Goal: Task Accomplishment & Management: Manage account settings

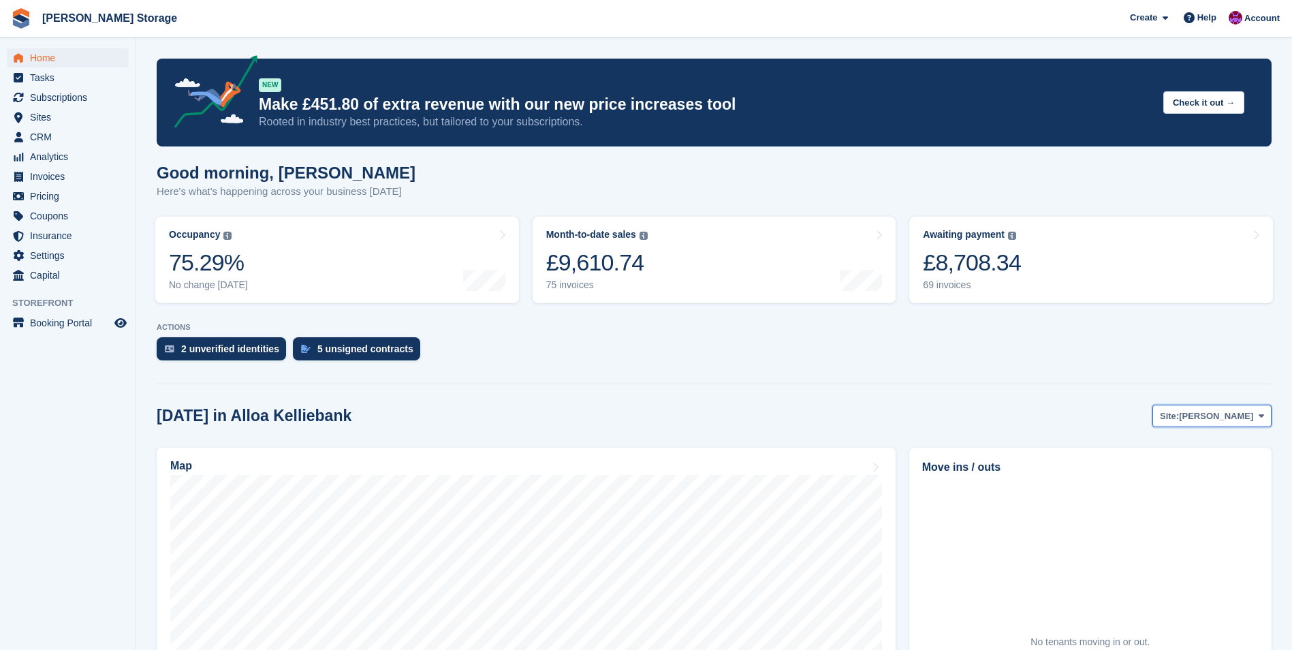
click at [1221, 412] on span "[PERSON_NAME]" at bounding box center [1216, 416] width 74 height 14
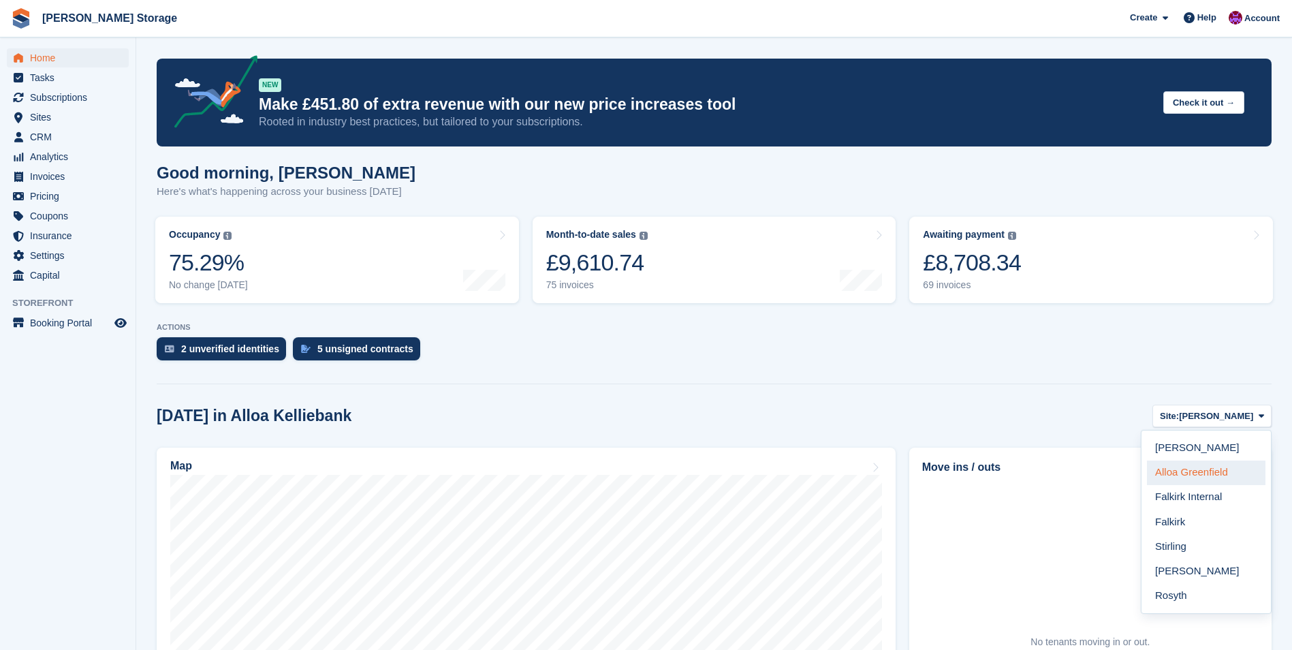
click at [1214, 468] on link "Alloa Greenfield" at bounding box center [1206, 472] width 119 height 25
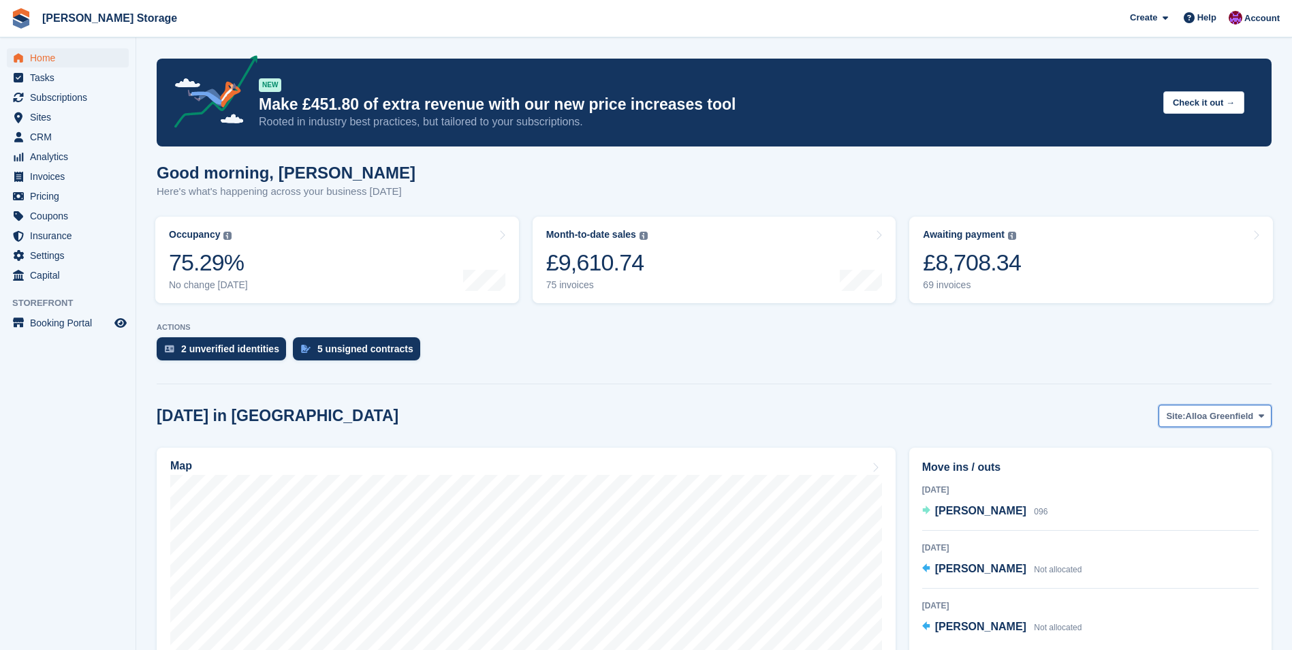
click at [1212, 413] on span "Alloa Greenfield" at bounding box center [1220, 416] width 68 height 14
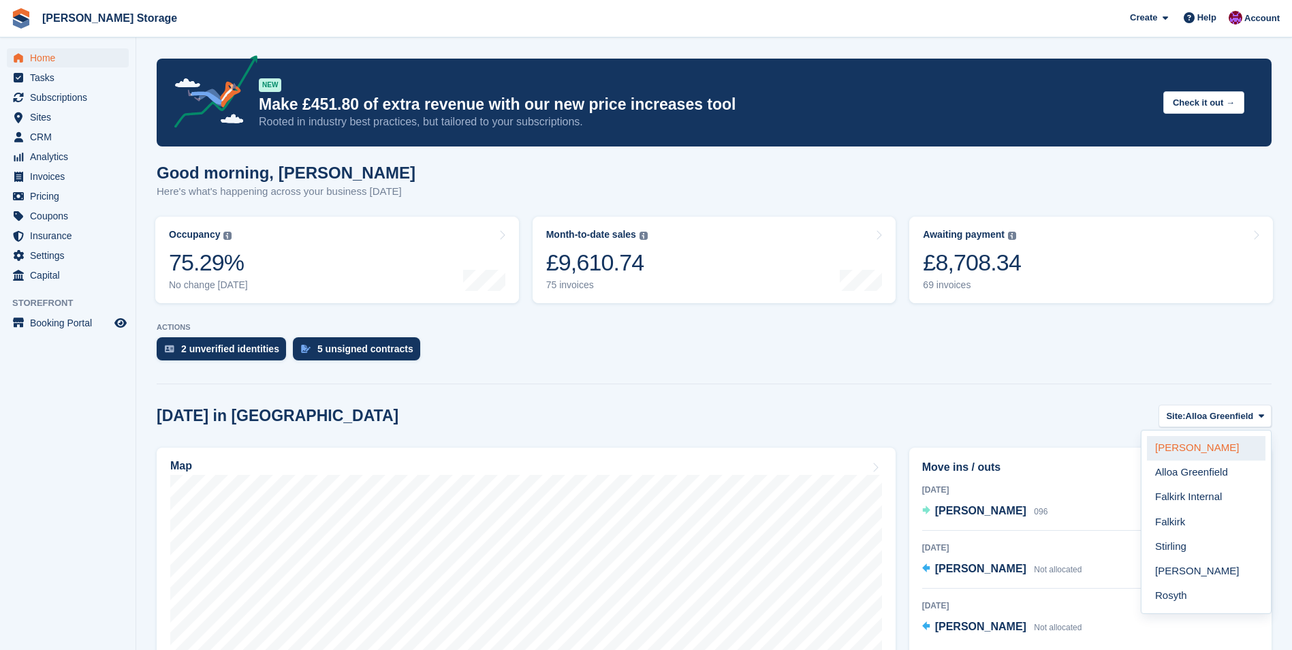
click at [1201, 449] on link "[PERSON_NAME]" at bounding box center [1206, 448] width 119 height 25
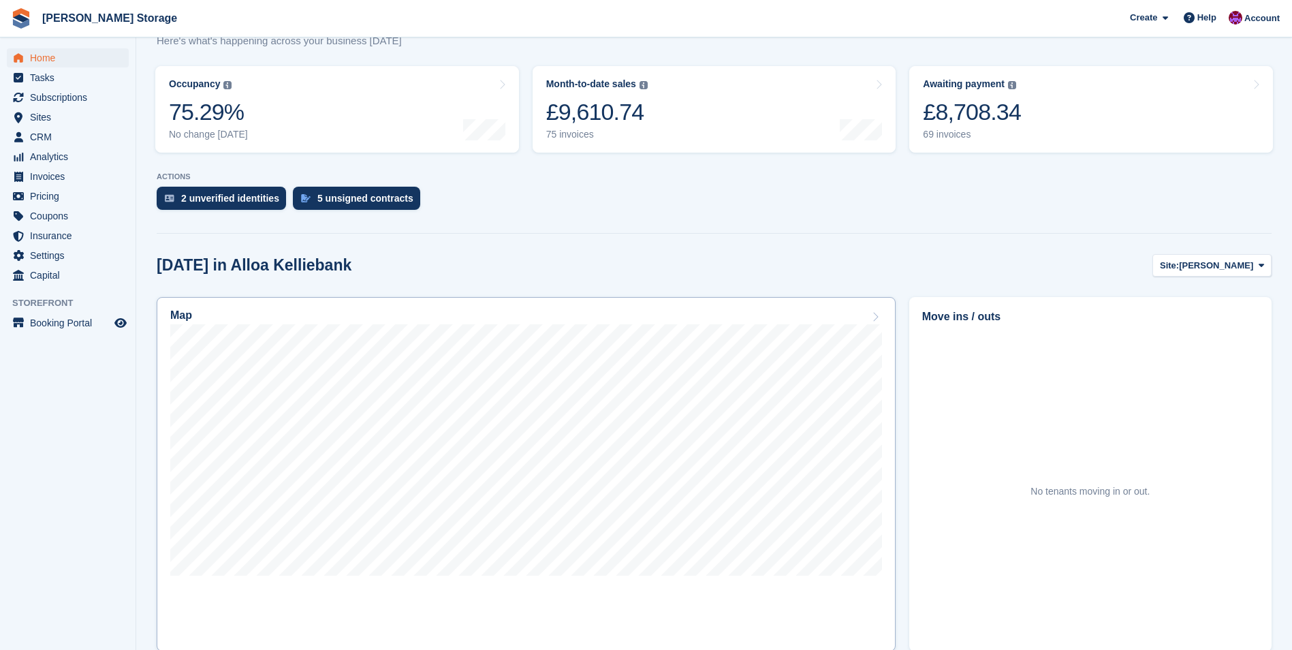
scroll to position [102, 0]
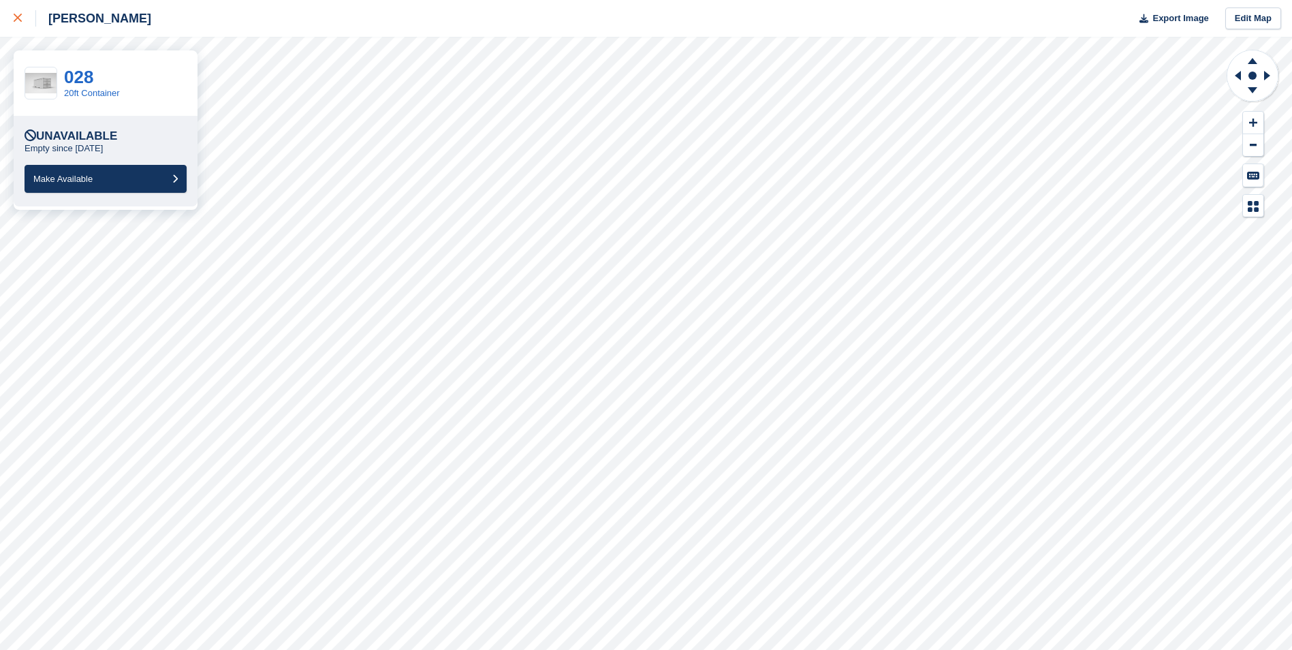
click at [19, 14] on icon at bounding box center [18, 18] width 8 height 8
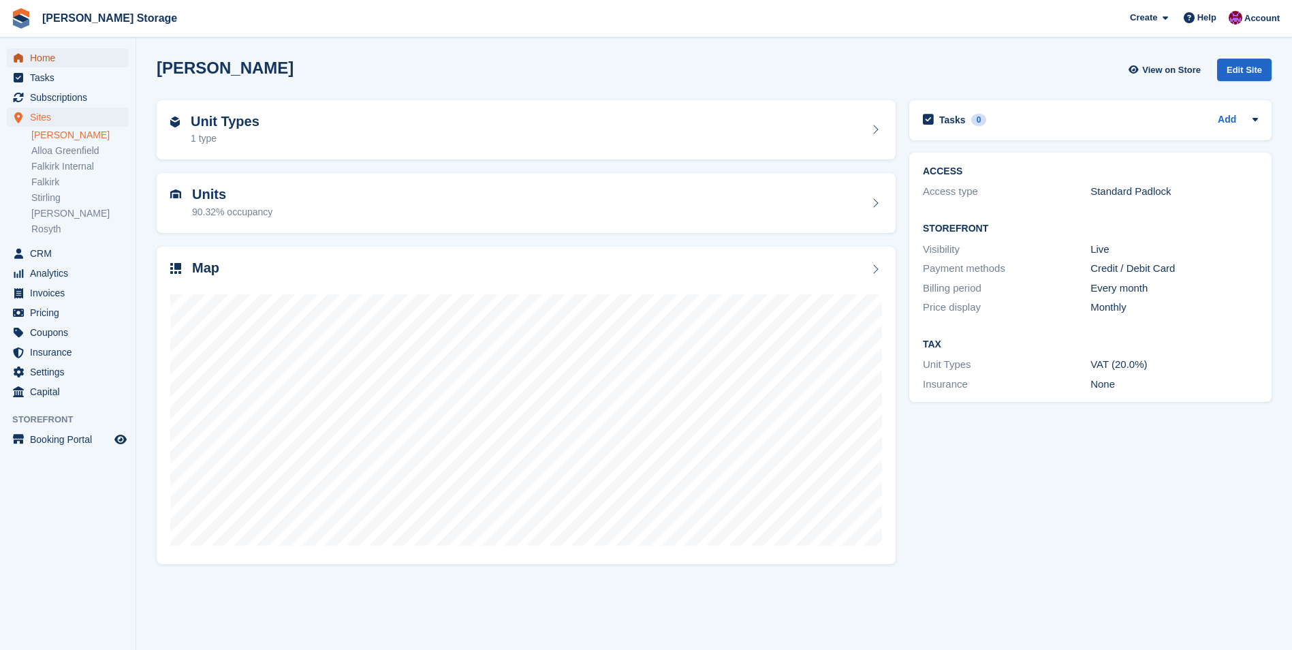
click at [40, 59] on span "Home" at bounding box center [71, 57] width 82 height 19
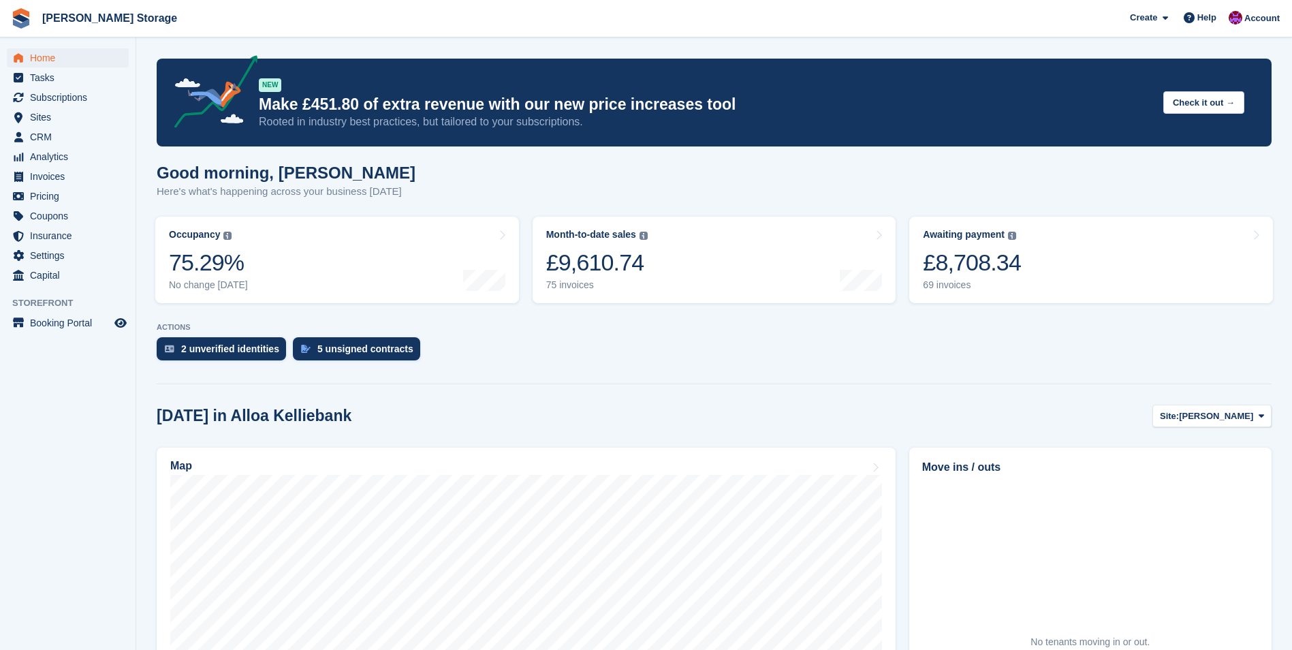
click at [33, 506] on aside "Home Tasks Subscriptions Subscriptions Subscriptions Contracts Price increases …" at bounding box center [68, 328] width 136 height 582
click at [365, 350] on div "5 unsigned contracts" at bounding box center [365, 348] width 96 height 11
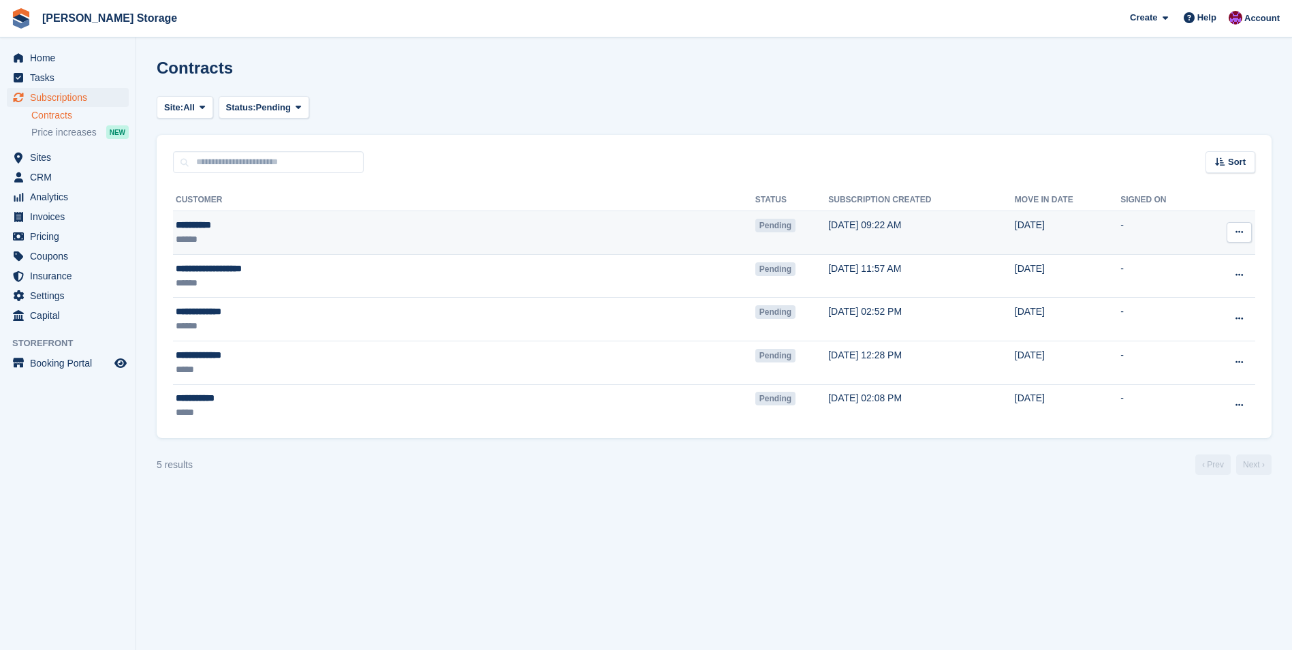
click at [1242, 235] on icon at bounding box center [1239, 231] width 7 height 9
click at [1171, 314] on p "Send contract" at bounding box center [1186, 312] width 119 height 18
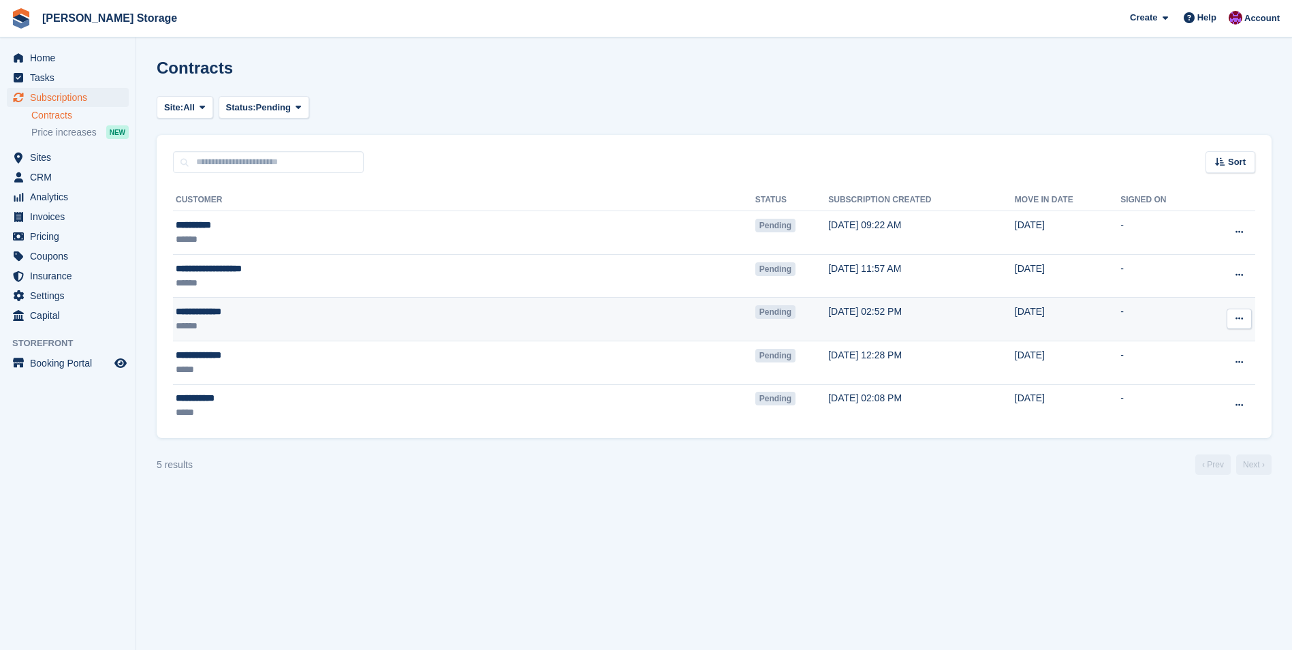
click at [1232, 318] on button at bounding box center [1239, 319] width 25 height 20
click at [39, 59] on span "Home" at bounding box center [71, 57] width 82 height 19
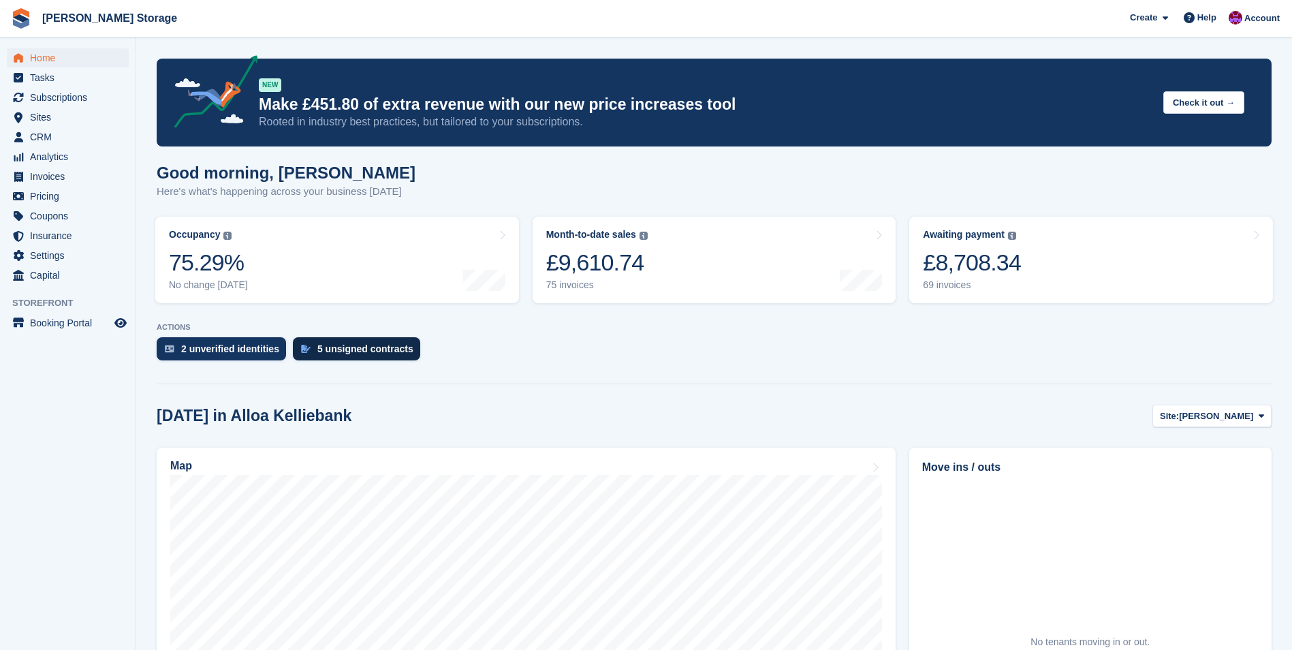
click at [350, 342] on div "5 unsigned contracts" at bounding box center [356, 348] width 127 height 23
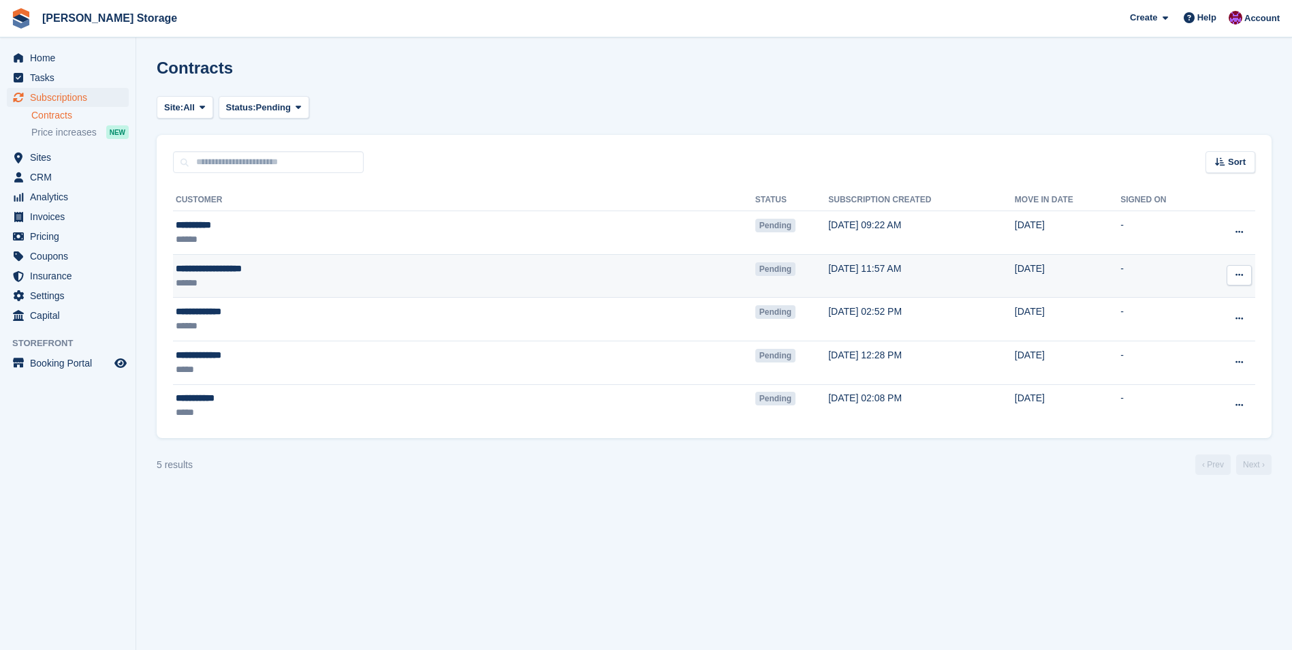
click at [338, 279] on div "******" at bounding box center [335, 283] width 319 height 14
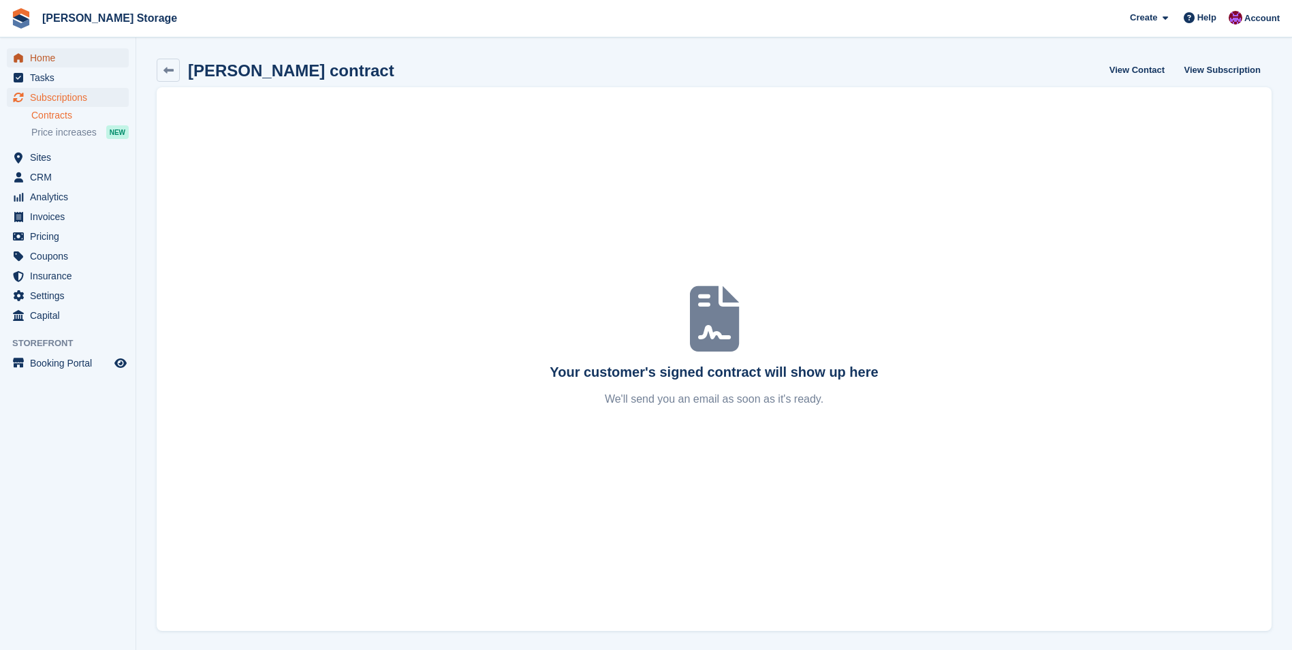
click at [47, 56] on span "Home" at bounding box center [71, 57] width 82 height 19
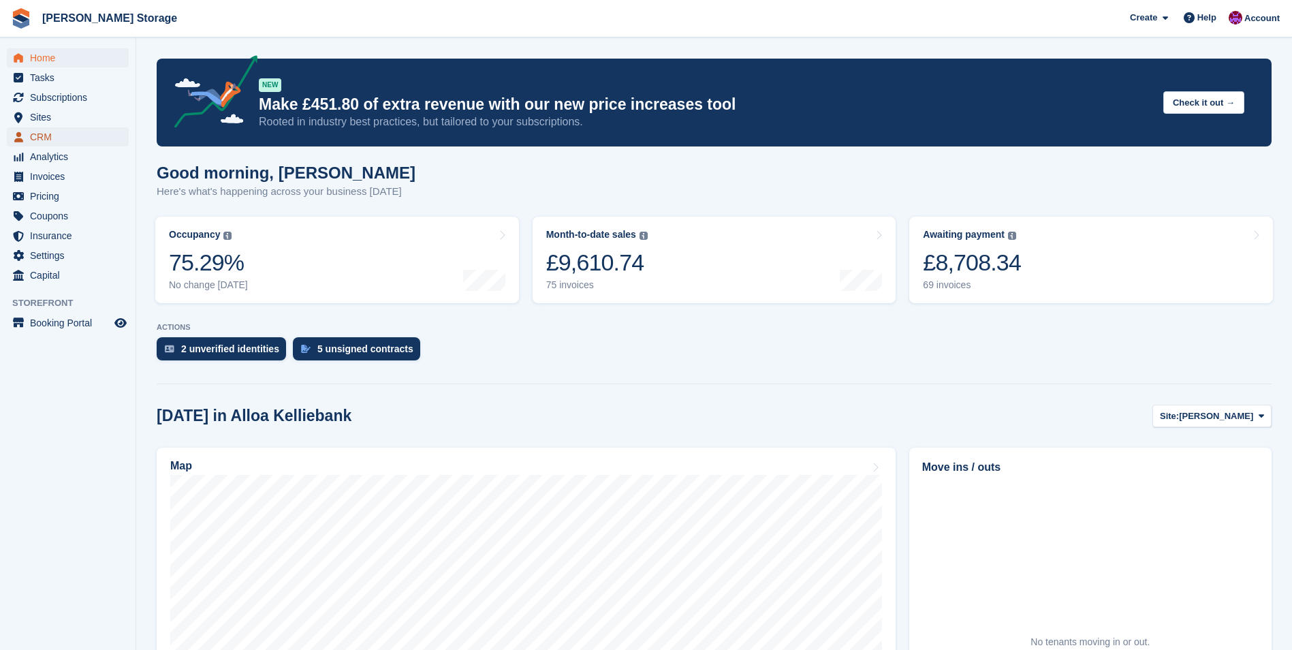
click at [48, 133] on span "CRM" at bounding box center [71, 136] width 82 height 19
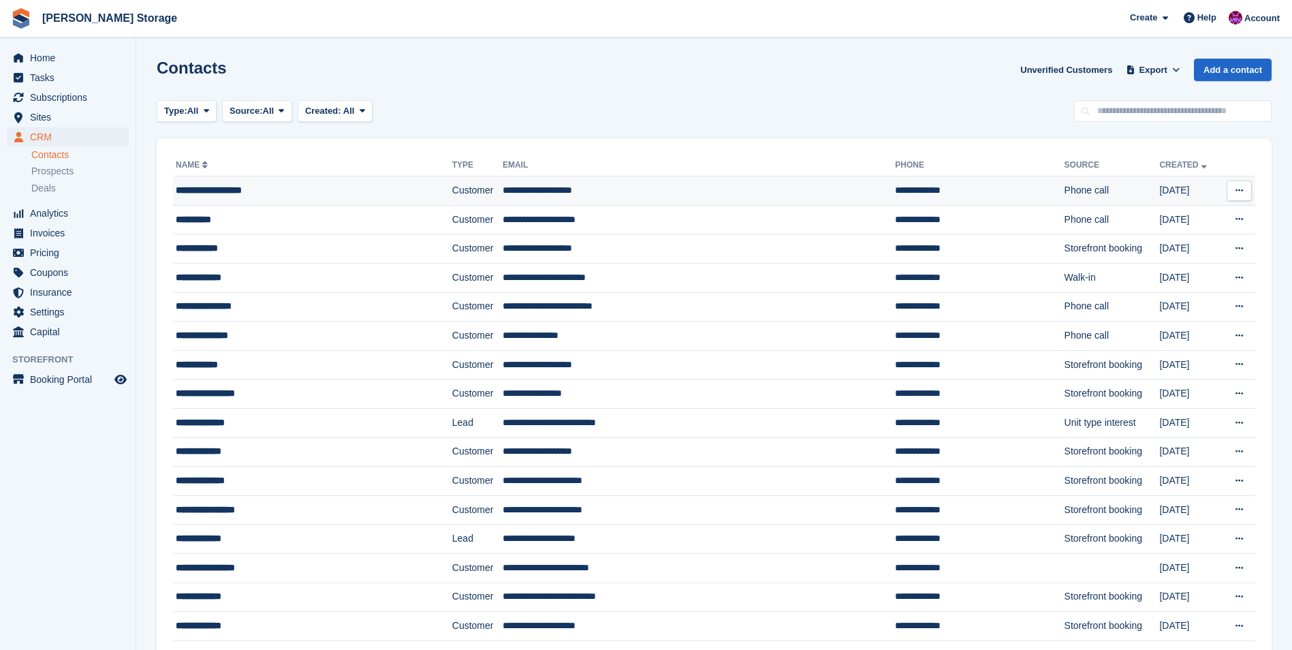
click at [470, 182] on td "Customer" at bounding box center [477, 190] width 50 height 29
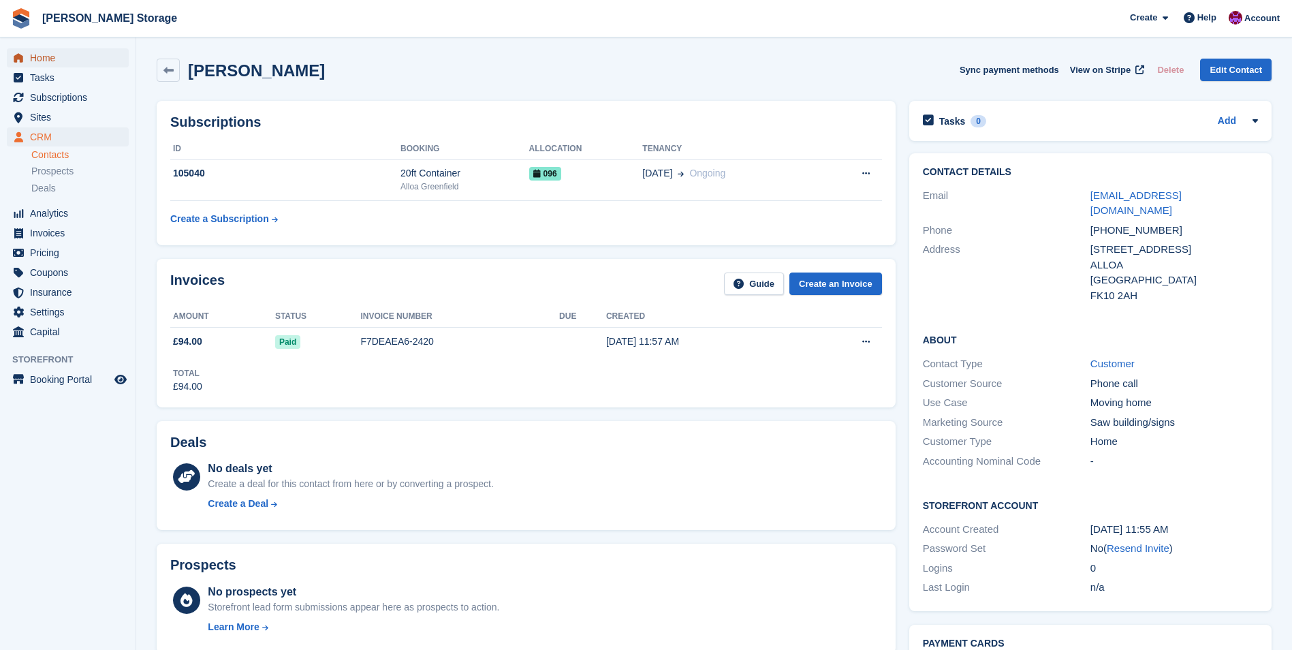
click at [57, 57] on span "Home" at bounding box center [71, 57] width 82 height 19
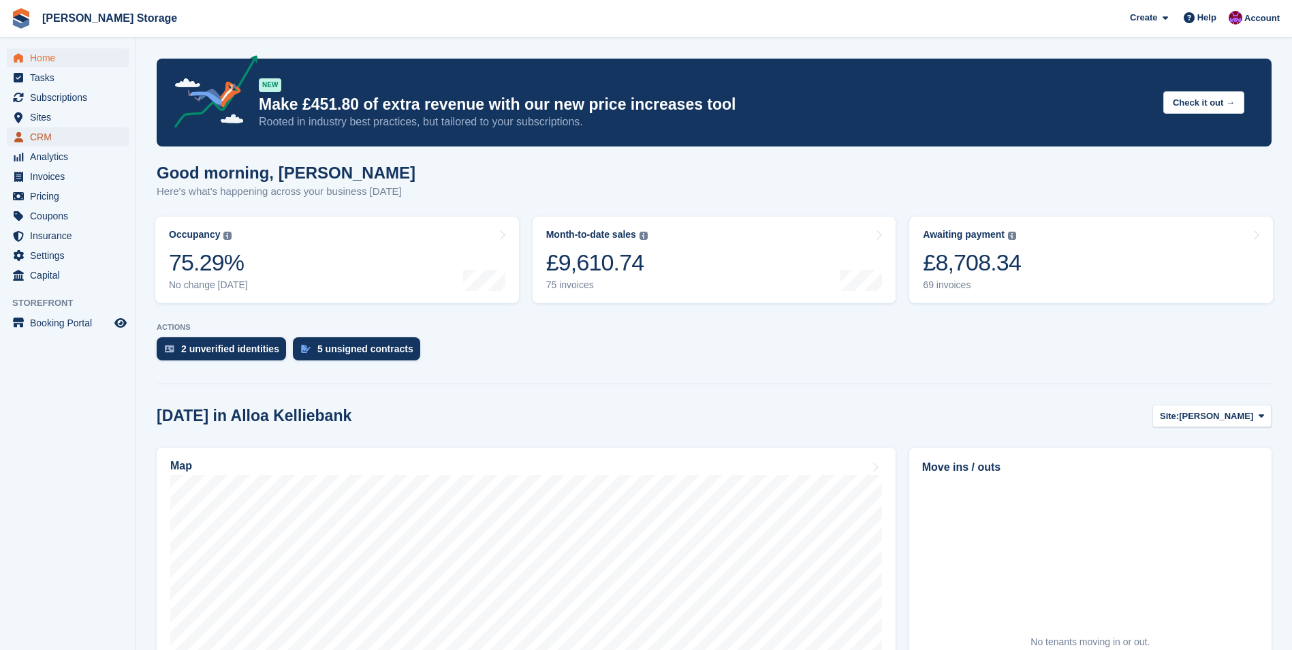
click at [45, 131] on span "CRM" at bounding box center [71, 136] width 82 height 19
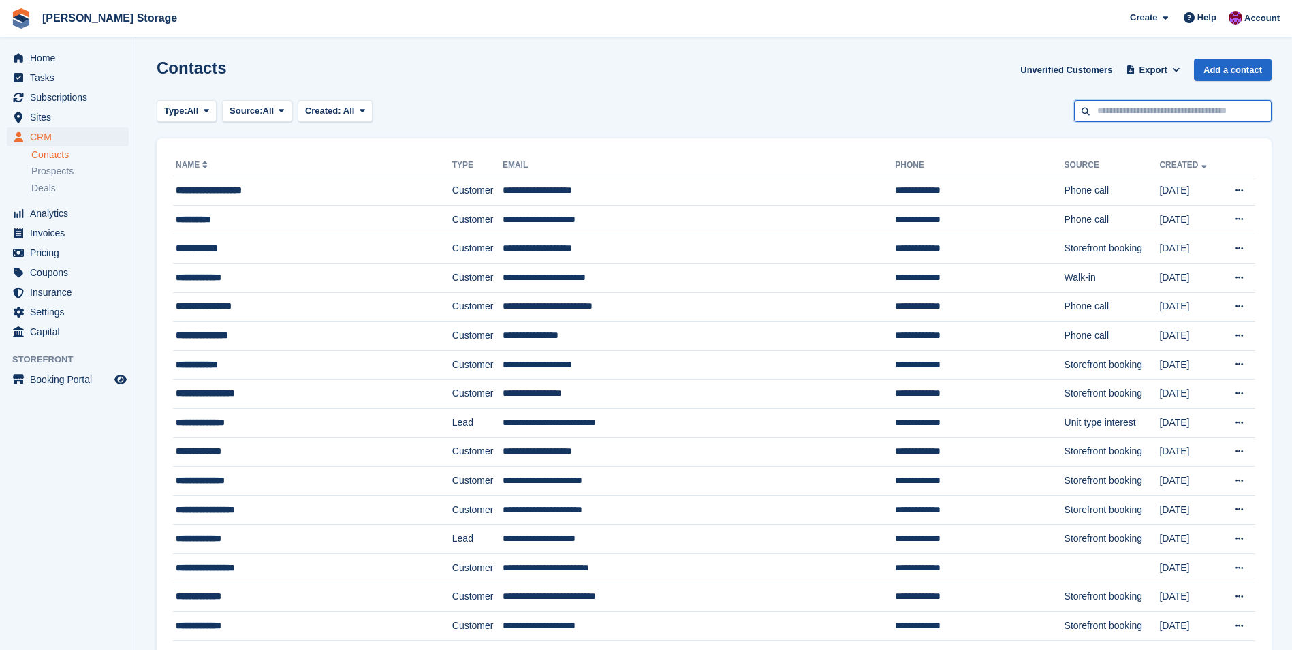
click at [1135, 119] on input "text" at bounding box center [1173, 111] width 198 height 22
click at [1143, 121] on input "****" at bounding box center [1173, 111] width 198 height 22
type input "****"
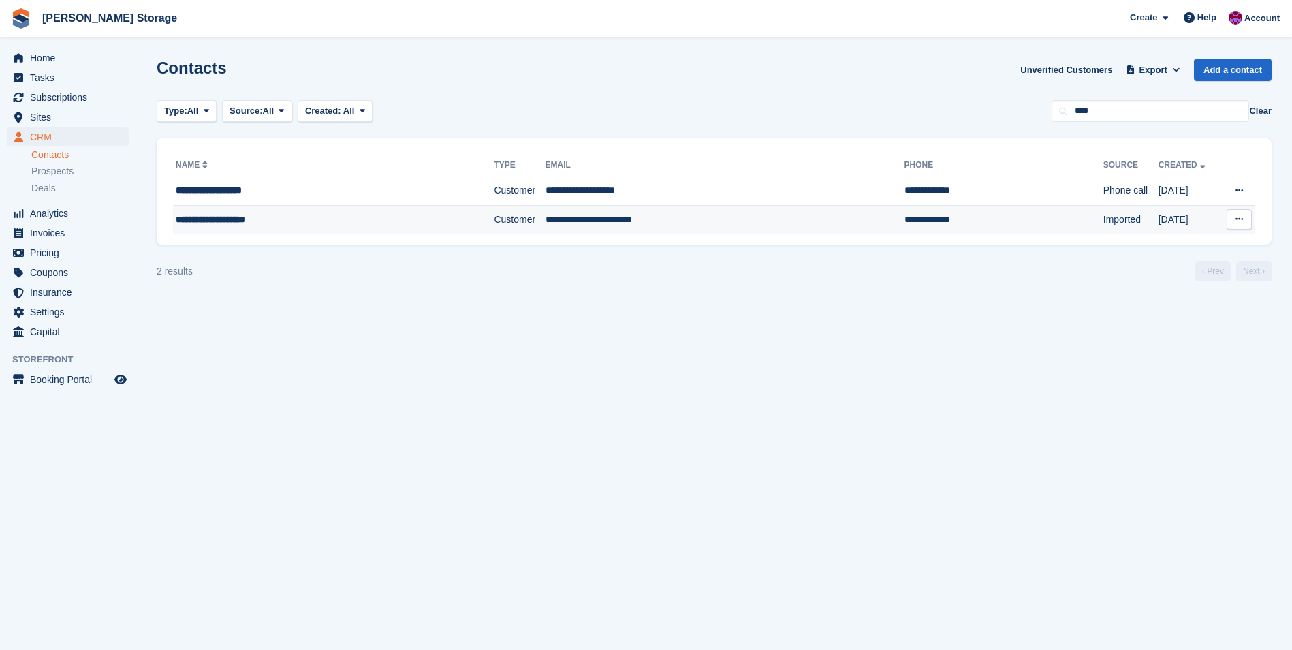
click at [419, 217] on div "**********" at bounding box center [304, 220] width 257 height 14
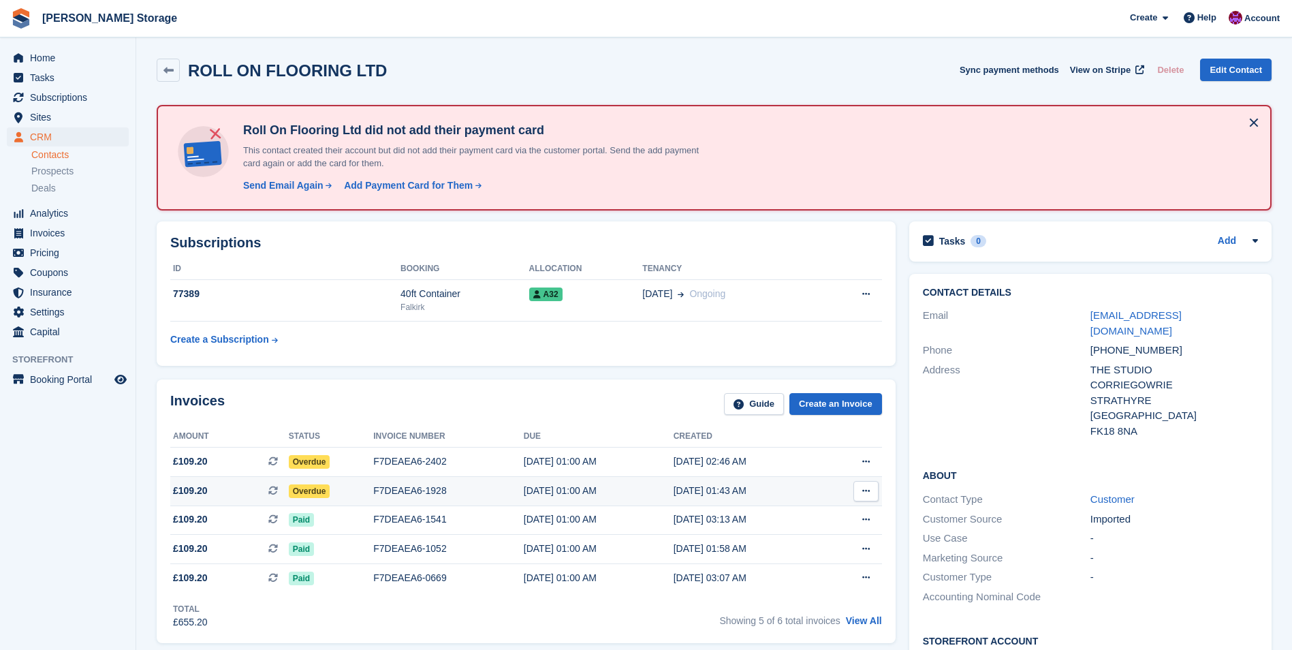
click at [319, 490] on span "Overdue" at bounding box center [310, 491] width 42 height 14
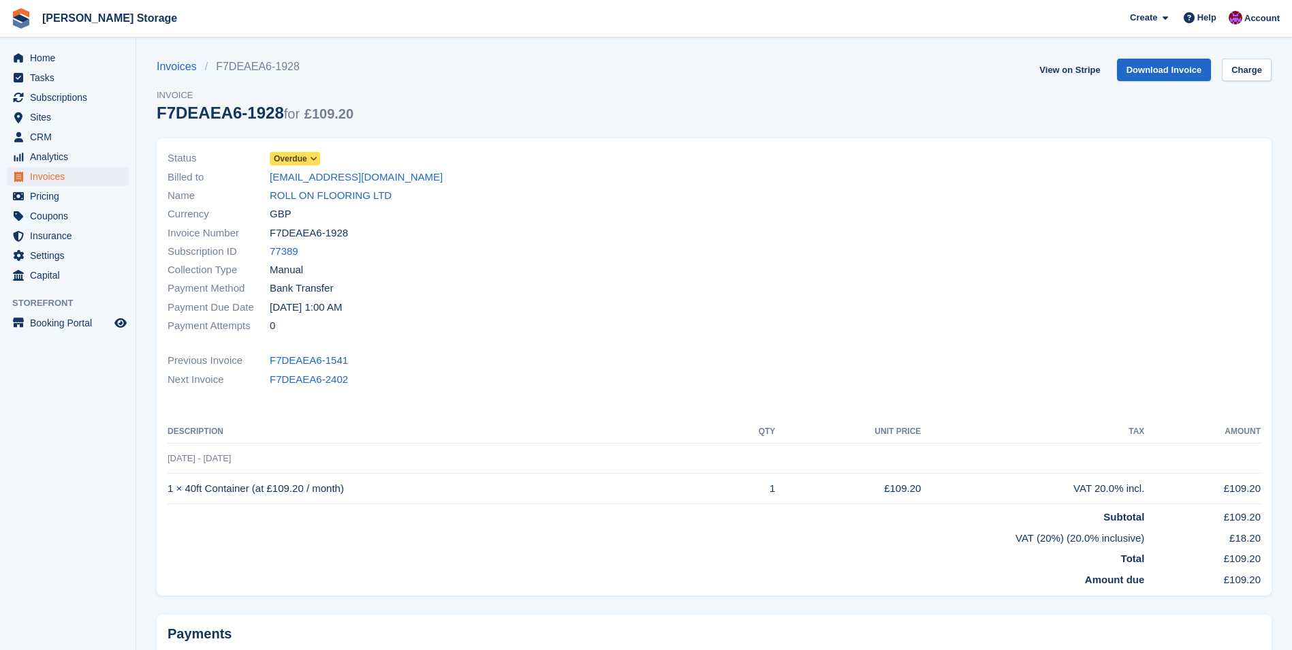
click at [306, 159] on span "Overdue" at bounding box center [290, 159] width 33 height 12
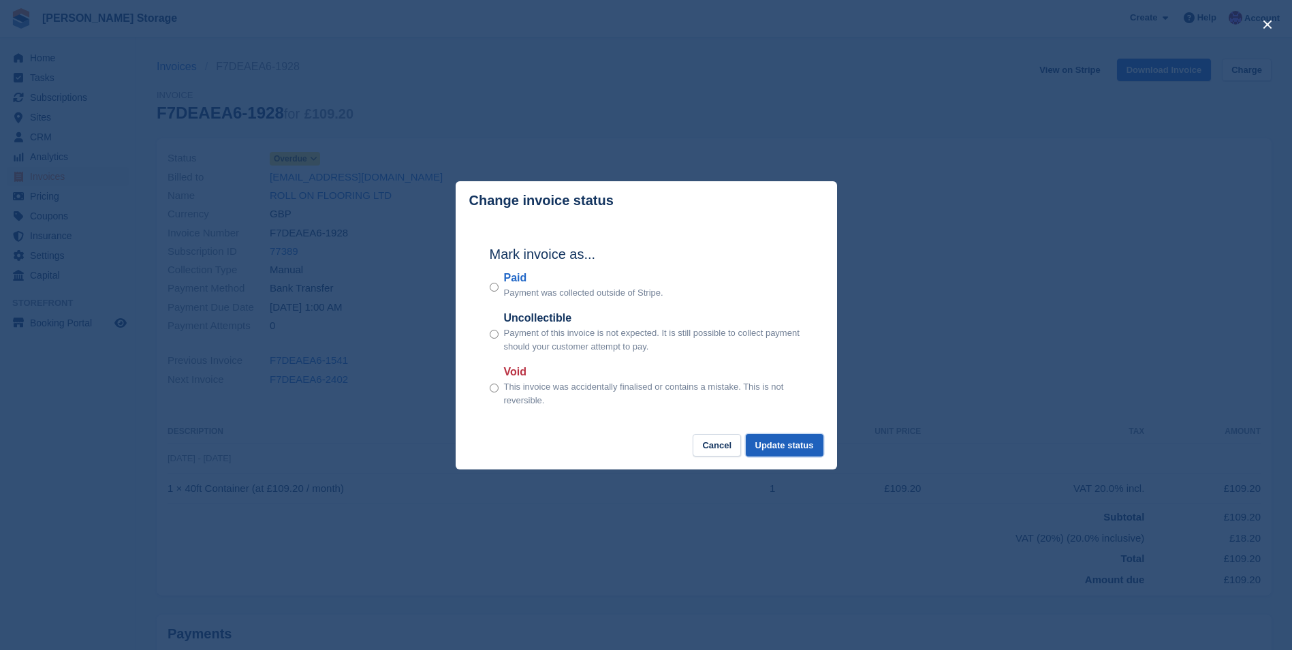
click at [780, 452] on button "Update status" at bounding box center [785, 445] width 78 height 22
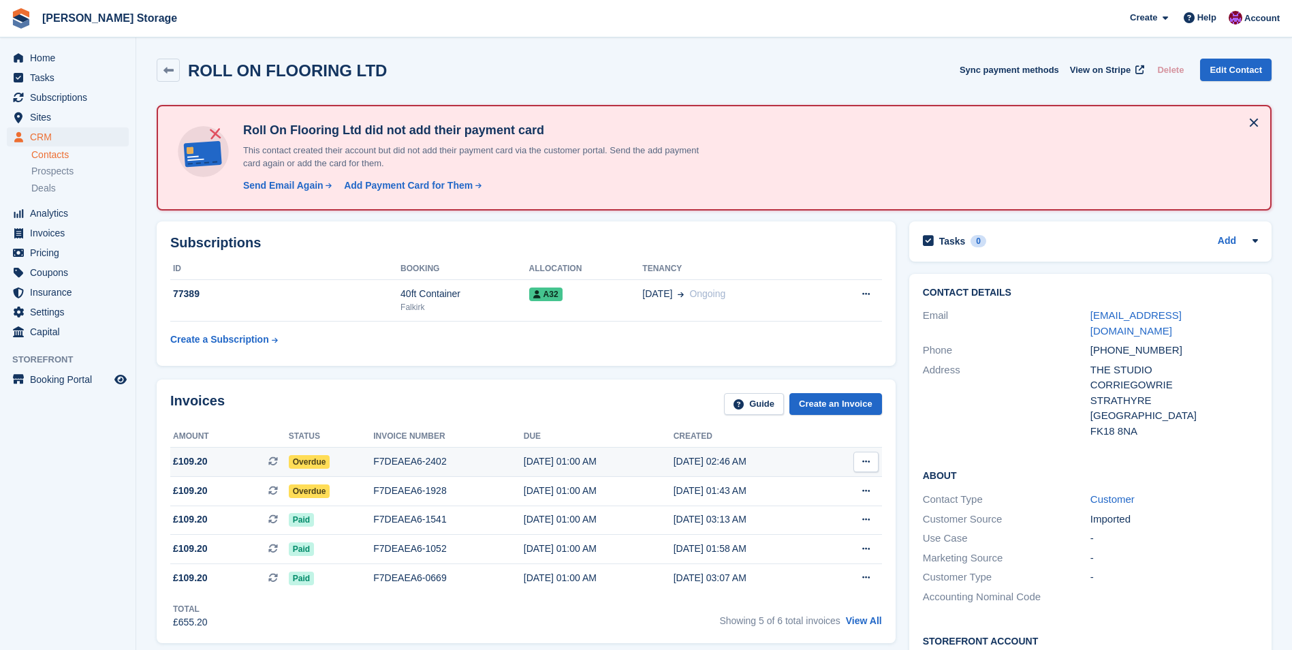
click at [330, 467] on div "Overdue" at bounding box center [331, 461] width 85 height 14
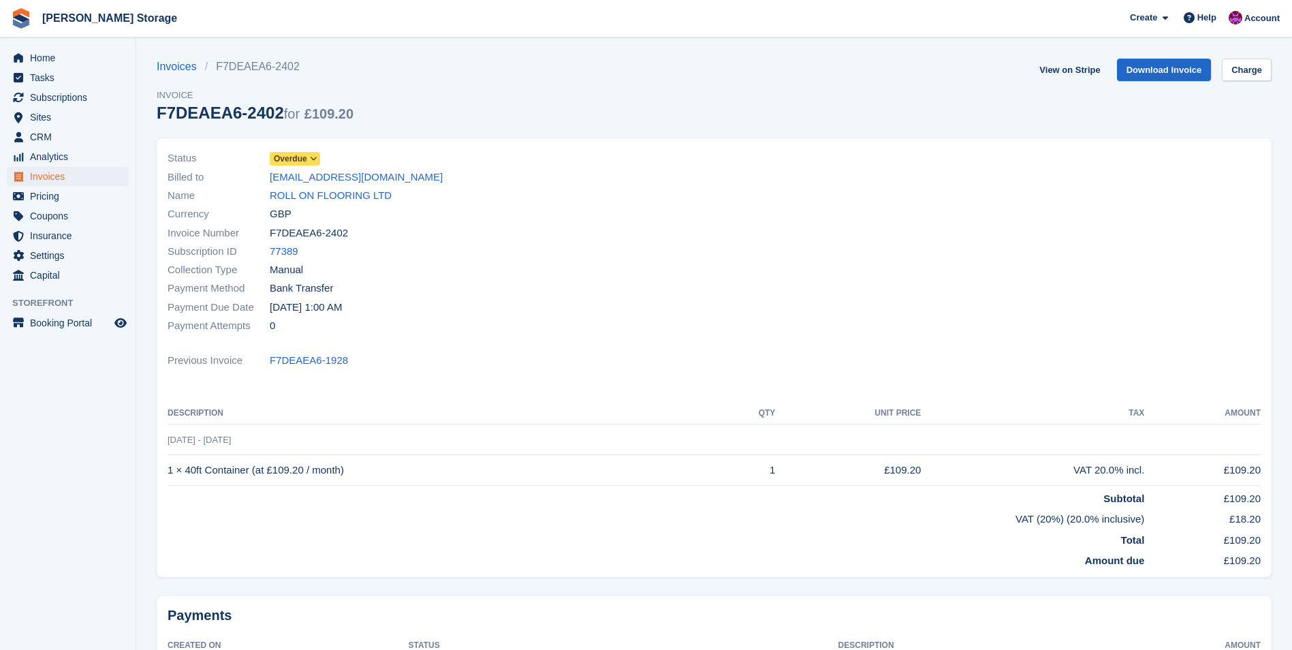
click at [313, 157] on icon at bounding box center [313, 159] width 7 height 8
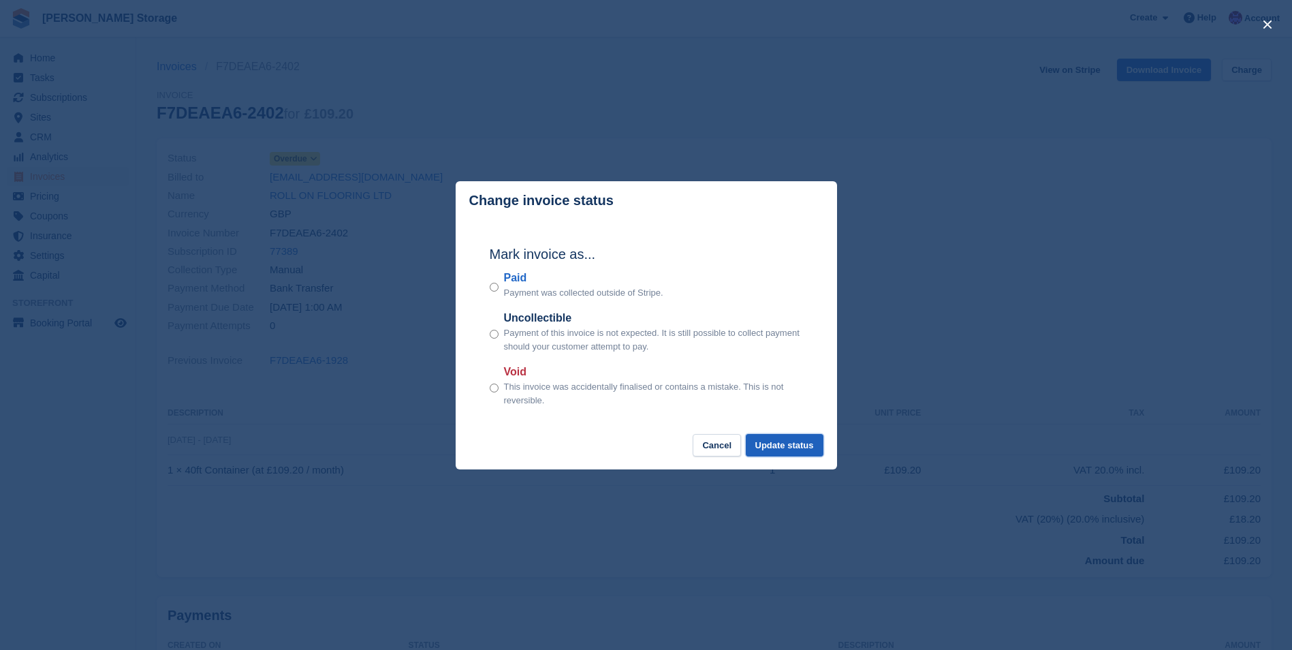
click at [795, 445] on button "Update status" at bounding box center [785, 445] width 78 height 22
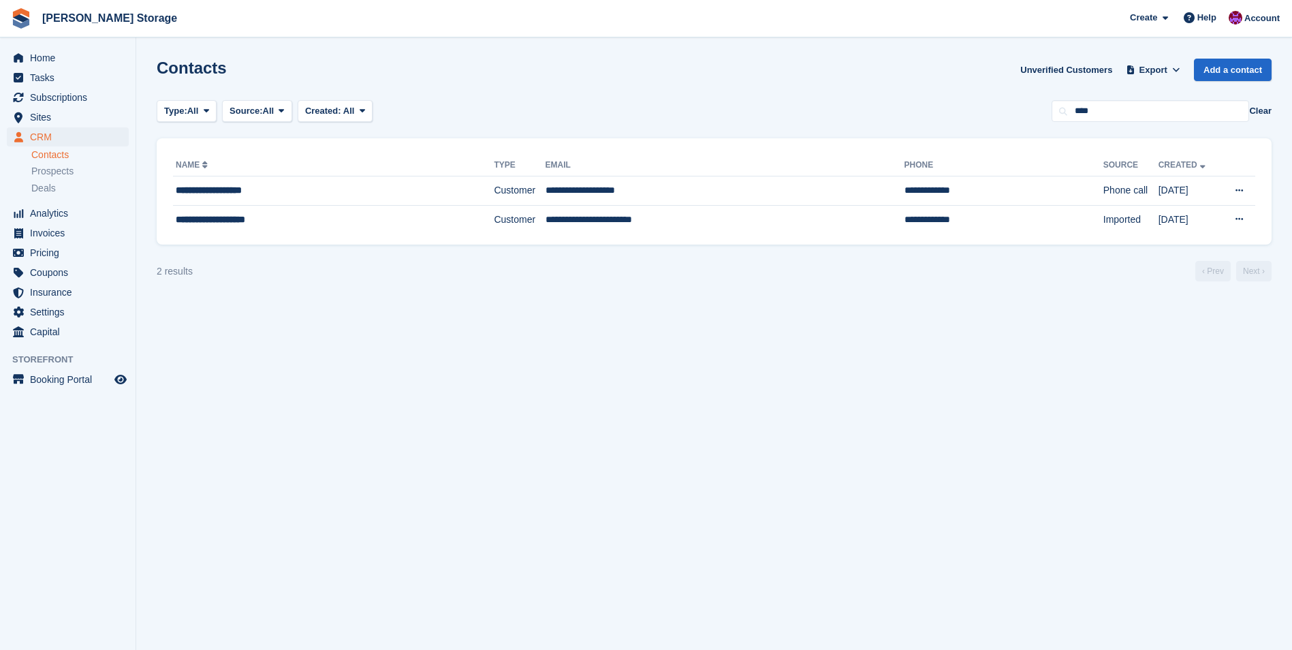
click at [1261, 113] on button "Clear" at bounding box center [1260, 111] width 22 height 14
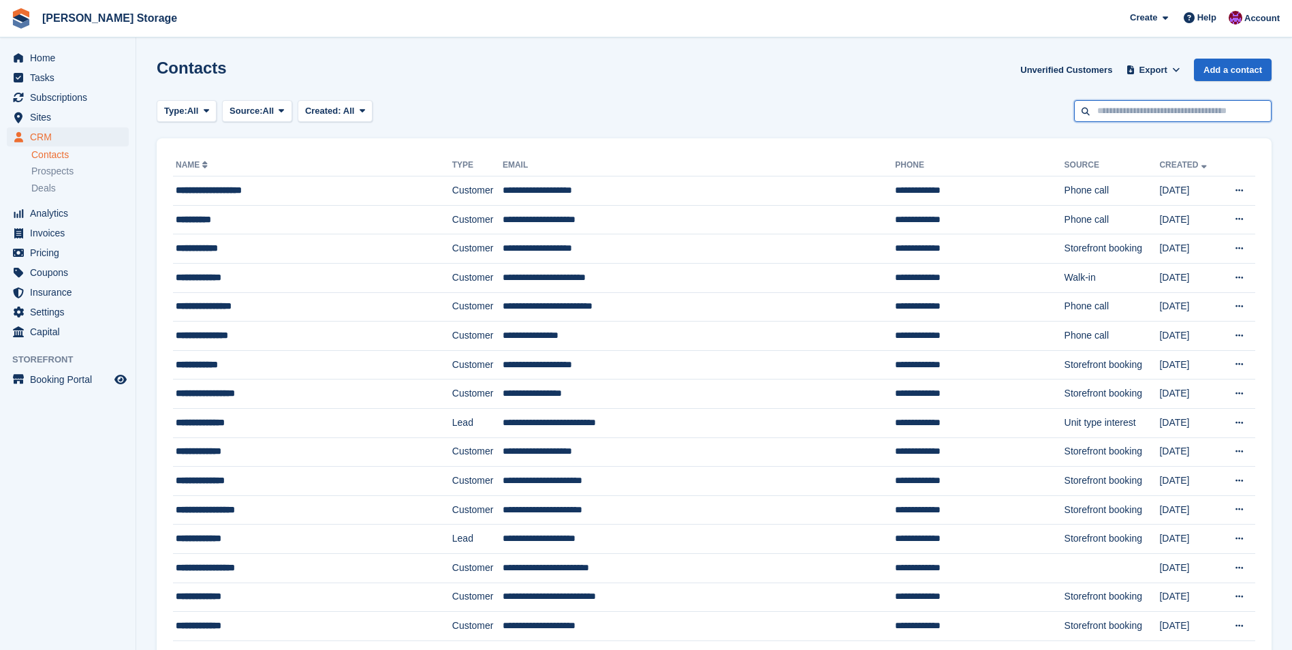
click at [1152, 116] on input "text" at bounding box center [1173, 111] width 198 height 22
type input "***"
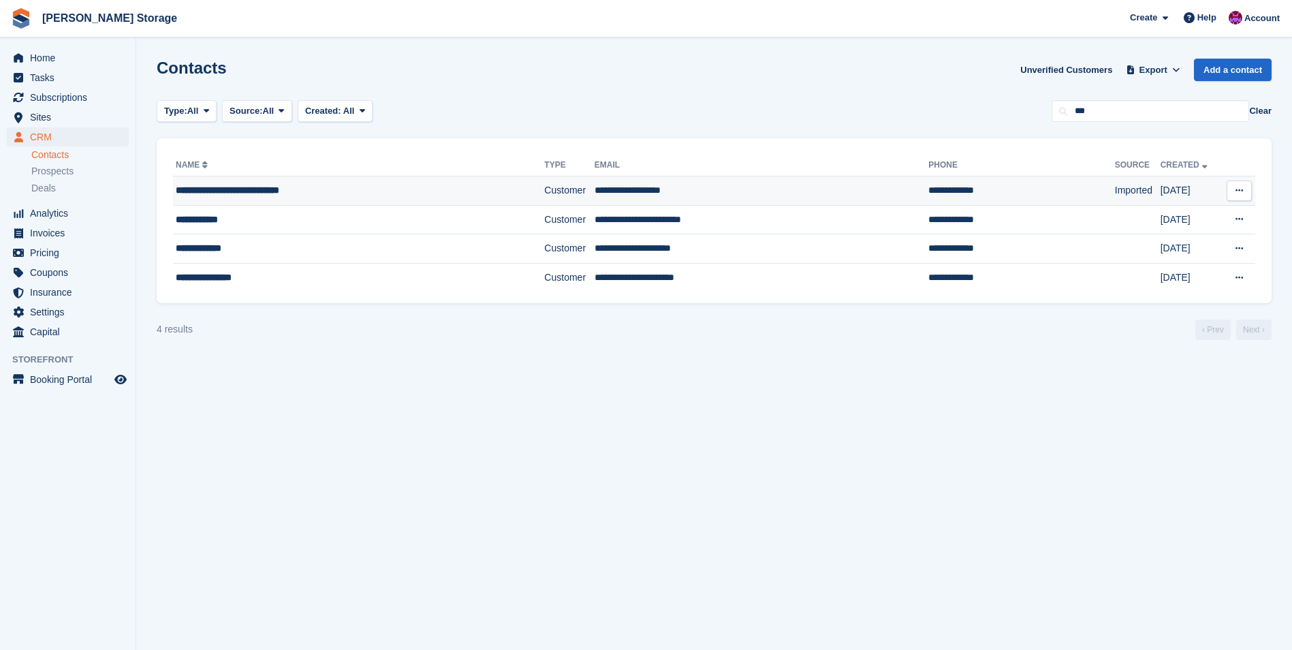
click at [603, 197] on td "**********" at bounding box center [762, 190] width 334 height 29
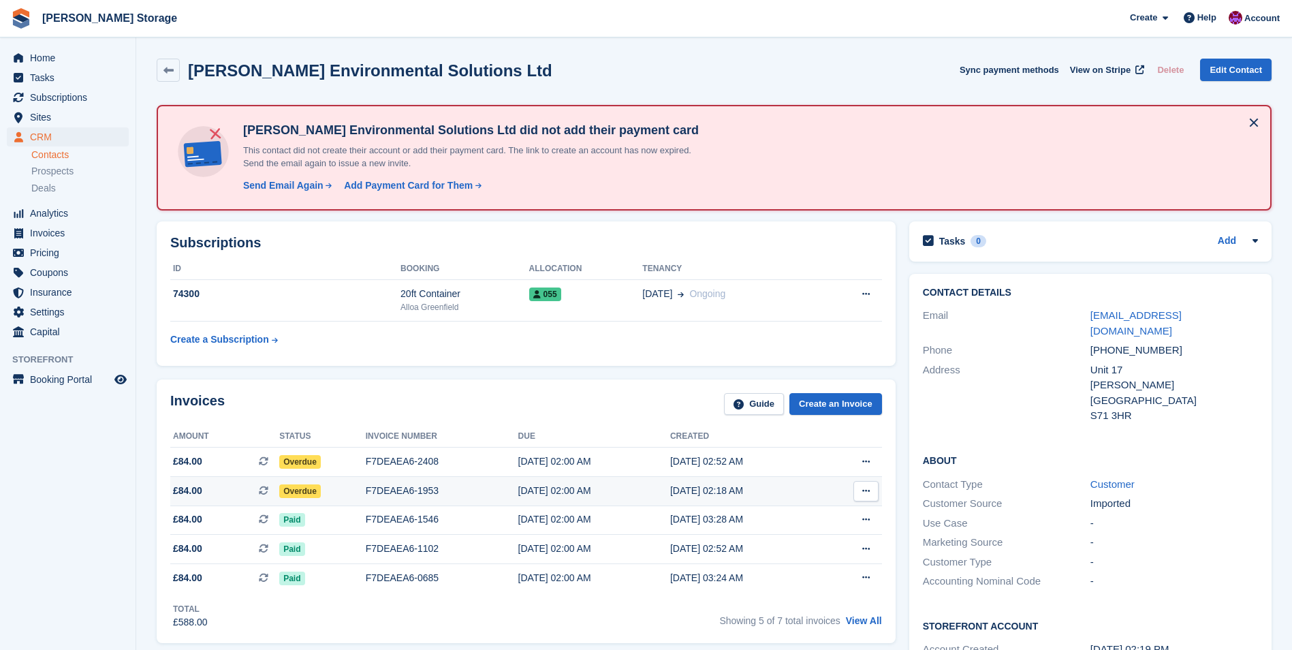
click at [307, 490] on span "Overdue" at bounding box center [300, 491] width 42 height 14
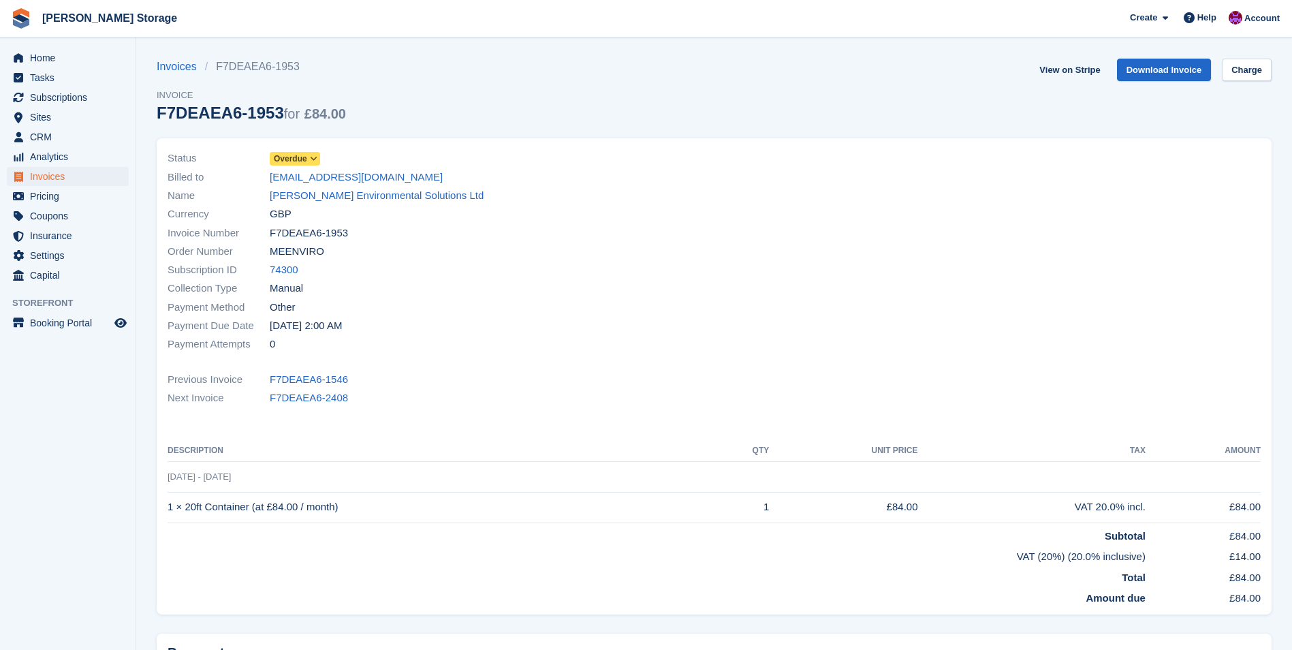
click at [296, 159] on span "Overdue" at bounding box center [290, 159] width 33 height 12
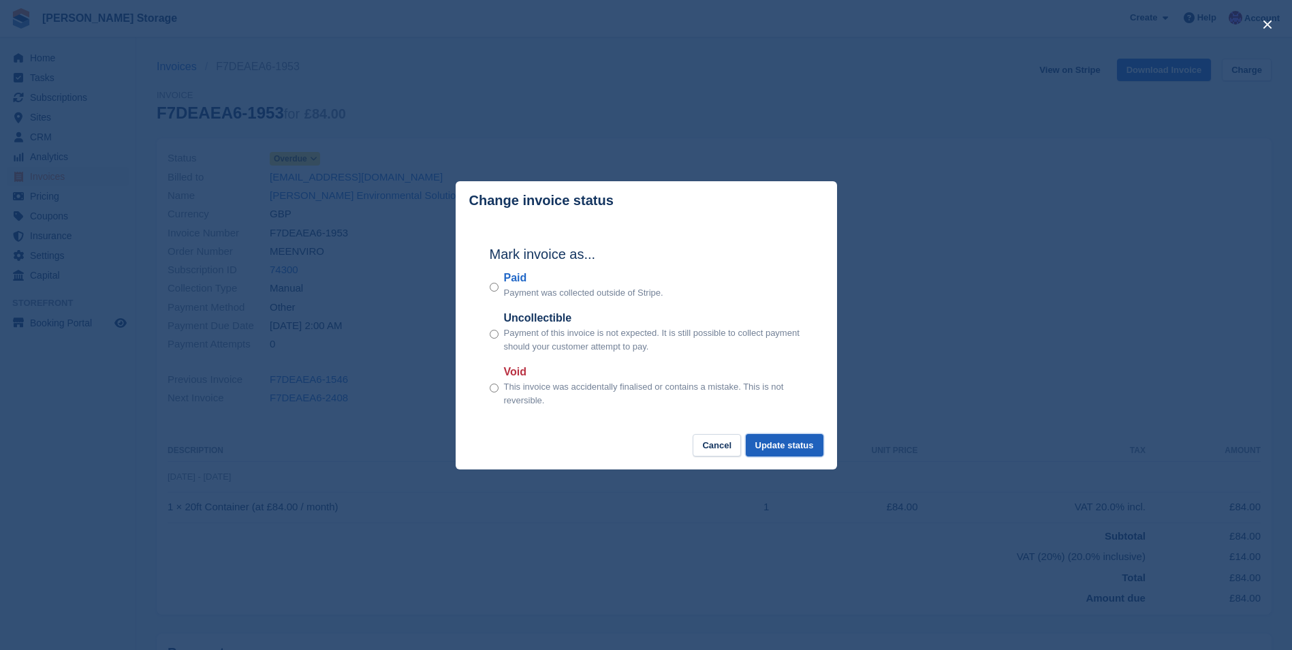
click at [777, 445] on button "Update status" at bounding box center [785, 445] width 78 height 22
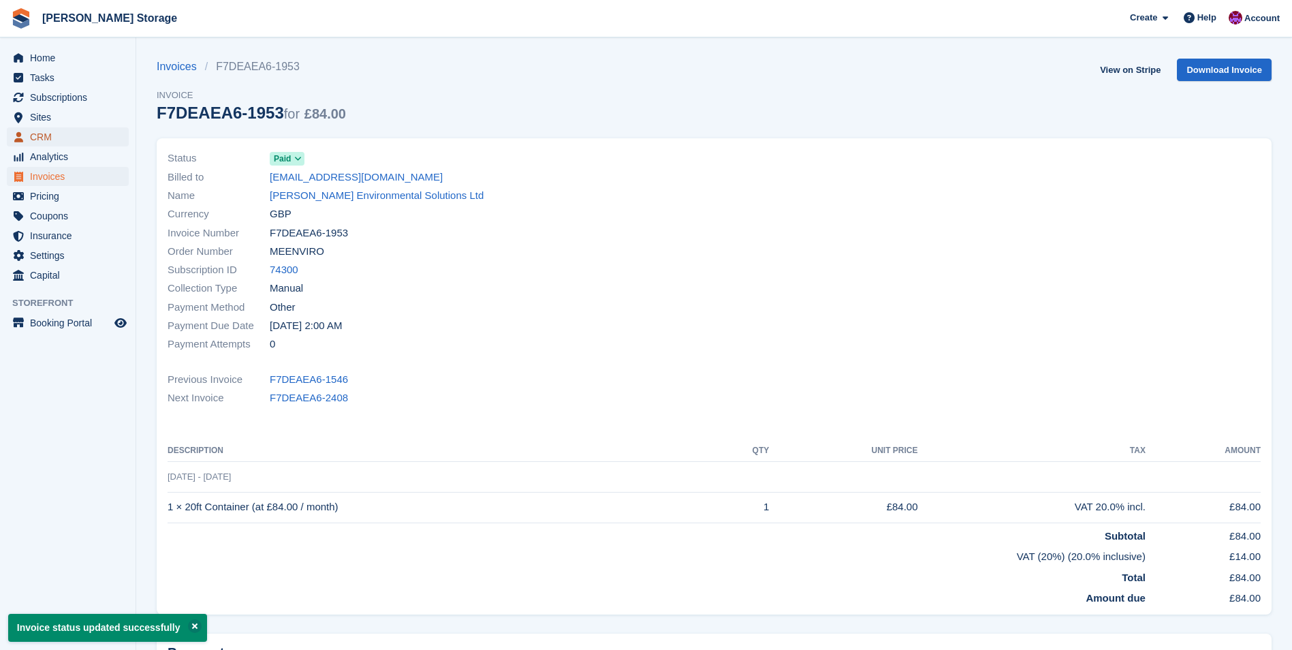
click at [53, 135] on span "CRM" at bounding box center [71, 136] width 82 height 19
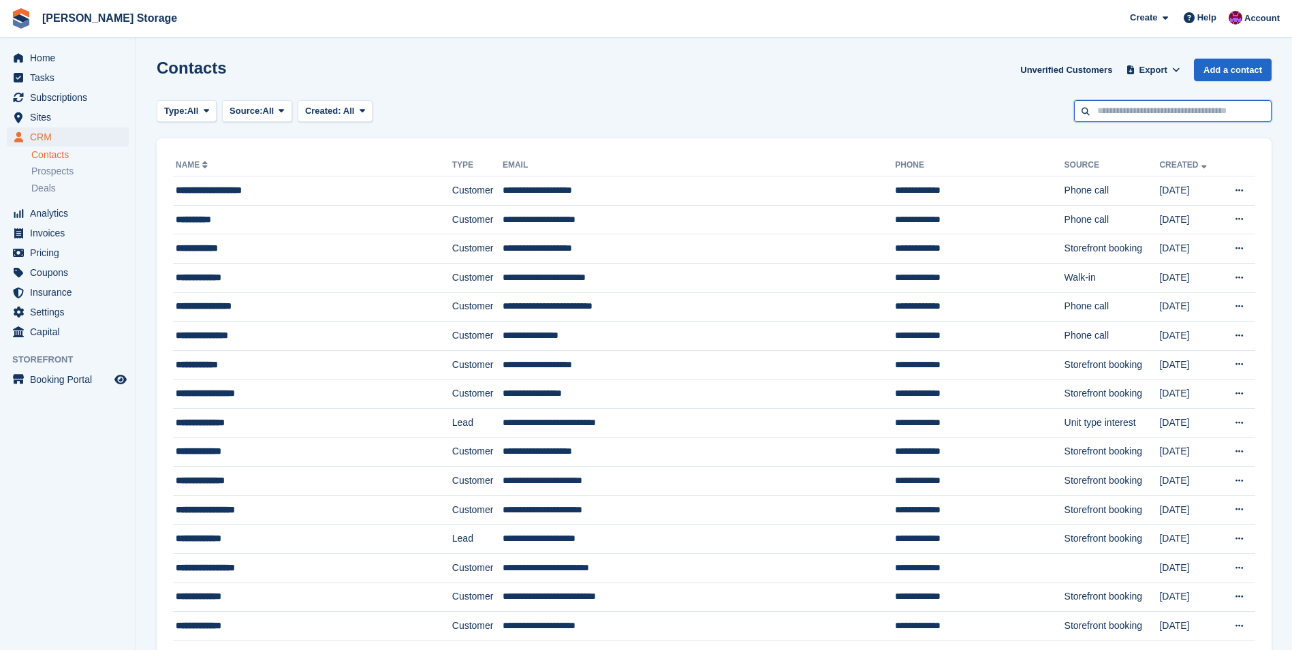
click at [1173, 110] on input "text" at bounding box center [1173, 111] width 198 height 22
type input "******"
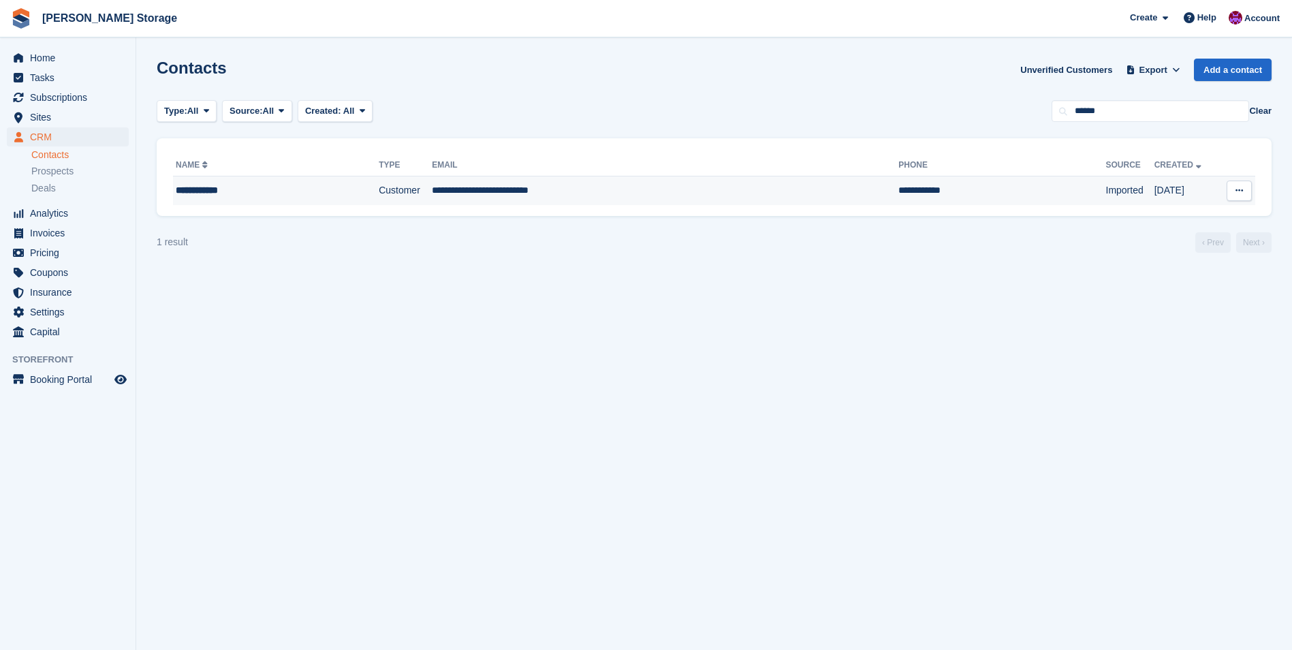
click at [674, 195] on td "**********" at bounding box center [665, 190] width 467 height 29
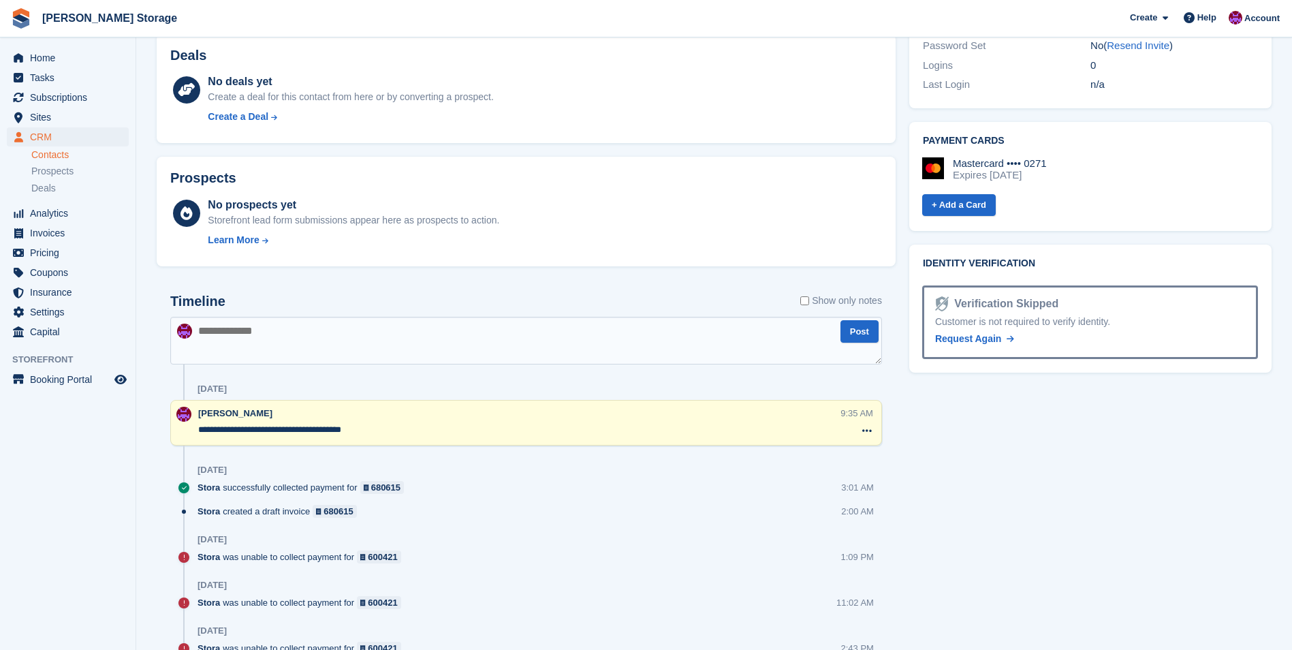
scroll to position [545, 0]
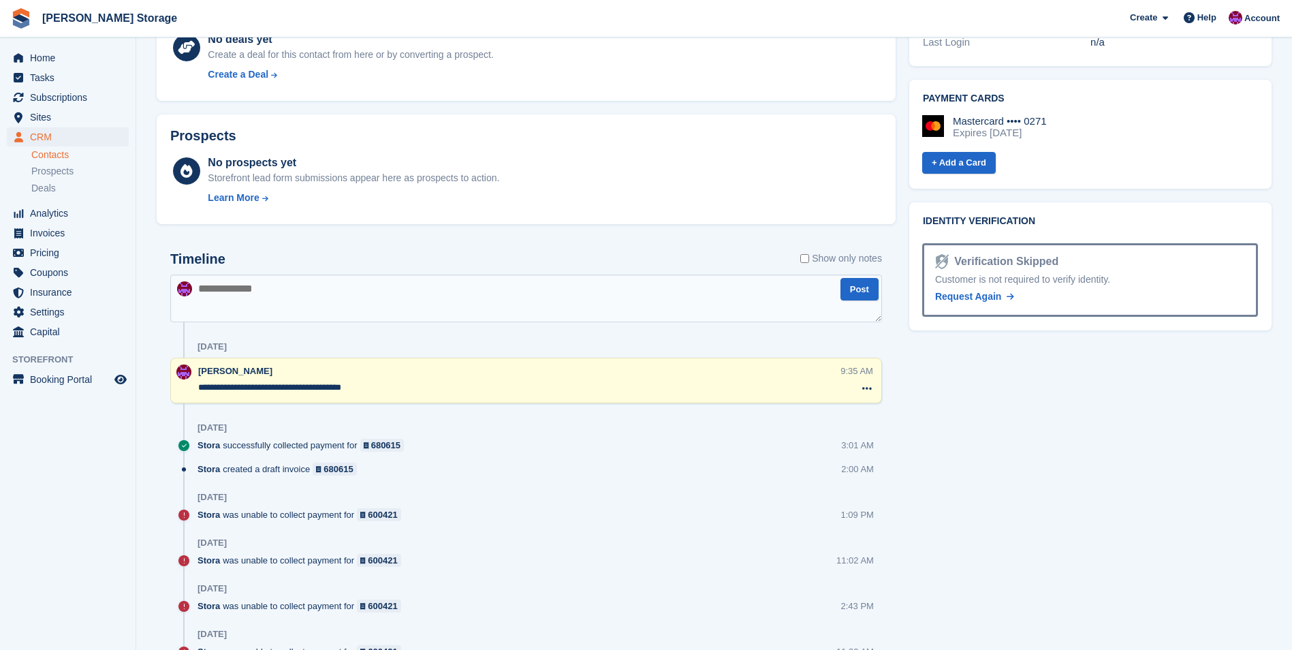
click at [474, 388] on textarea "**********" at bounding box center [519, 388] width 642 height 14
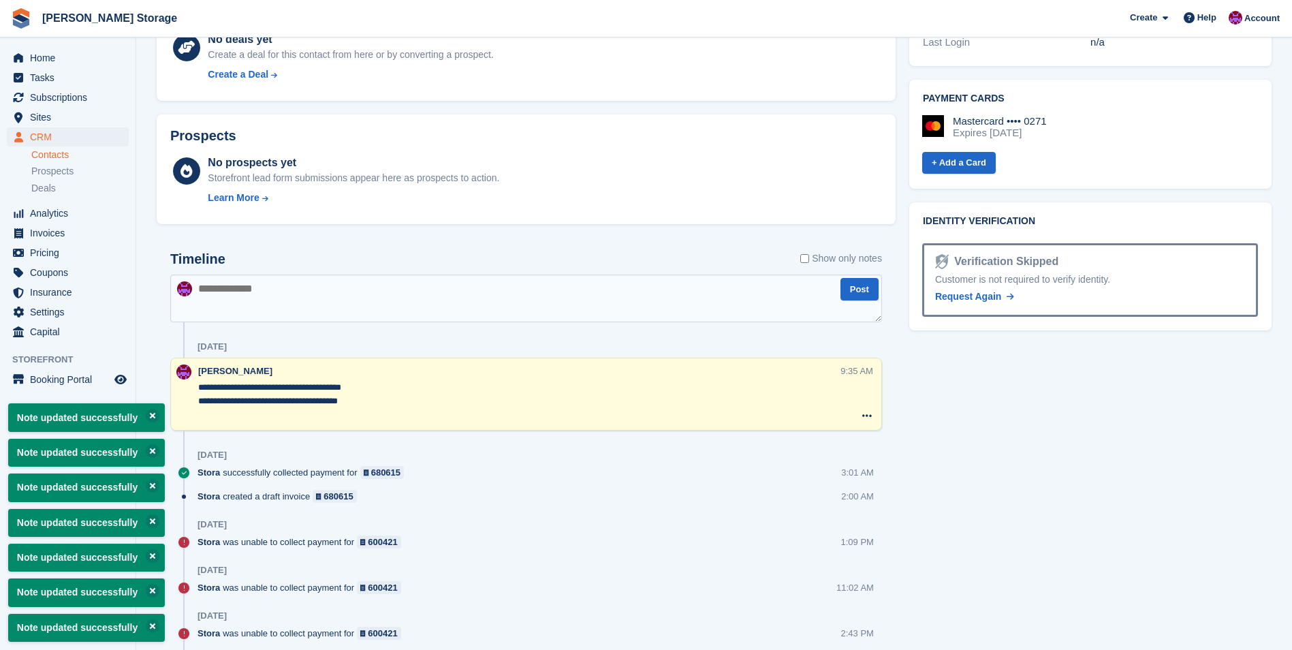
type textarea "**********"
click at [589, 478] on div "Stora successfully collected payment for 680615 3:01 AM" at bounding box center [540, 478] width 685 height 24
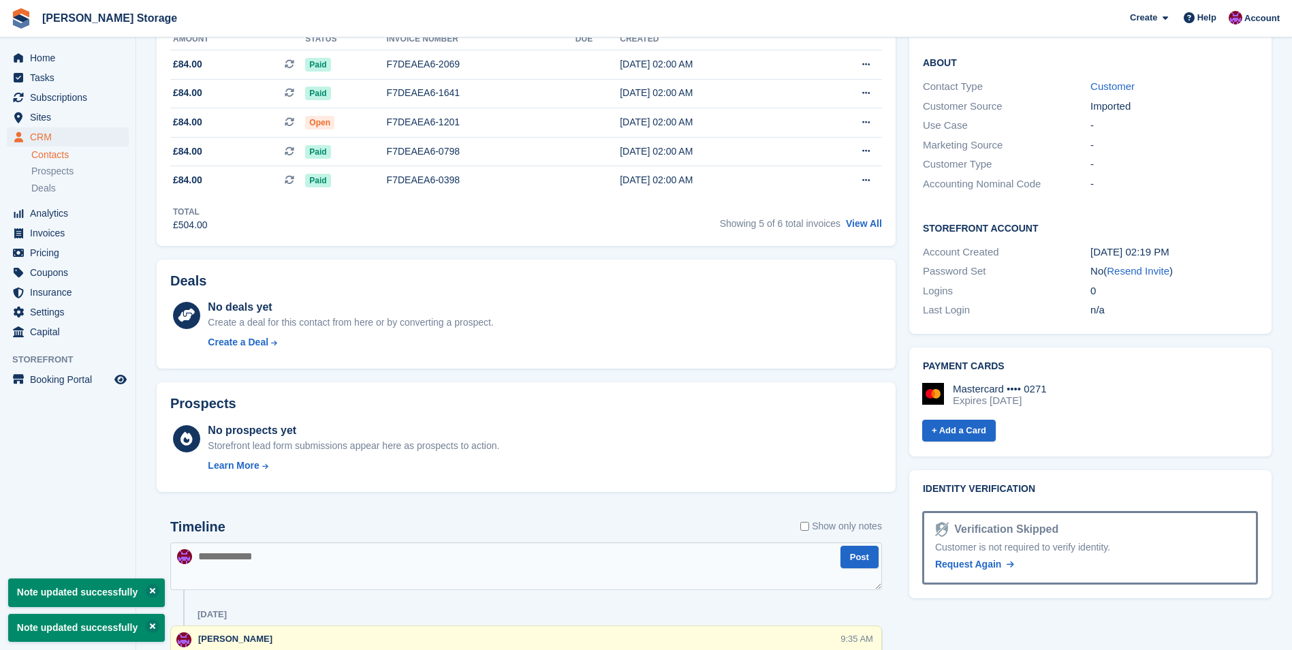
scroll to position [409, 0]
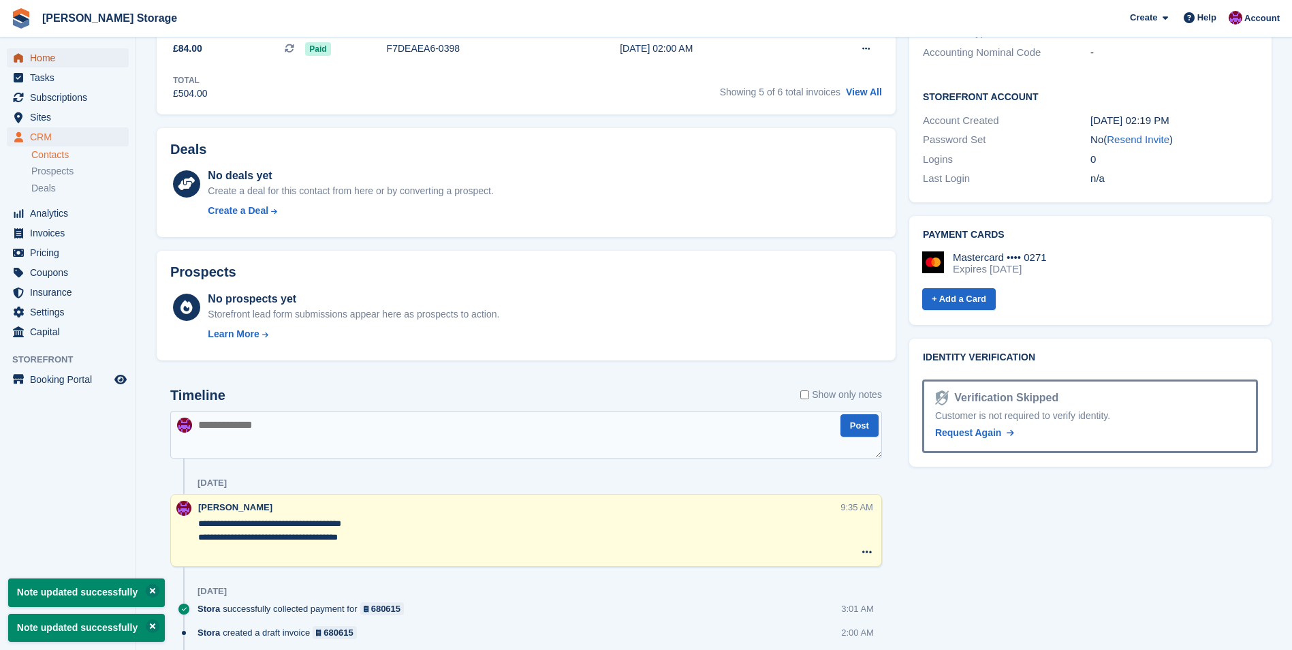
click at [55, 57] on span "Home" at bounding box center [71, 57] width 82 height 19
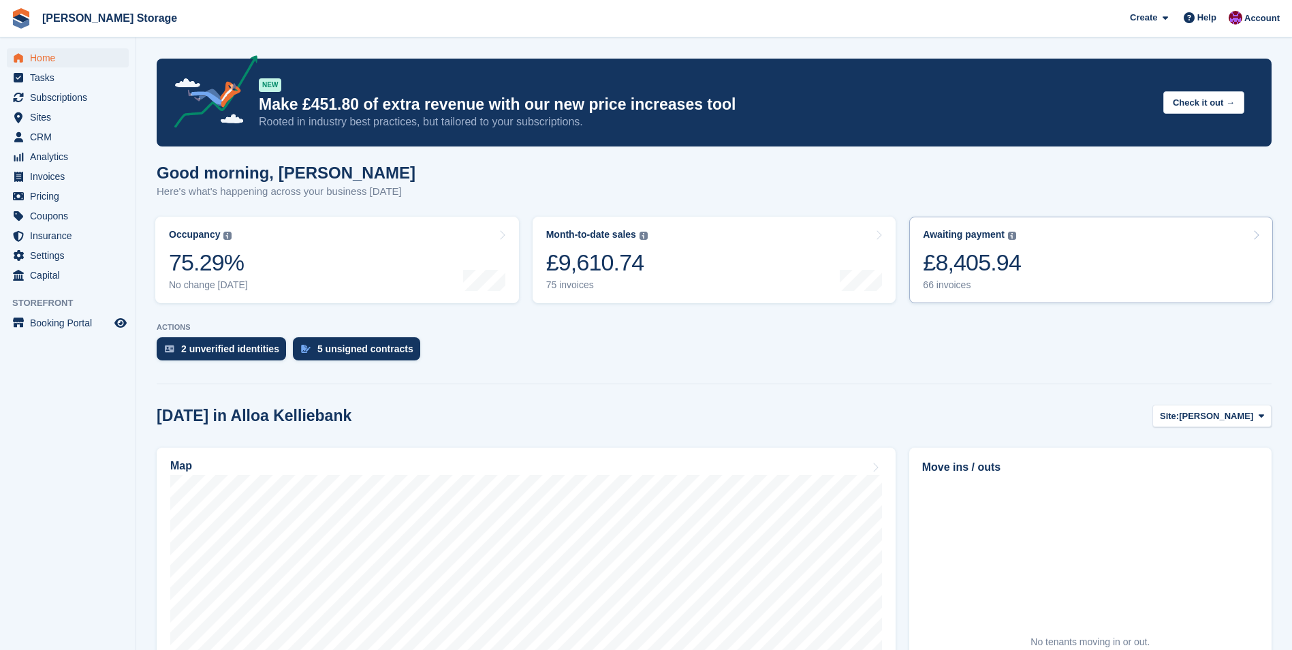
click at [968, 259] on div "£8,405.94" at bounding box center [972, 263] width 98 height 28
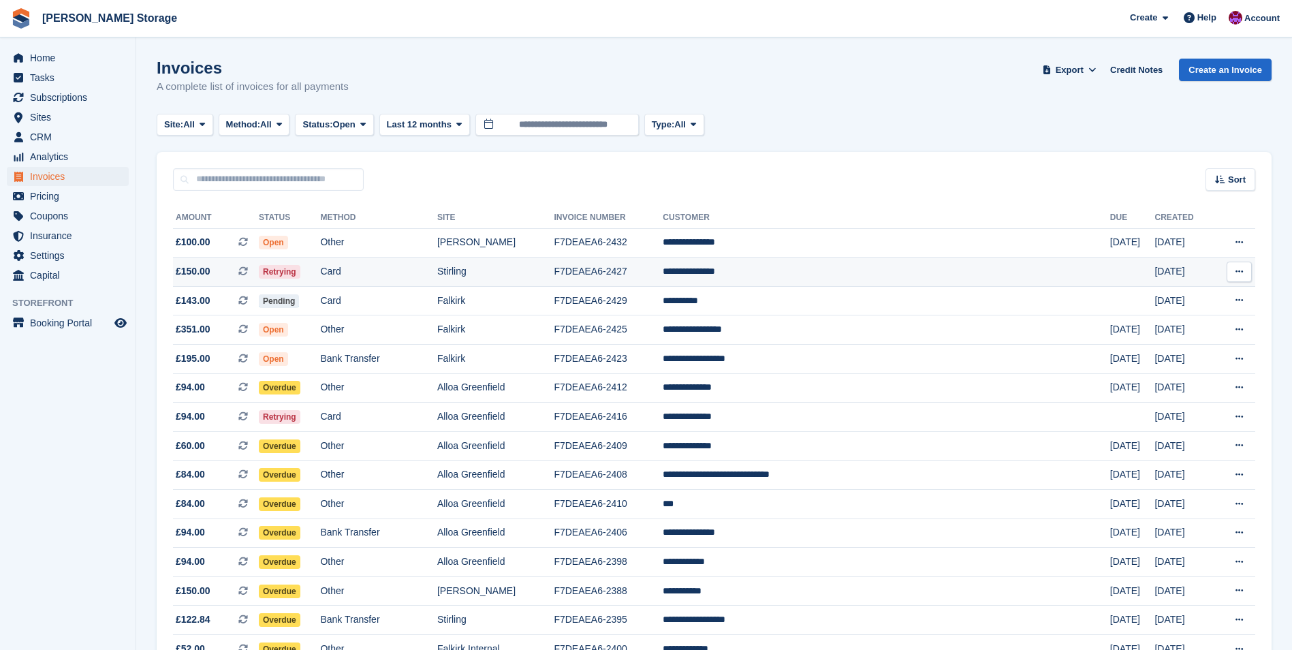
click at [554, 272] on td "Stirling" at bounding box center [495, 271] width 116 height 29
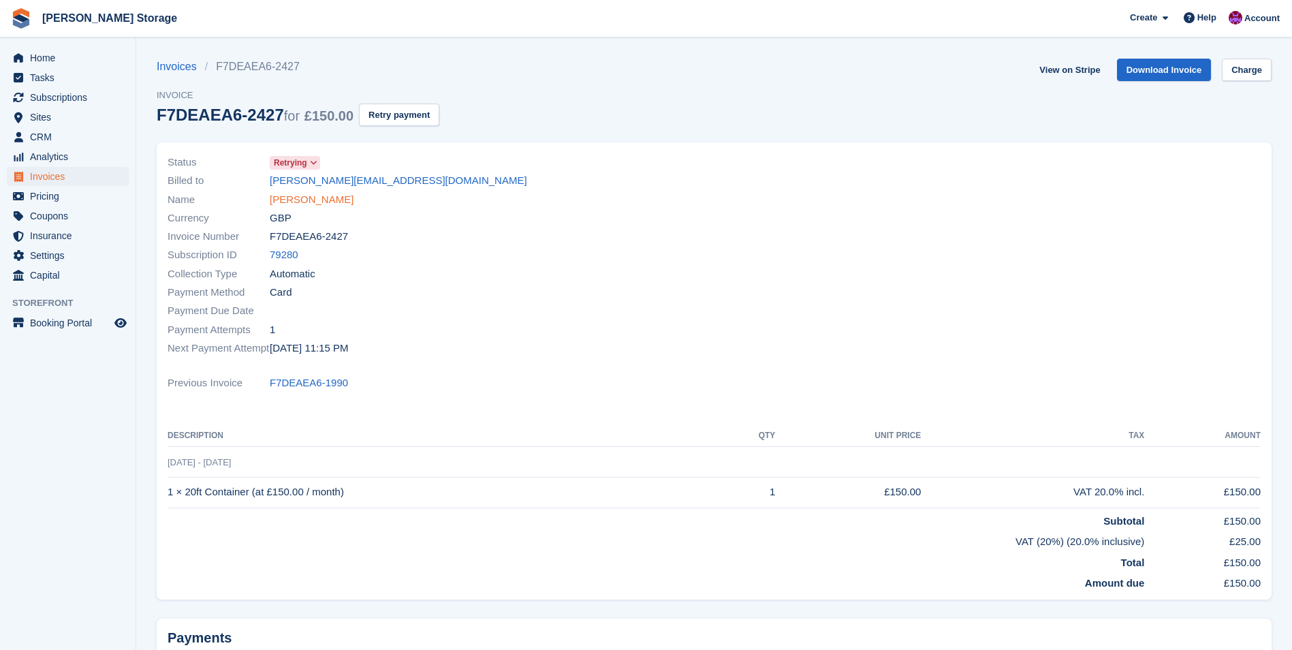
click at [351, 202] on link "[PERSON_NAME]" at bounding box center [312, 200] width 84 height 16
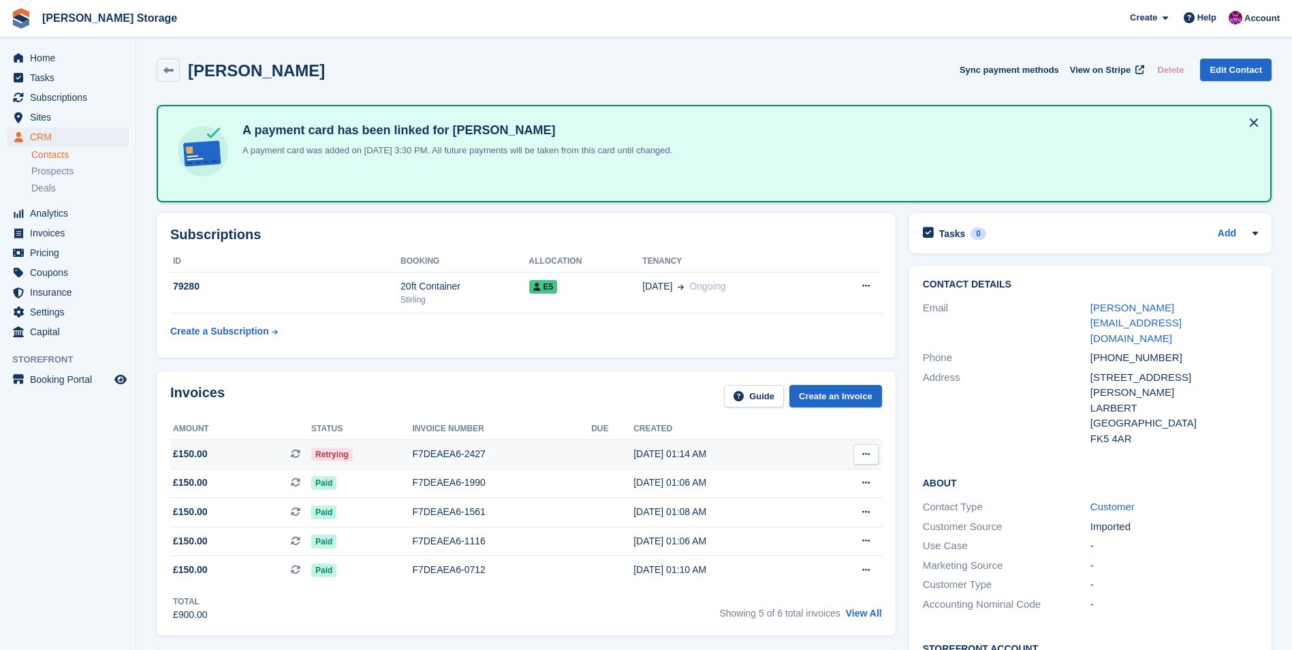
click at [535, 455] on div "F7DEAEA6-2427" at bounding box center [501, 454] width 179 height 14
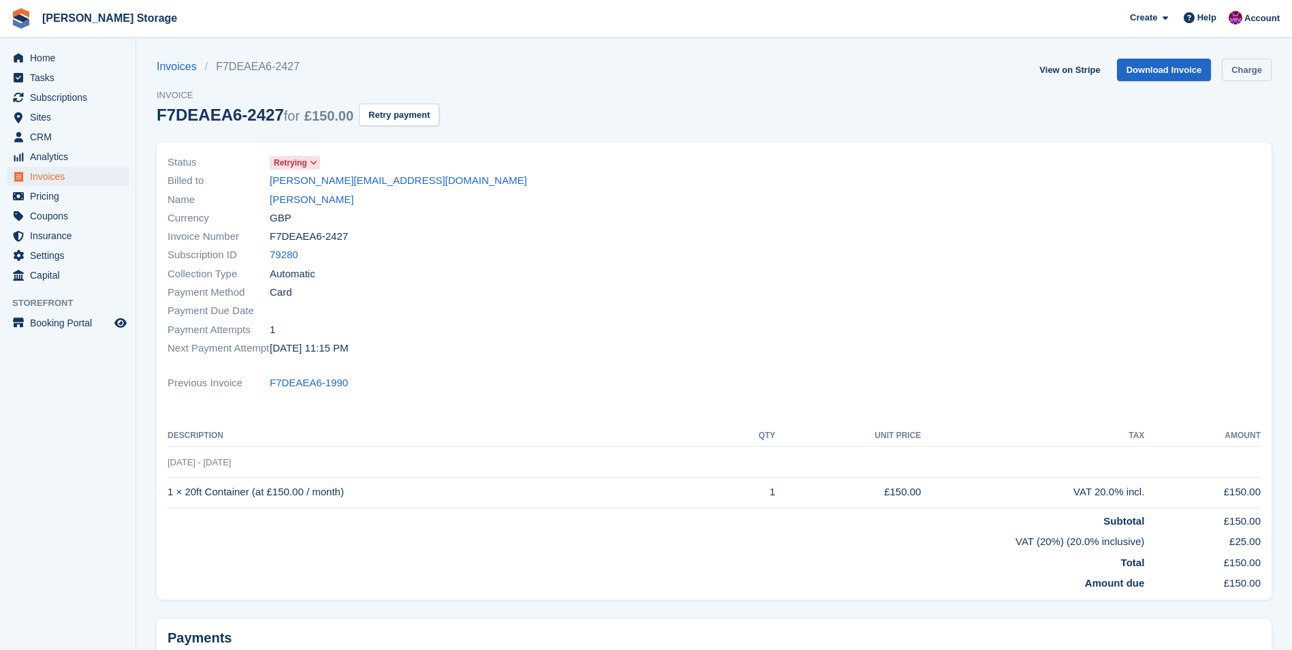
click at [1250, 63] on link "Charge" at bounding box center [1247, 70] width 50 height 22
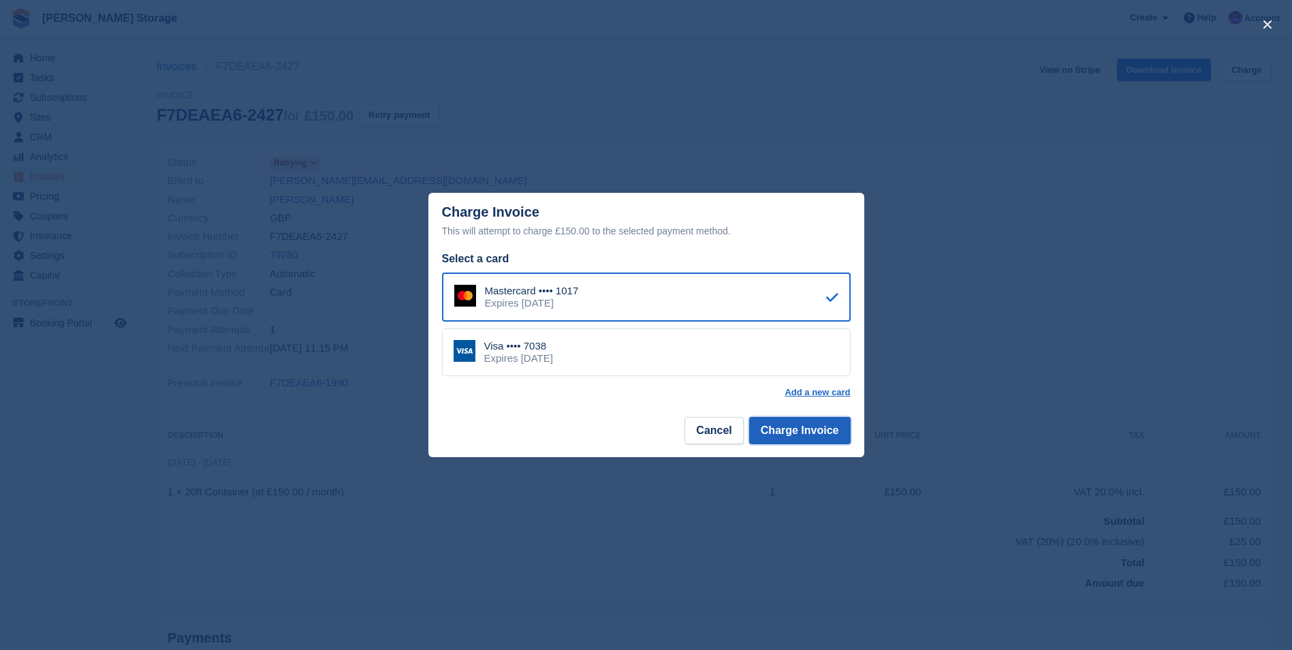
click at [788, 426] on button "Charge Invoice" at bounding box center [799, 430] width 101 height 27
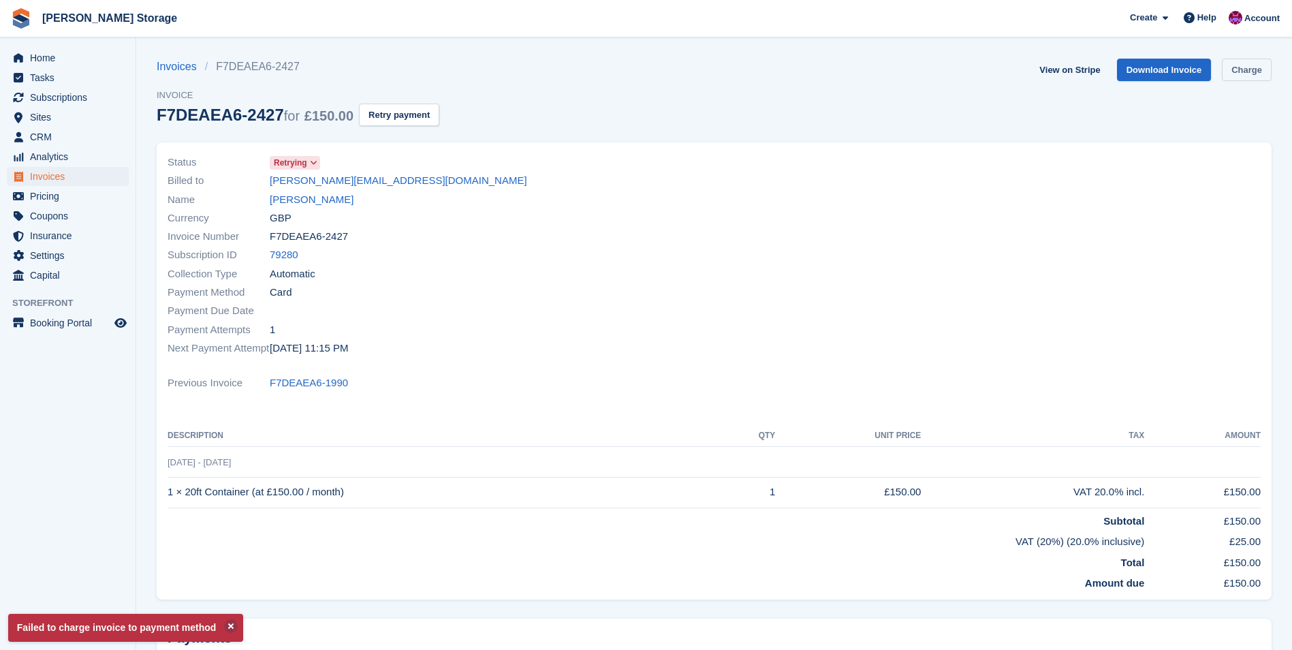
click at [1264, 72] on link "Charge" at bounding box center [1247, 70] width 50 height 22
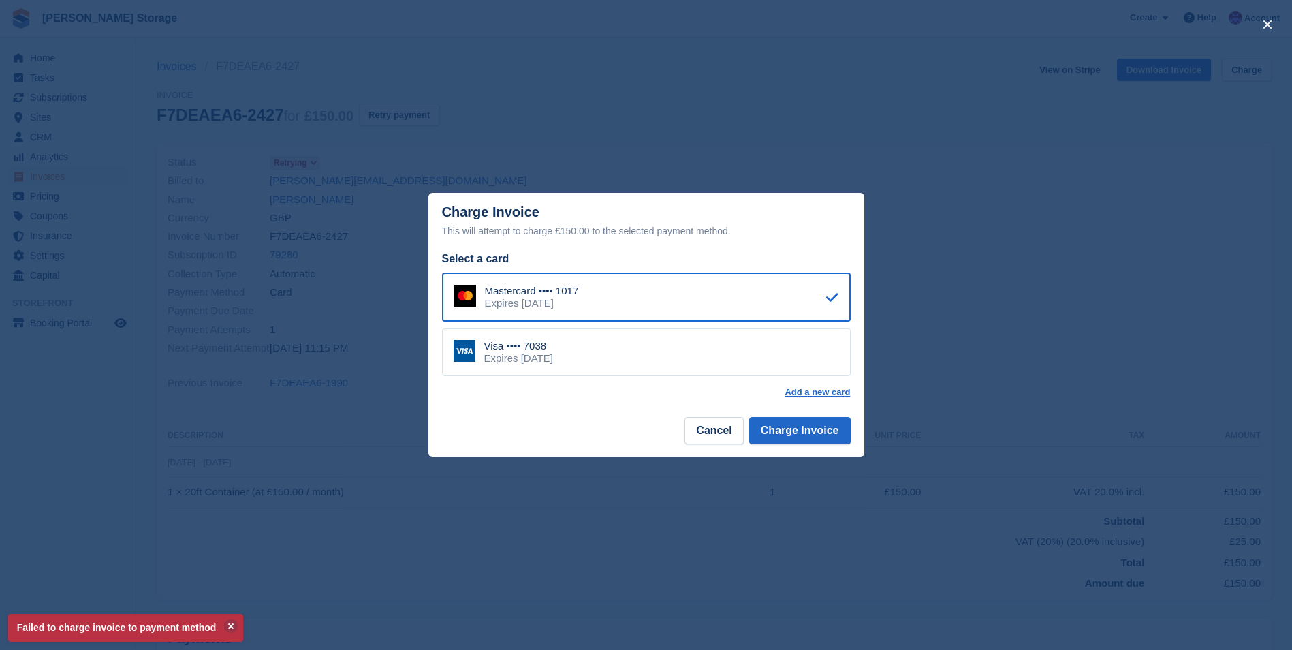
click at [695, 359] on div "Visa •••• 7038 Expires February 2026" at bounding box center [646, 352] width 409 height 48
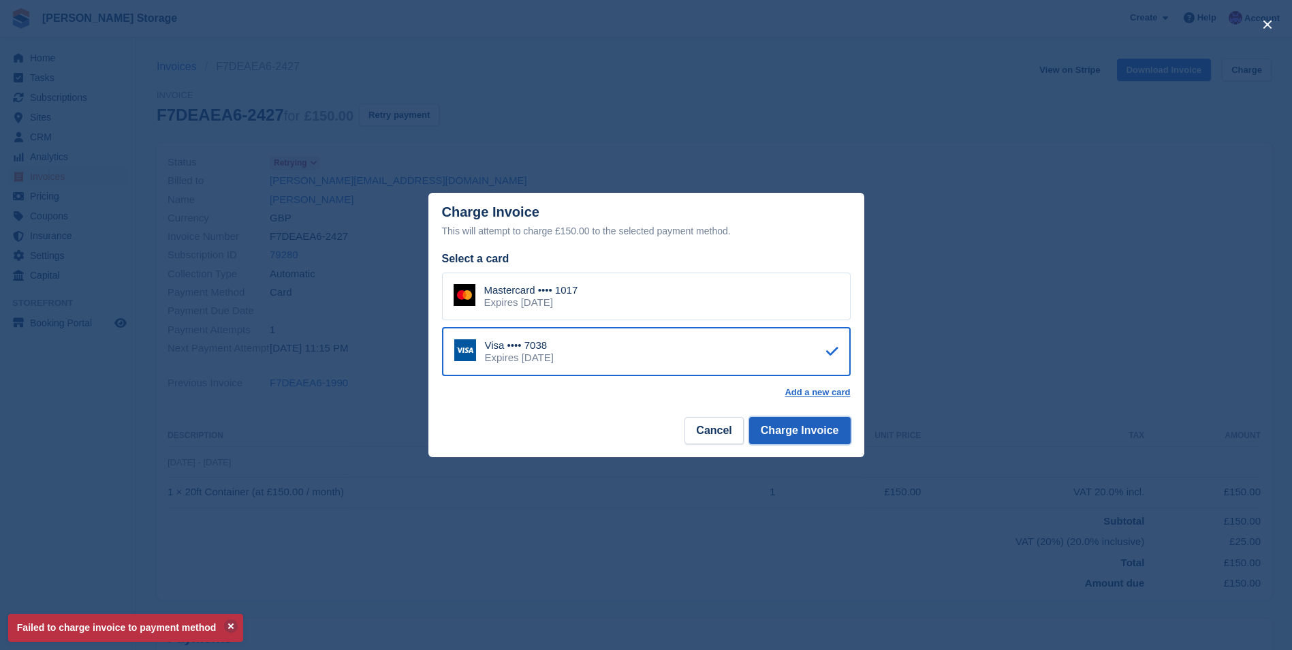
click at [778, 436] on button "Charge Invoice" at bounding box center [799, 430] width 101 height 27
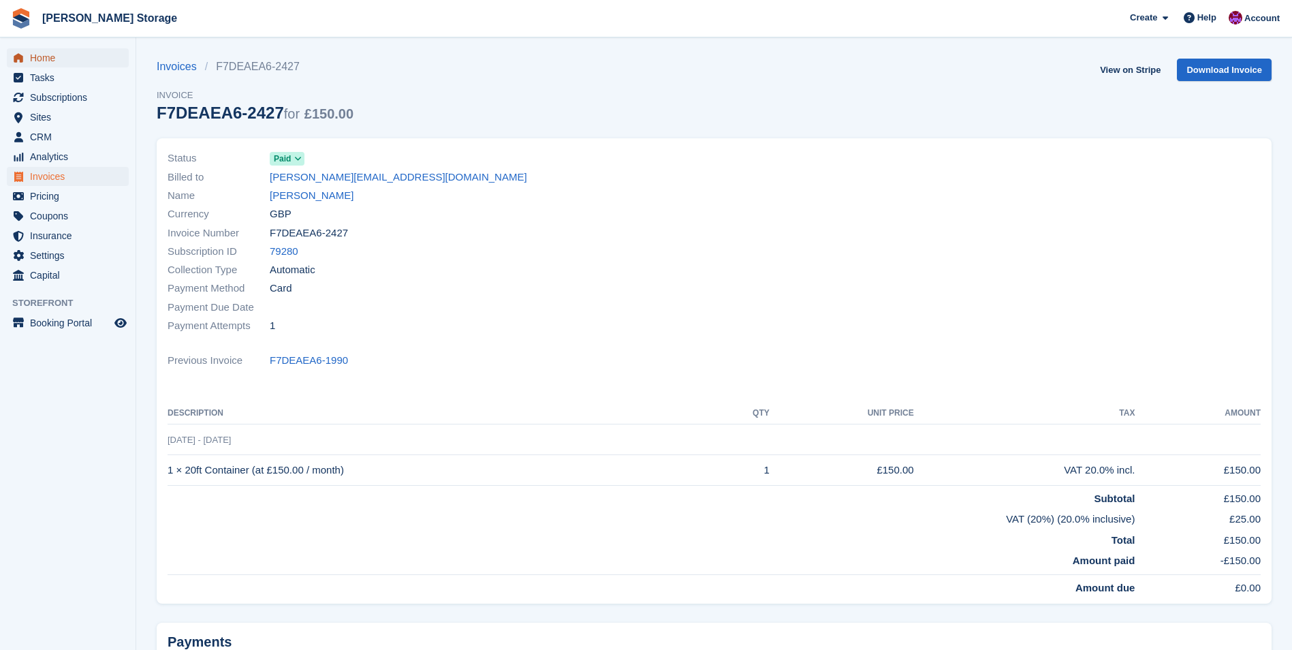
click at [52, 58] on span "Home" at bounding box center [71, 57] width 82 height 19
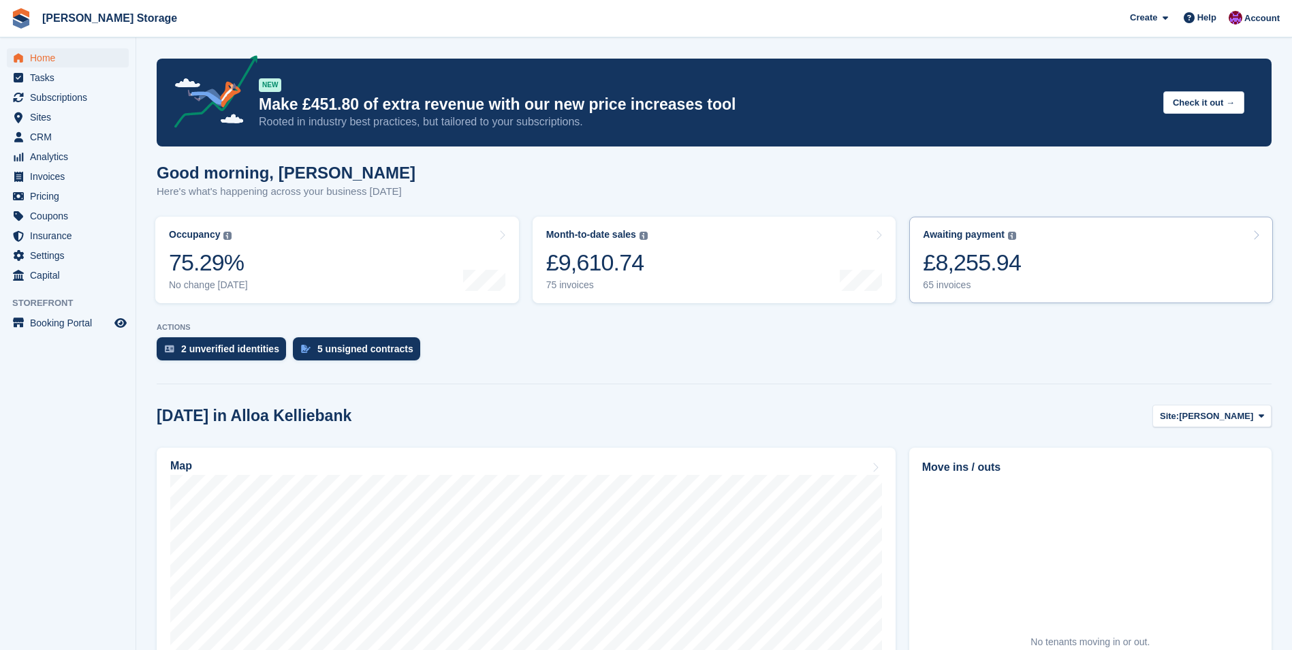
click at [1056, 277] on link "Awaiting payment The total outstanding balance on all open invoices. £8,255.94 …" at bounding box center [1091, 260] width 364 height 86
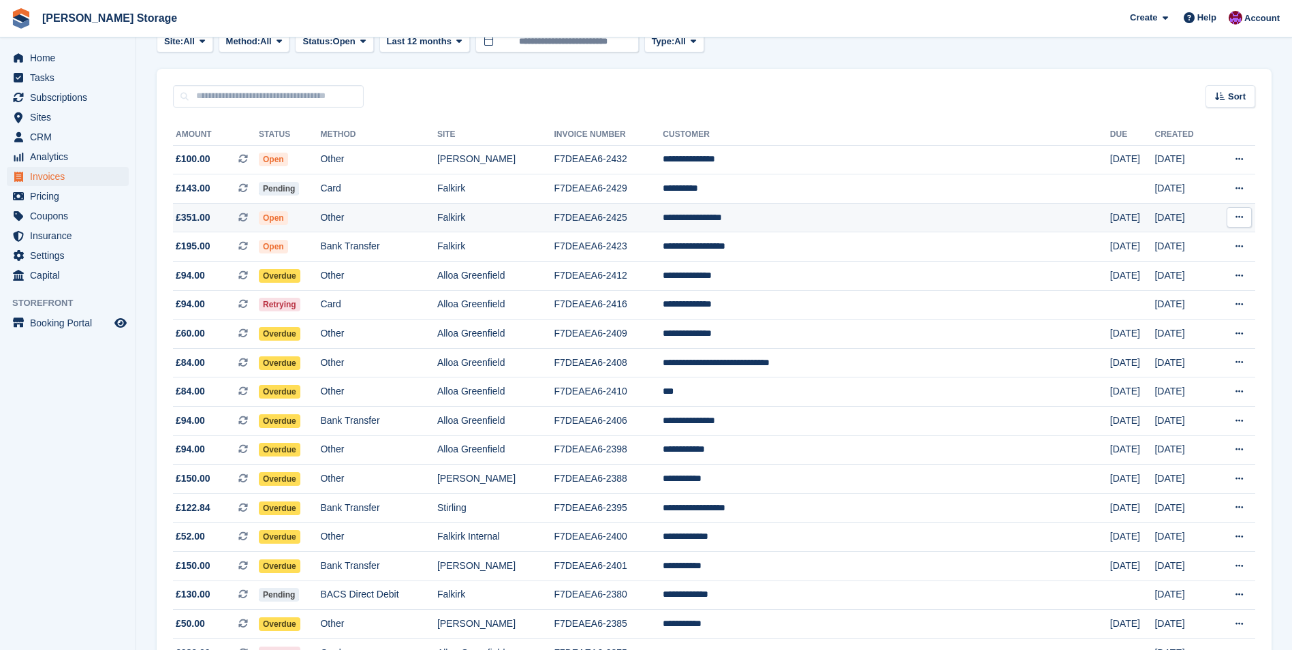
scroll to position [272, 0]
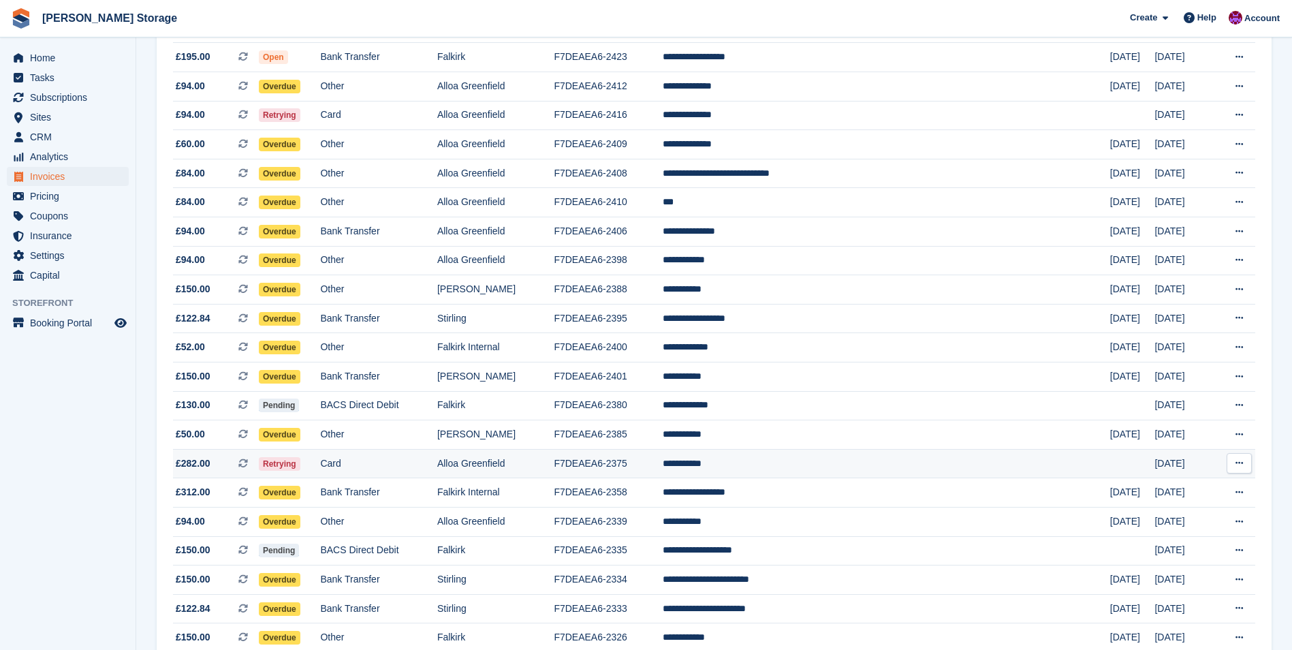
click at [663, 467] on td "F7DEAEA6-2375" at bounding box center [608, 463] width 109 height 29
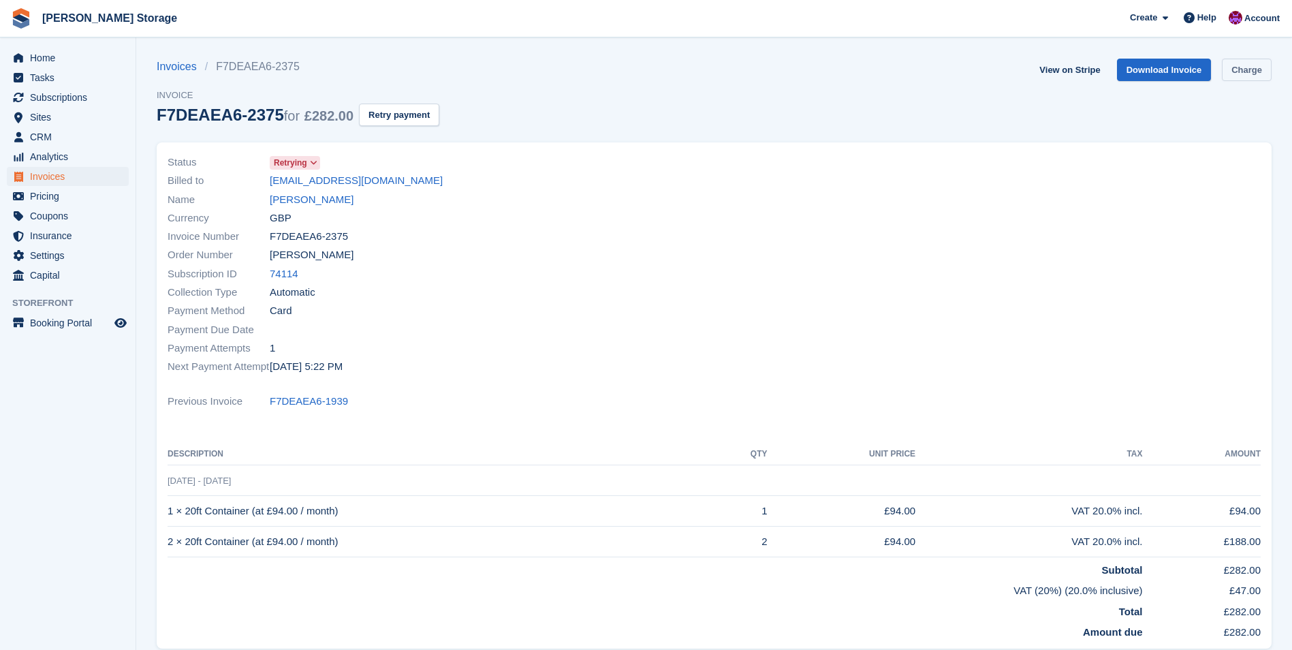
click at [1254, 75] on link "Charge" at bounding box center [1247, 70] width 50 height 22
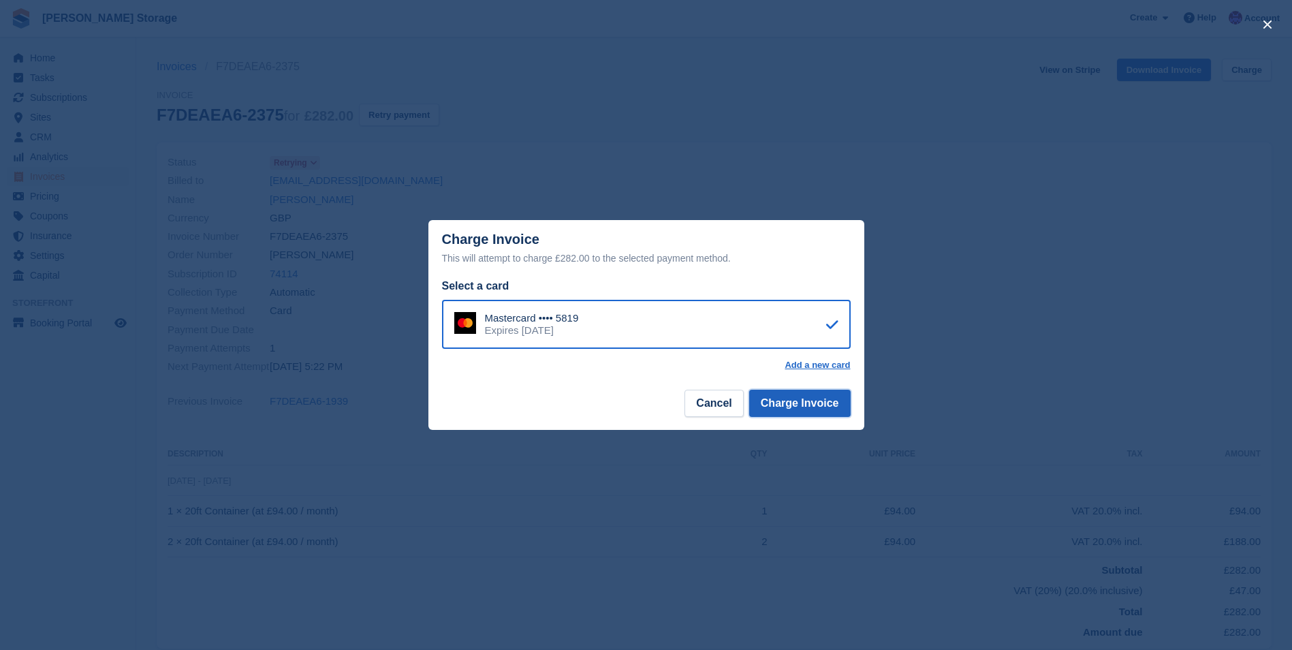
click at [823, 404] on button "Charge Invoice" at bounding box center [799, 403] width 101 height 27
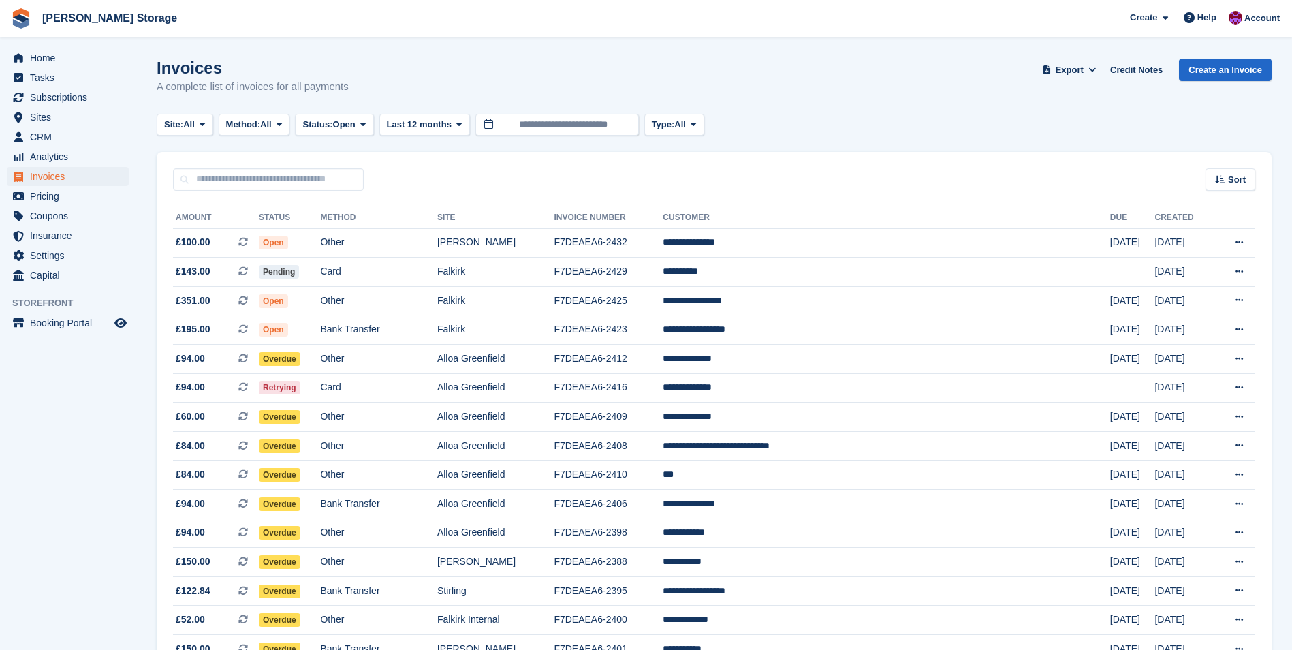
scroll to position [272, 0]
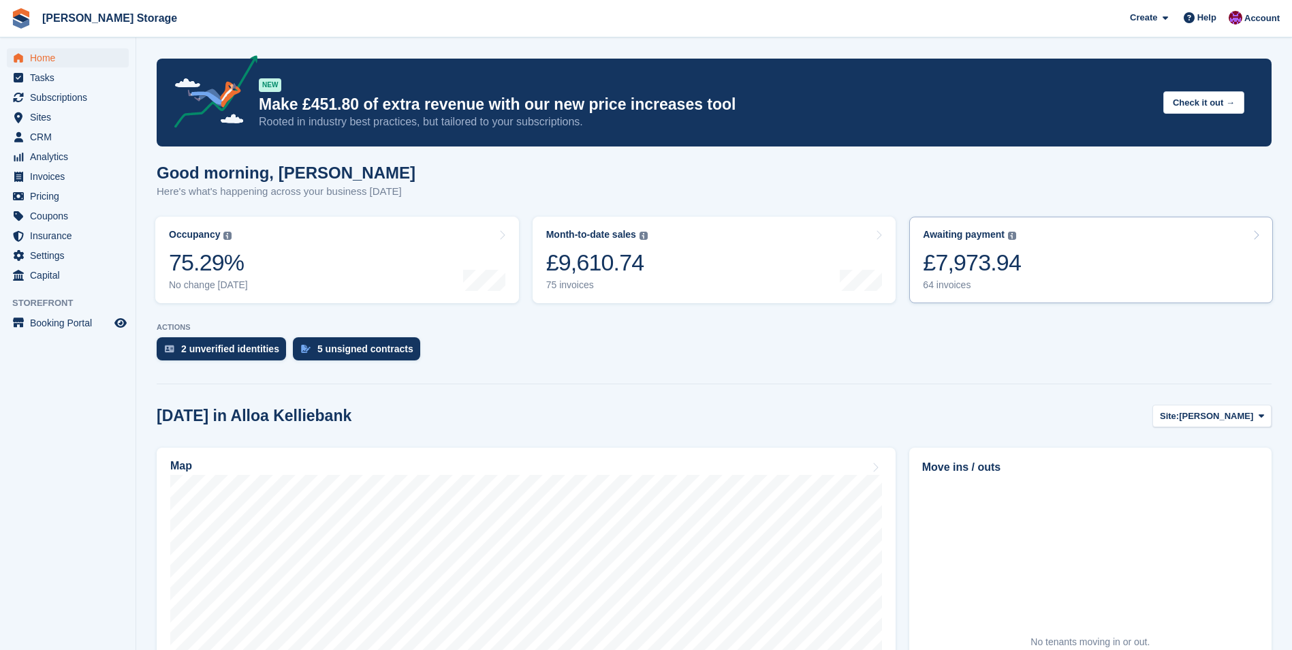
click at [994, 263] on div "£7,973.94" at bounding box center [972, 263] width 98 height 28
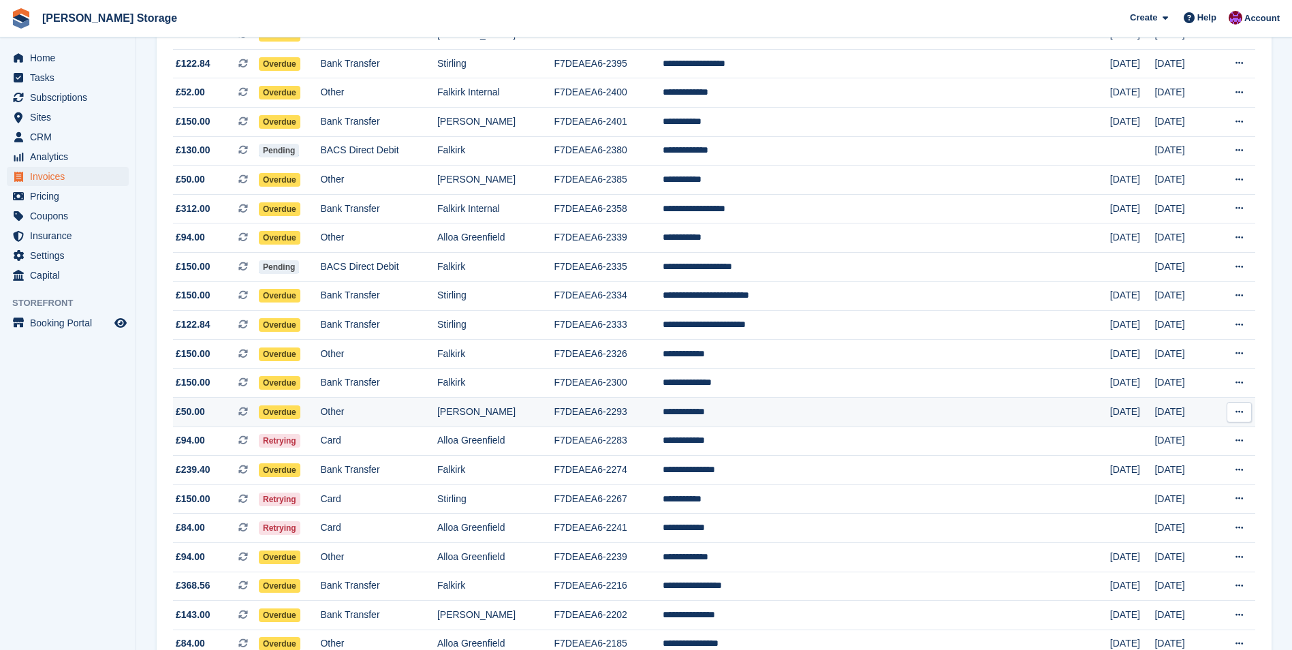
scroll to position [613, 0]
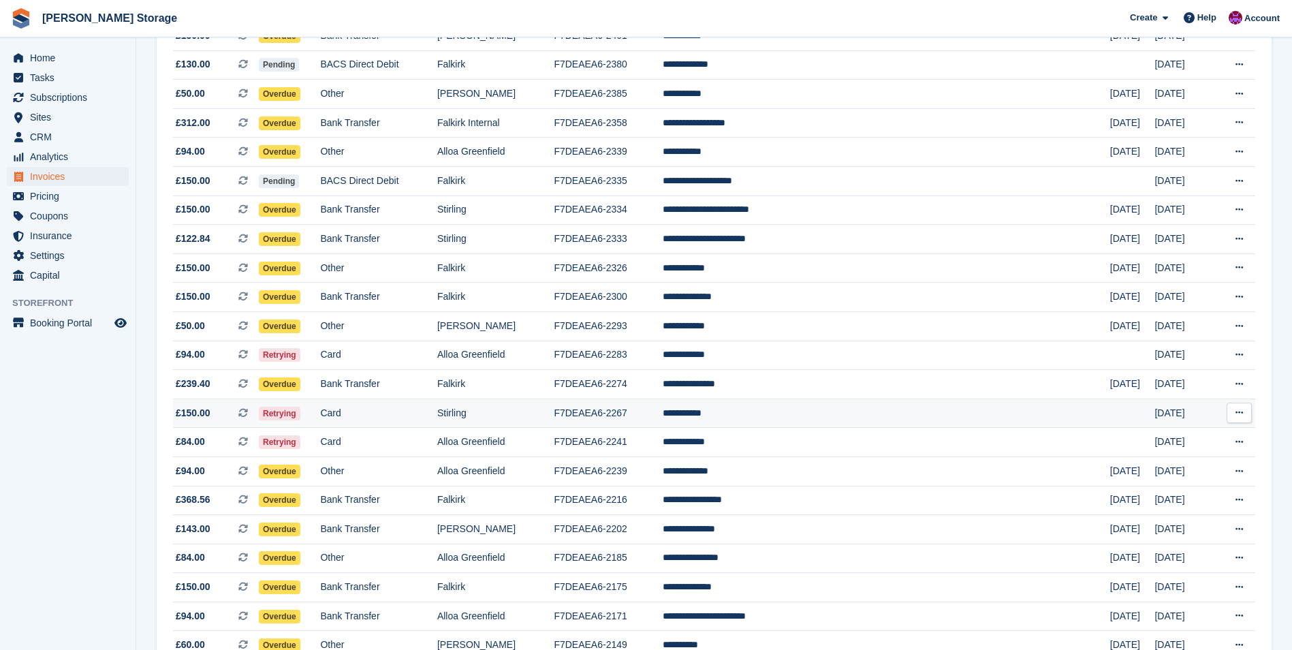
click at [663, 407] on td "F7DEAEA6-2267" at bounding box center [608, 412] width 109 height 29
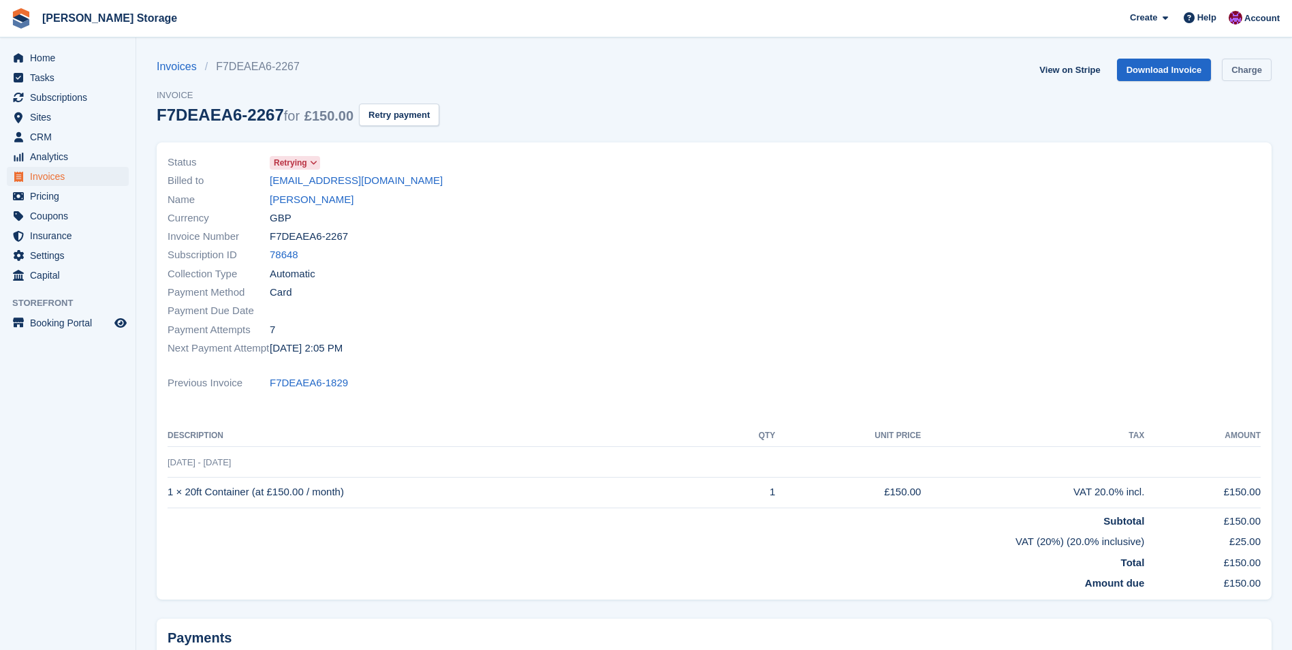
click at [1237, 72] on link "Charge" at bounding box center [1247, 70] width 50 height 22
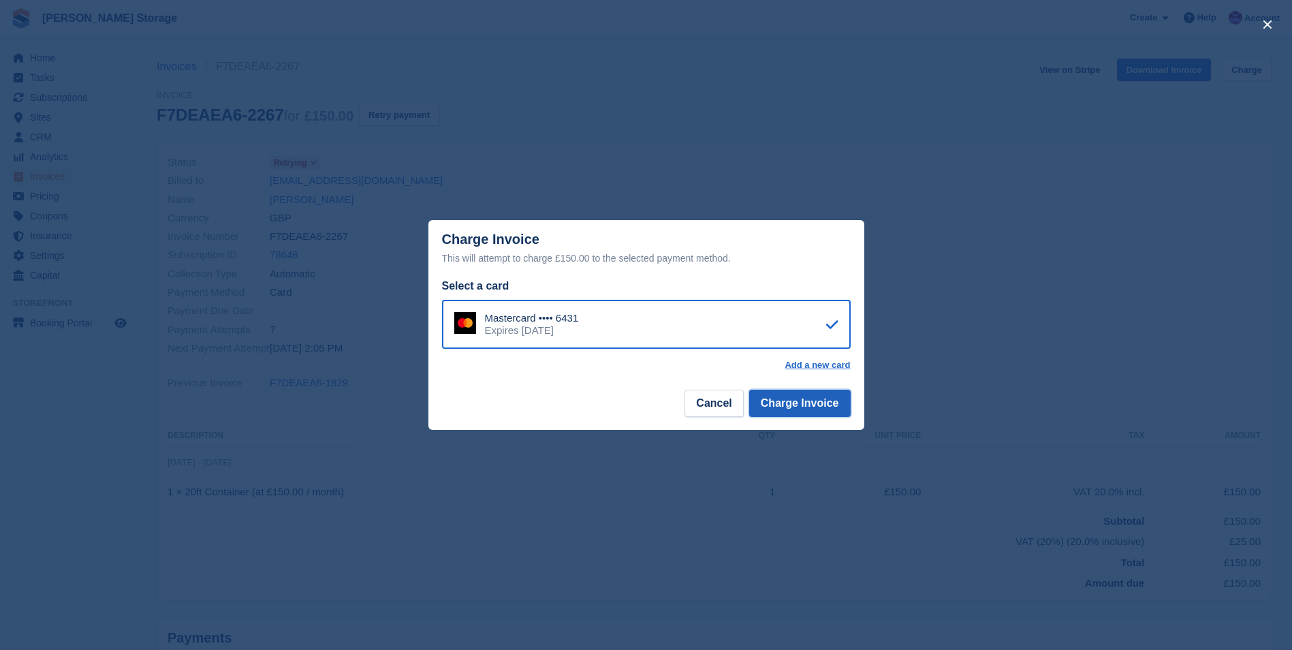
click at [813, 406] on button "Charge Invoice" at bounding box center [799, 403] width 101 height 27
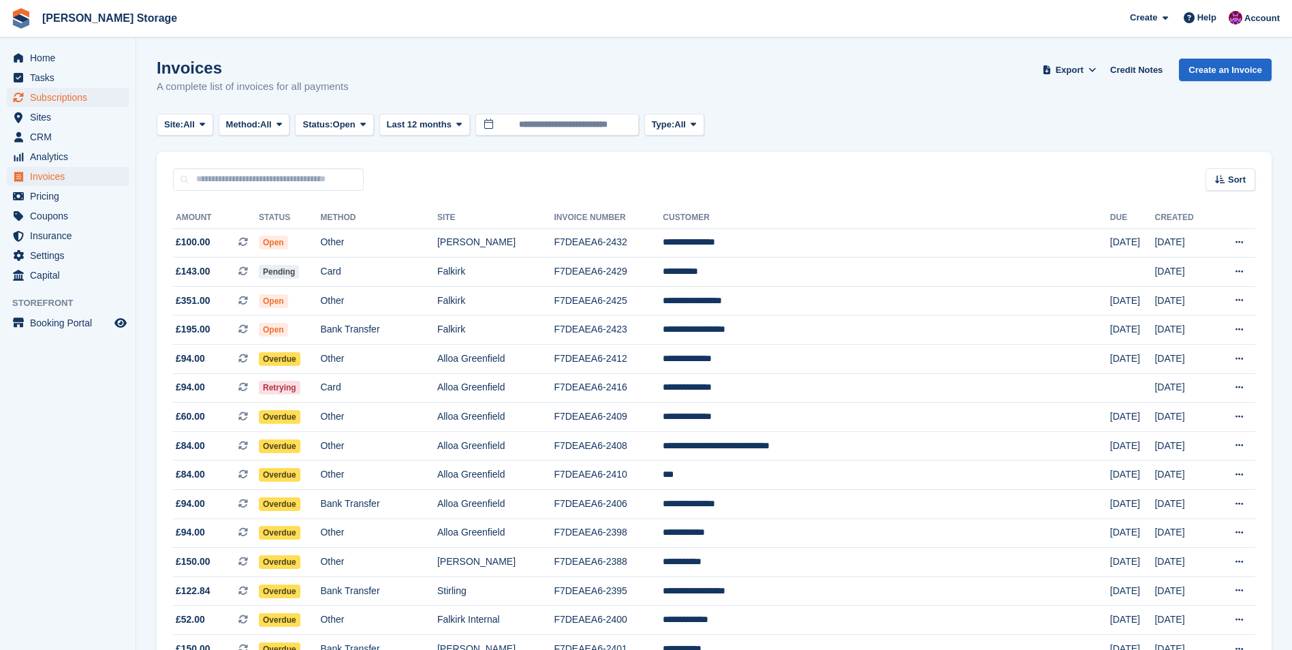
scroll to position [613, 0]
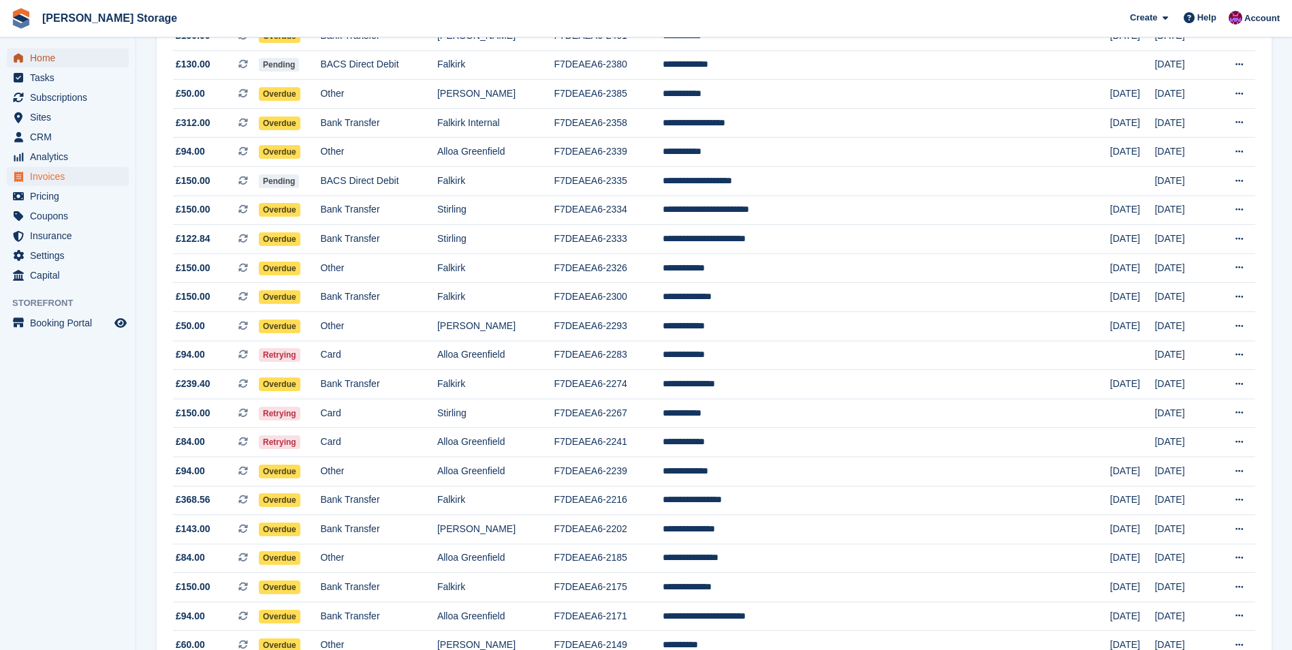
click at [47, 55] on span "Home" at bounding box center [71, 57] width 82 height 19
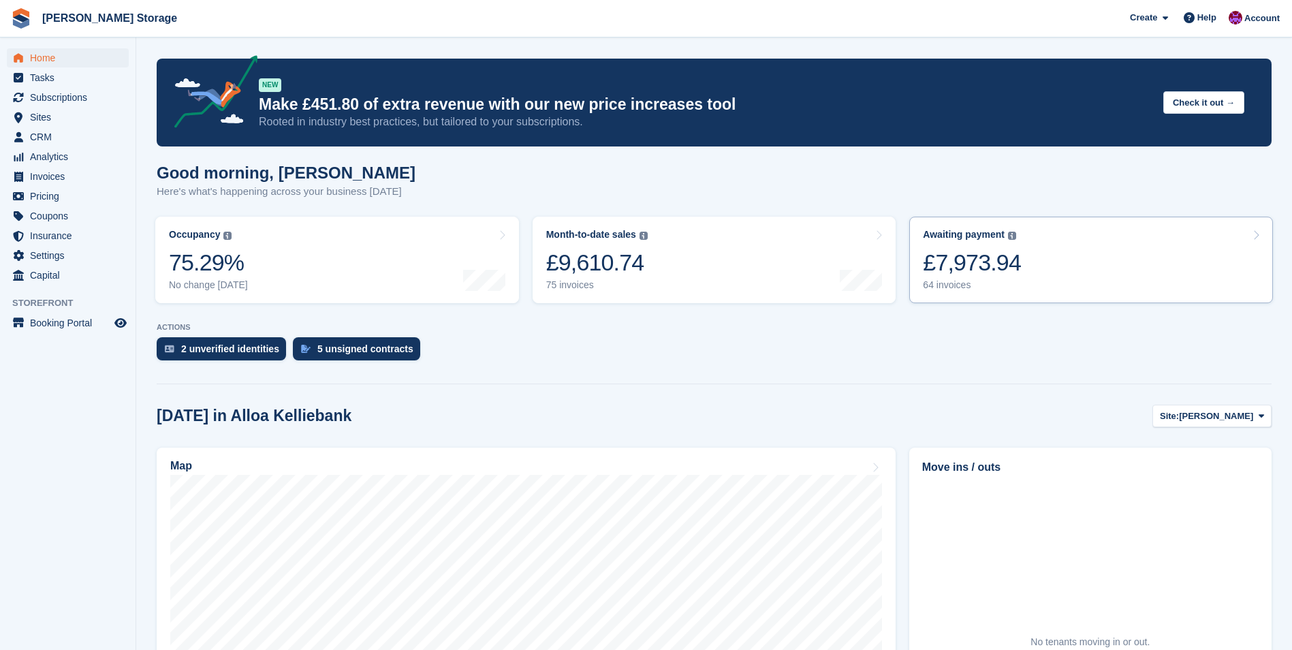
click at [1022, 270] on link "Awaiting payment The total outstanding balance on all open invoices. £7,973.94 …" at bounding box center [1091, 260] width 364 height 86
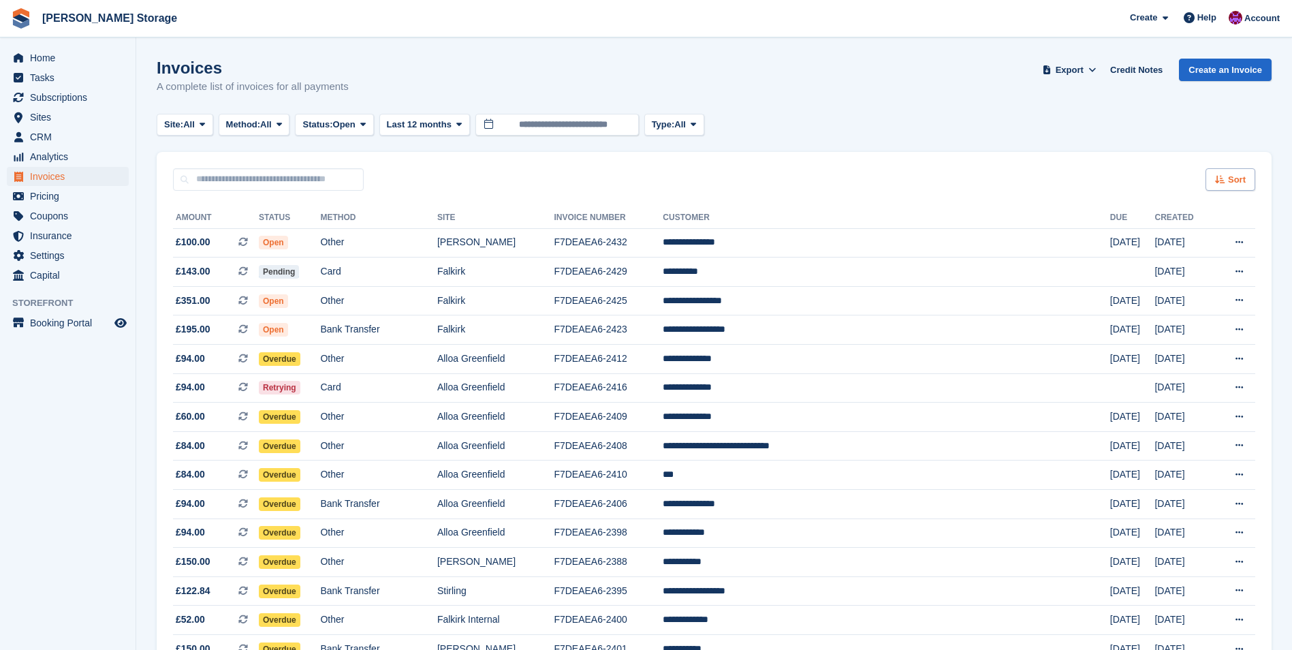
click at [1218, 180] on icon at bounding box center [1220, 179] width 10 height 9
click at [1207, 271] on span "Created (oldest first)" at bounding box center [1190, 270] width 93 height 11
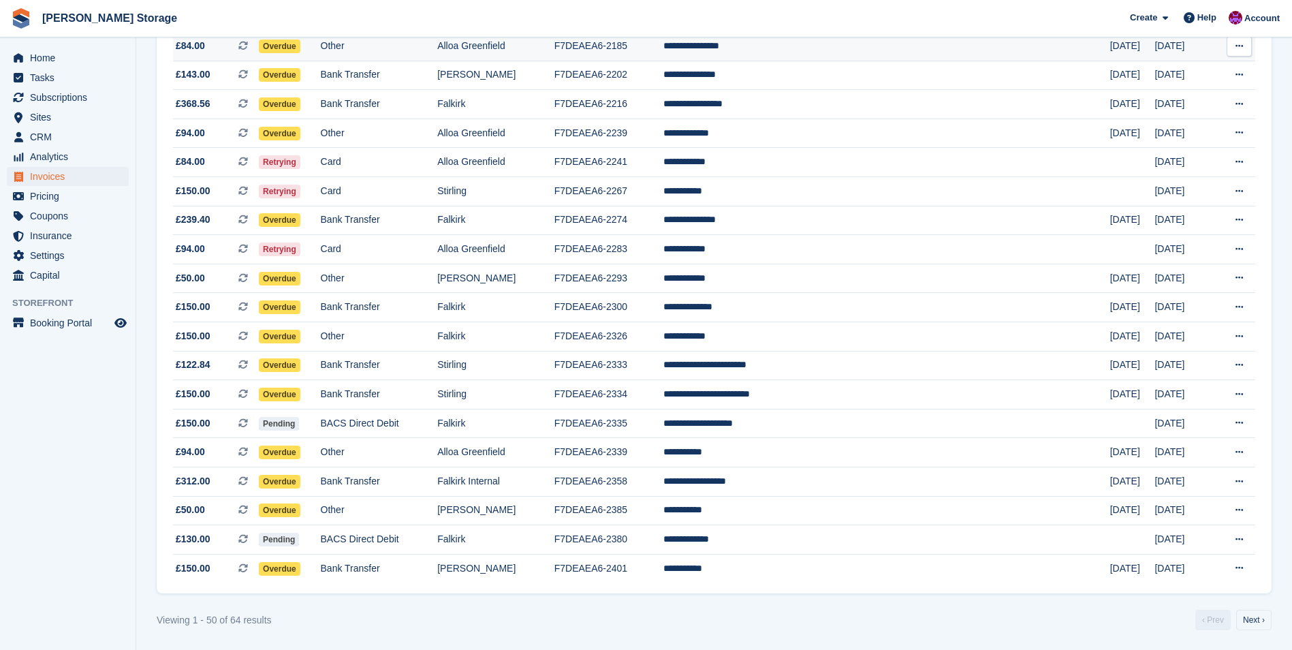
scroll to position [1097, 0]
click at [62, 58] on span "Home" at bounding box center [71, 57] width 82 height 19
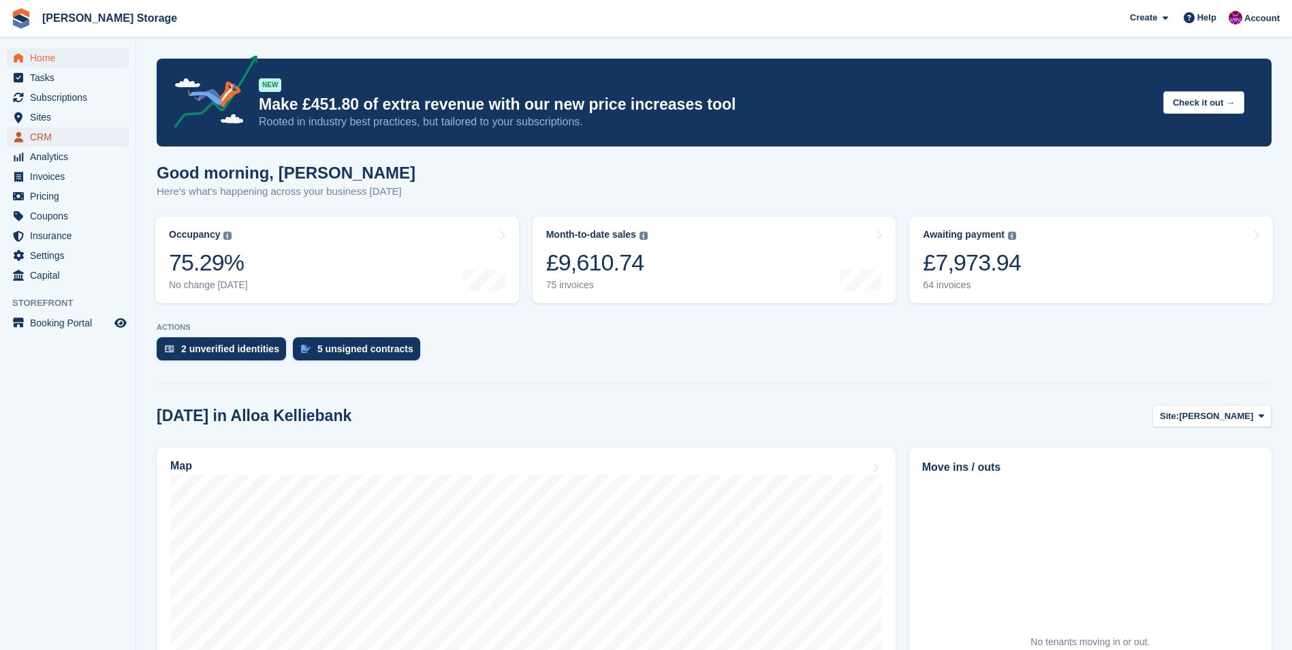
click at [37, 136] on span "CRM" at bounding box center [71, 136] width 82 height 19
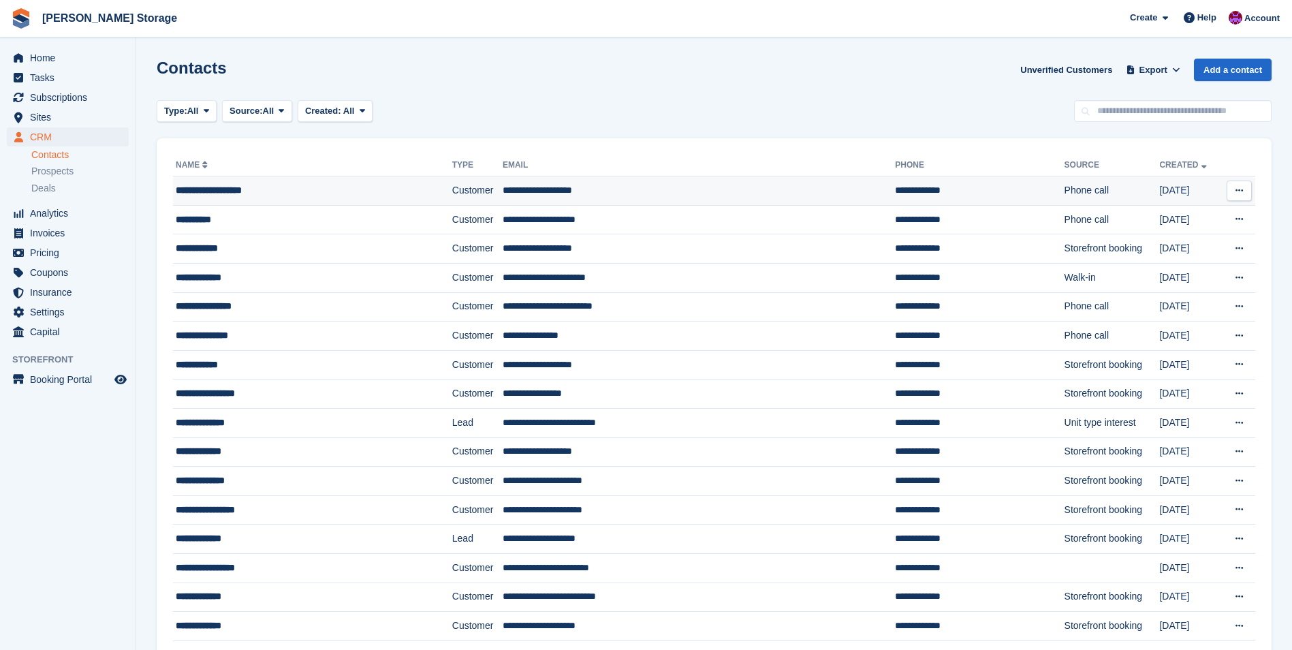
drag, startPoint x: 310, startPoint y: 188, endPoint x: 319, endPoint y: 189, distance: 8.9
click at [310, 188] on div "**********" at bounding box center [288, 190] width 225 height 14
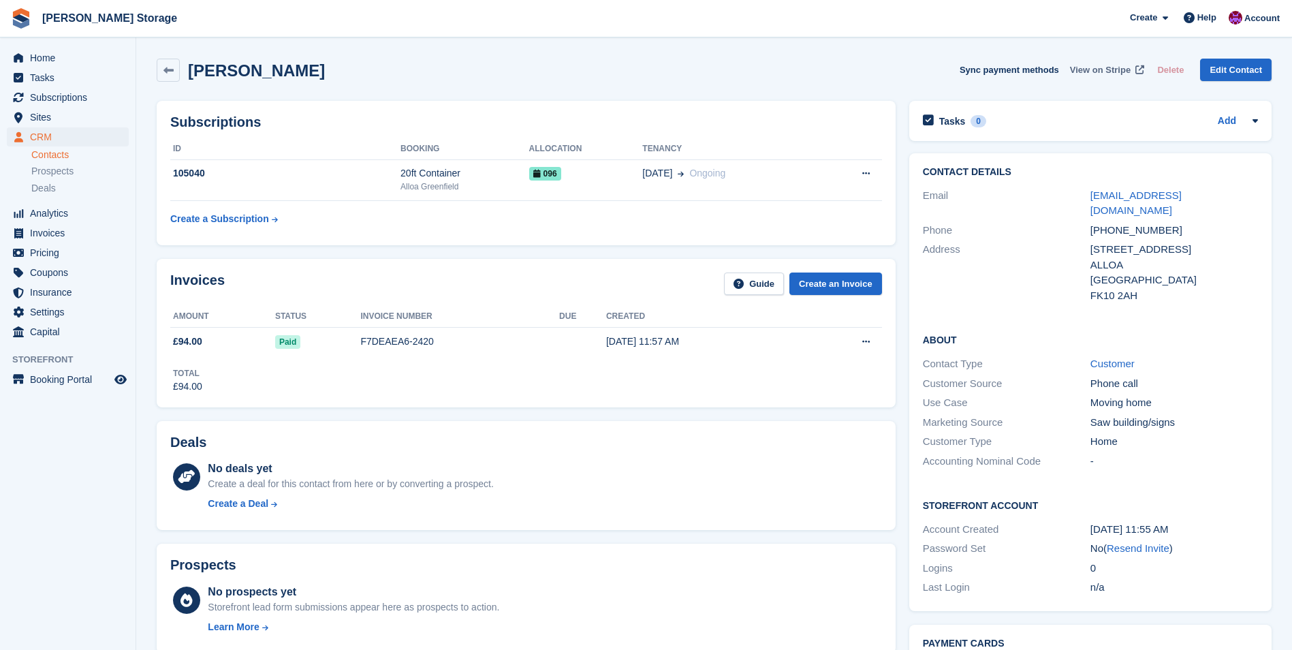
click at [1112, 69] on span "View on Stripe" at bounding box center [1100, 70] width 61 height 14
click at [1097, 69] on span "View on Stripe" at bounding box center [1100, 70] width 61 height 14
click at [50, 61] on span "Home" at bounding box center [71, 57] width 82 height 19
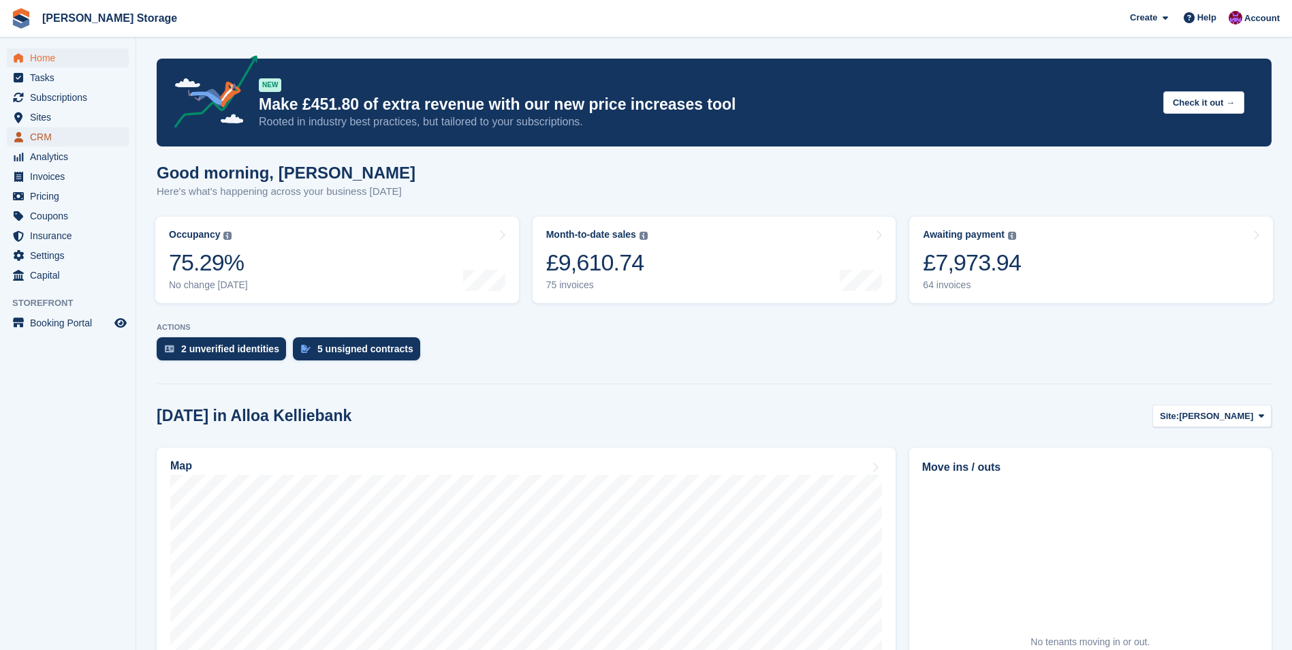
click at [54, 138] on span "CRM" at bounding box center [71, 136] width 82 height 19
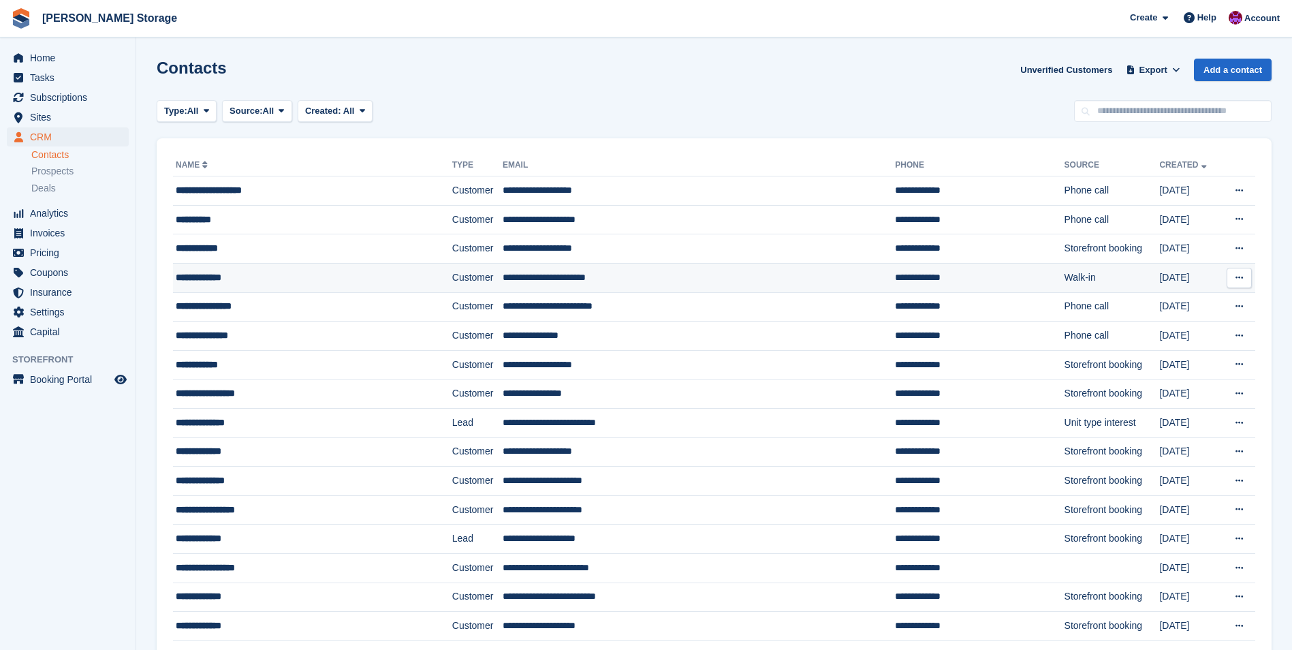
click at [503, 280] on td "**********" at bounding box center [699, 277] width 392 height 29
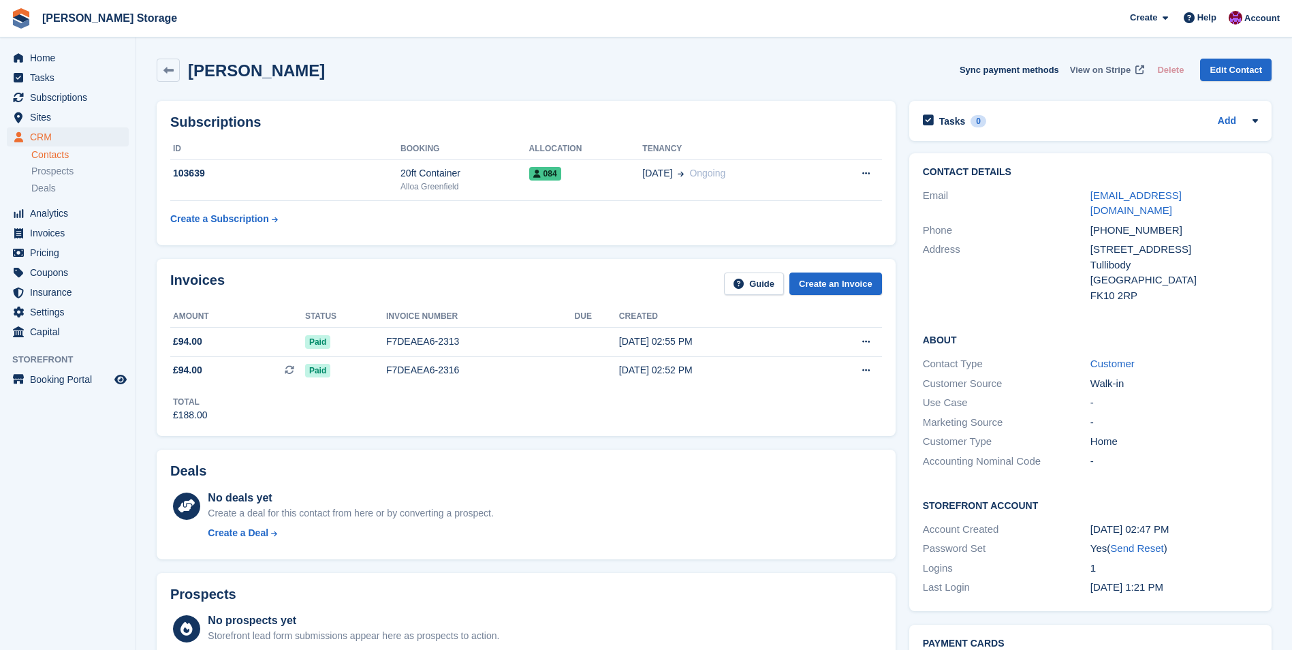
click at [1113, 66] on span "View on Stripe" at bounding box center [1100, 70] width 61 height 14
click at [35, 61] on span "Home" at bounding box center [71, 57] width 82 height 19
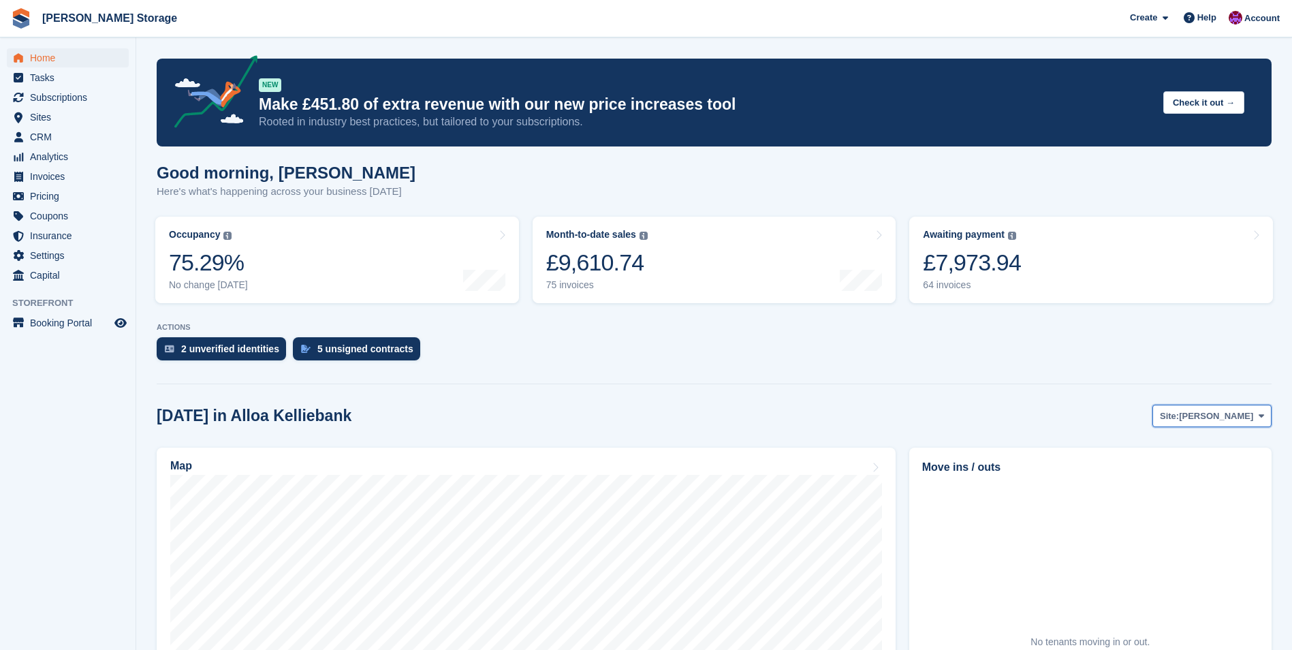
click at [1243, 422] on span "[PERSON_NAME]" at bounding box center [1216, 416] width 74 height 14
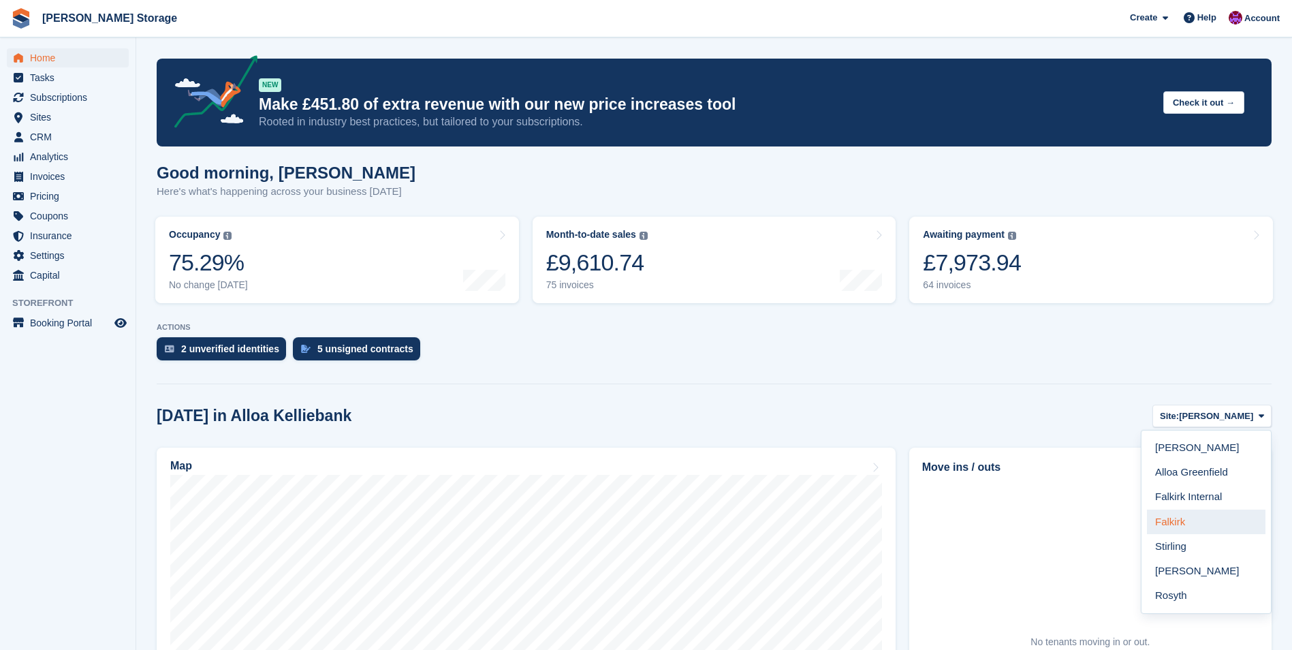
click at [1210, 528] on link "Falkirk" at bounding box center [1206, 521] width 119 height 25
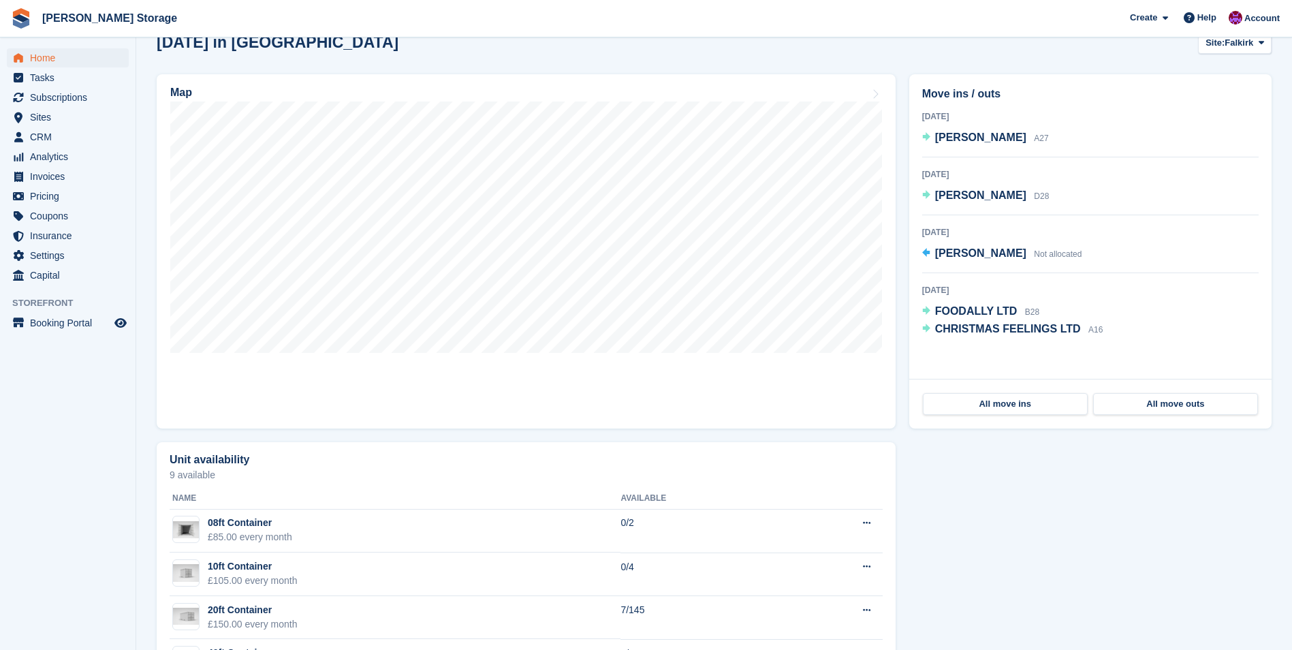
scroll to position [300, 0]
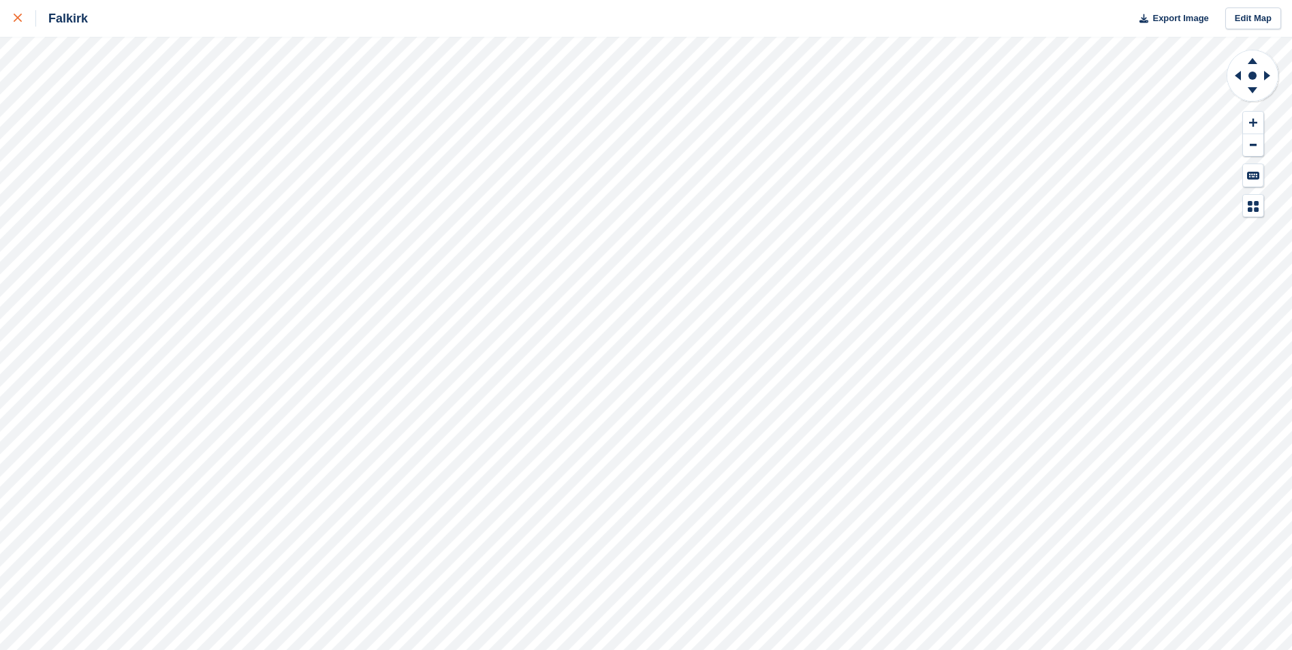
drag, startPoint x: 11, startPoint y: 14, endPoint x: 32, endPoint y: 33, distance: 28.5
click at [12, 16] on link at bounding box center [18, 18] width 36 height 37
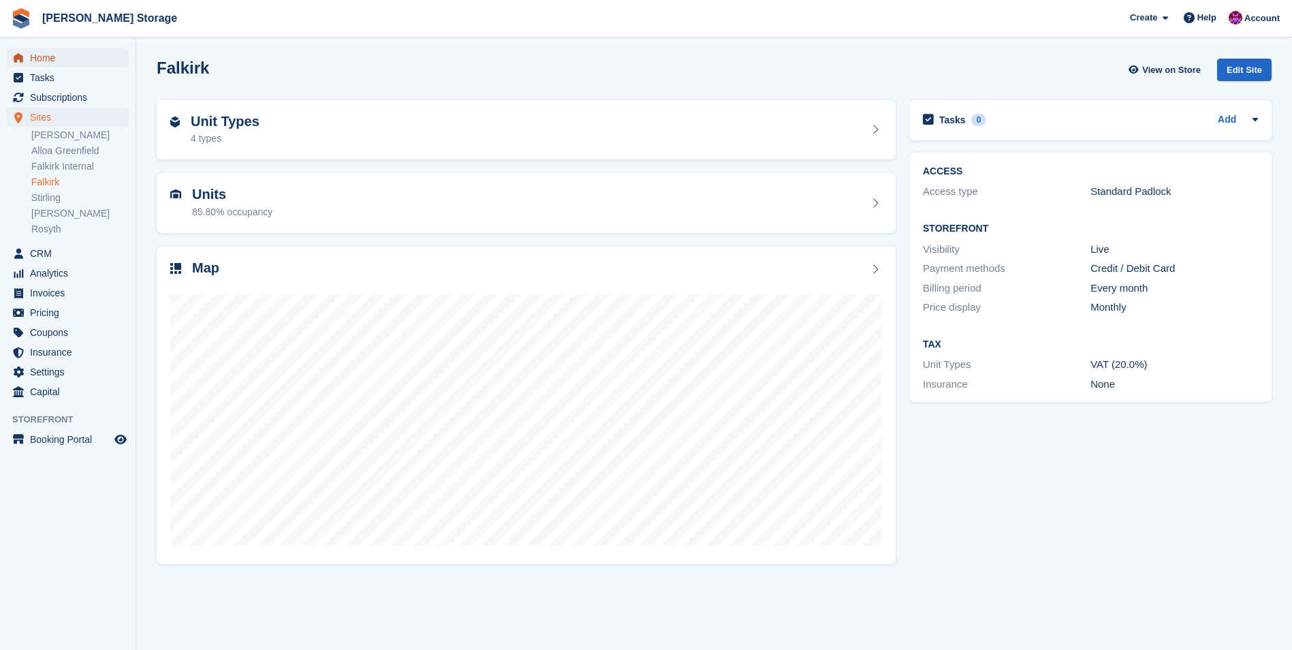
click at [37, 59] on span "Home" at bounding box center [71, 57] width 82 height 19
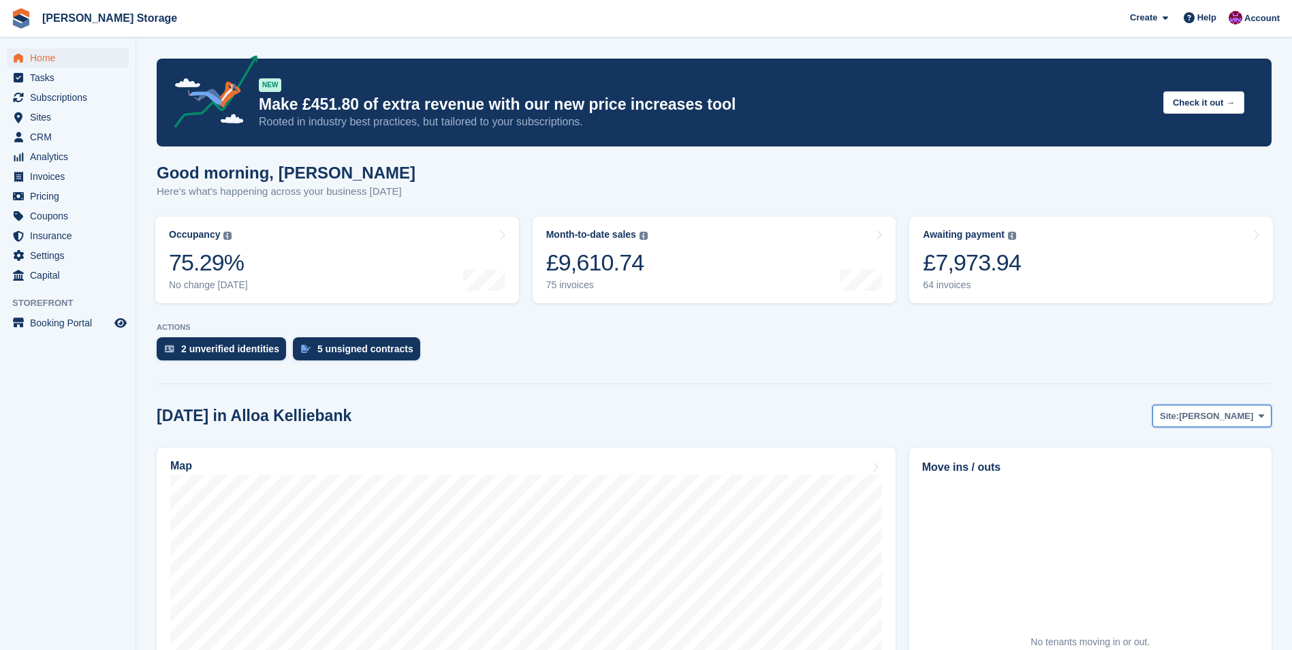
click at [1209, 418] on span "[PERSON_NAME]" at bounding box center [1216, 416] width 74 height 14
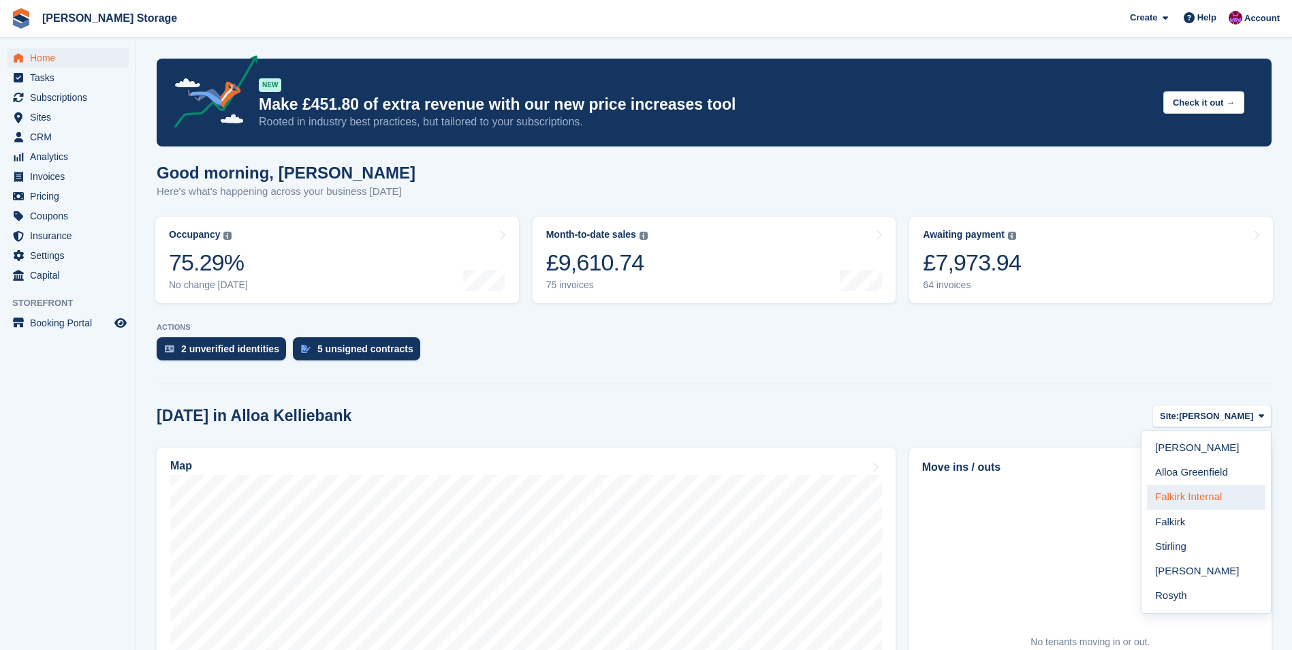
click at [1201, 499] on link "Falkirk Internal" at bounding box center [1206, 497] width 119 height 25
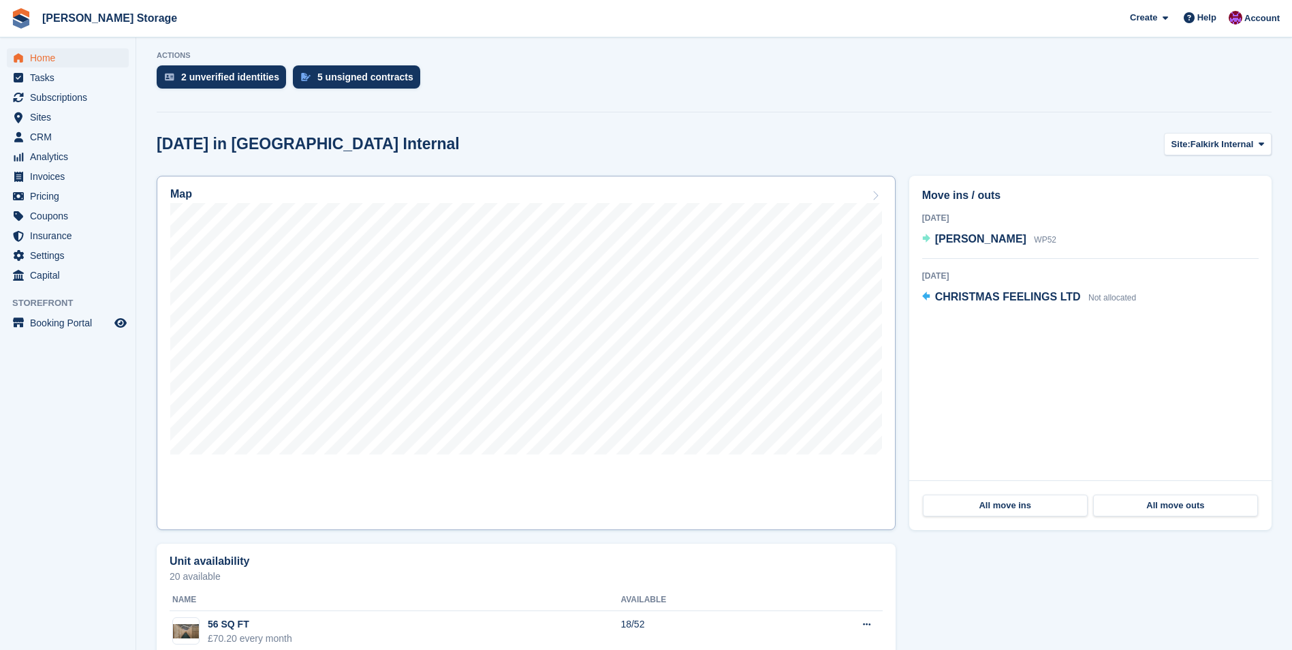
scroll to position [272, 0]
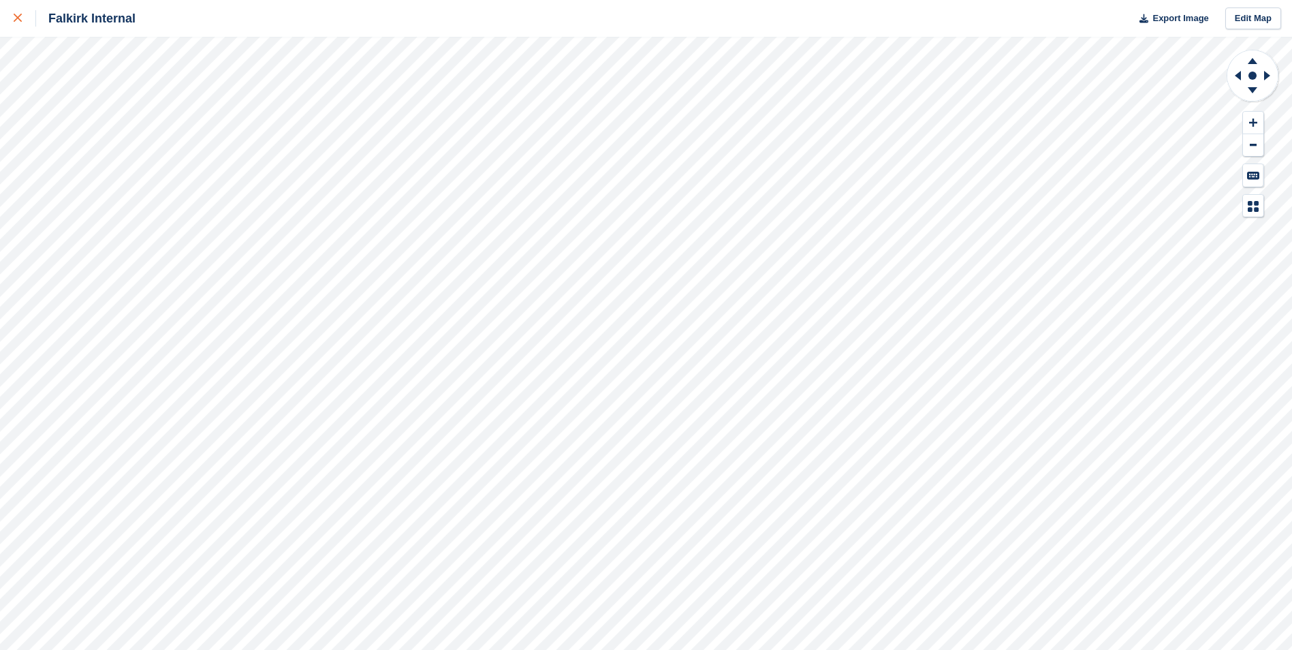
click at [18, 12] on div at bounding box center [25, 18] width 22 height 16
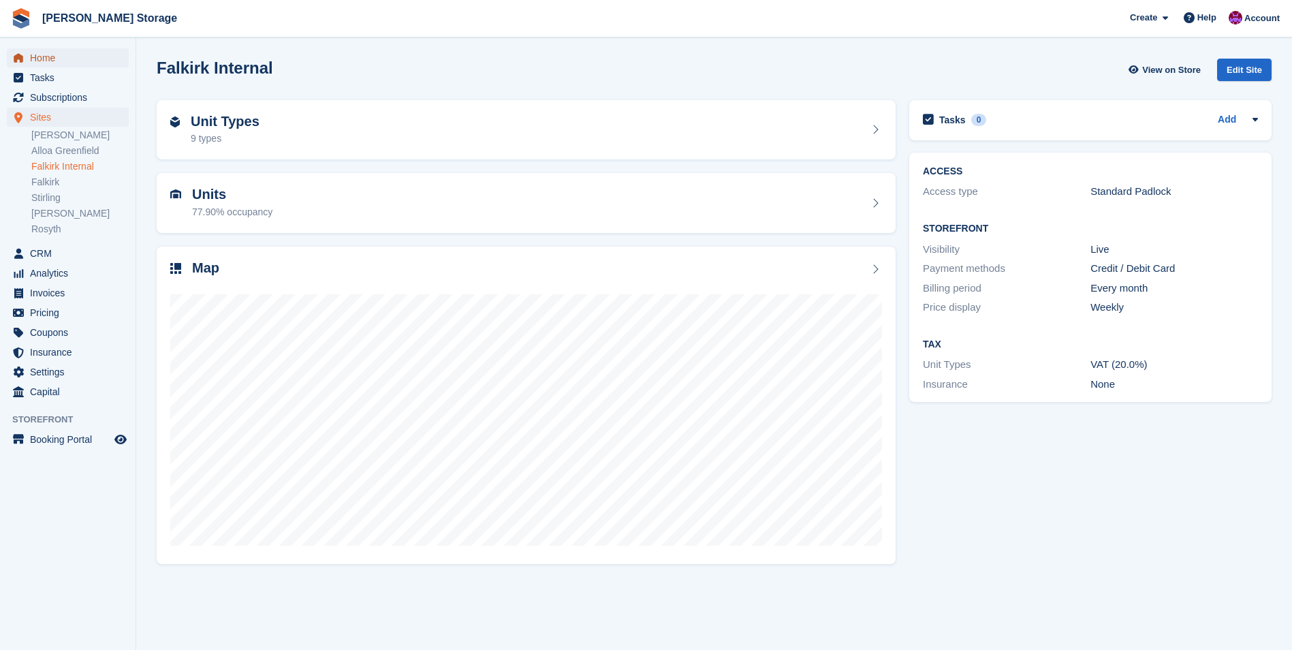
click at [49, 61] on span "Home" at bounding box center [71, 57] width 82 height 19
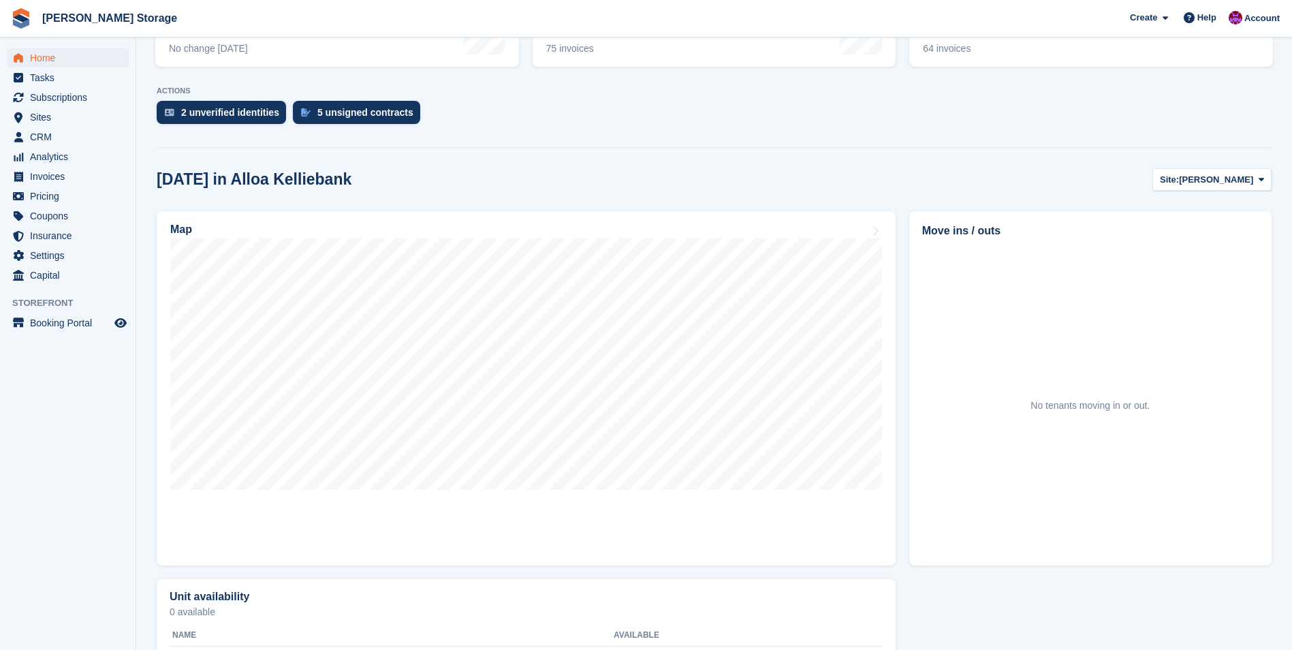
scroll to position [272, 0]
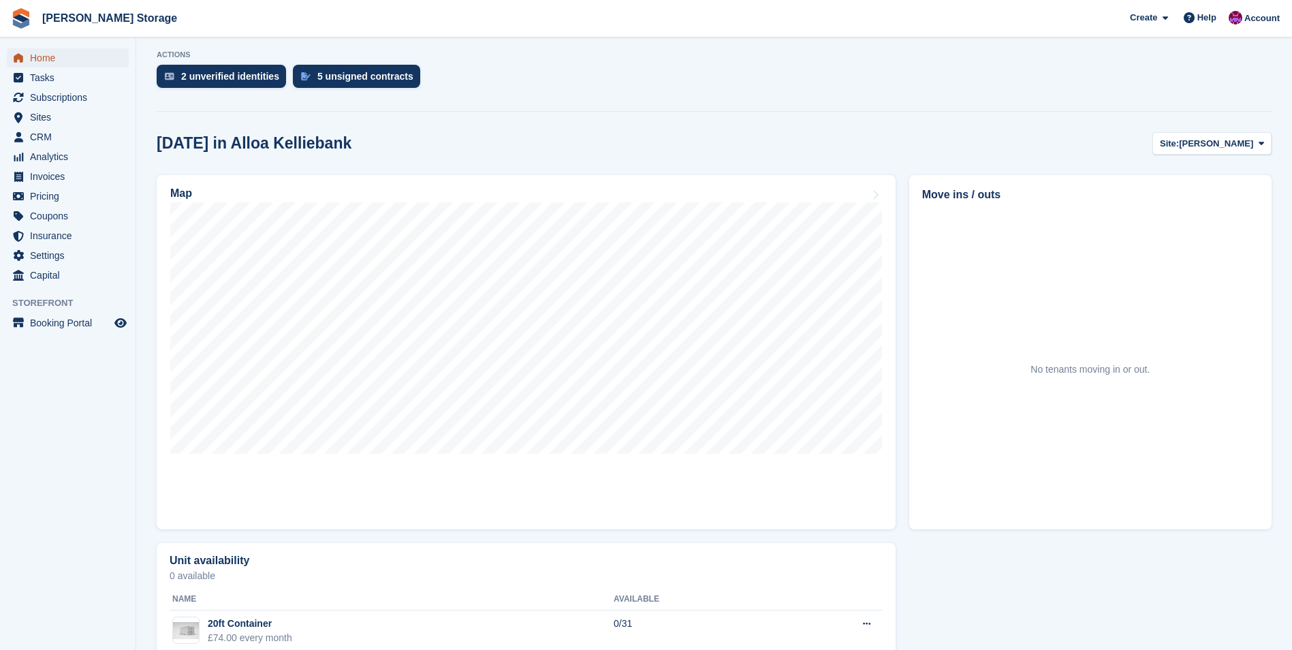
click at [44, 61] on span "Home" at bounding box center [71, 57] width 82 height 19
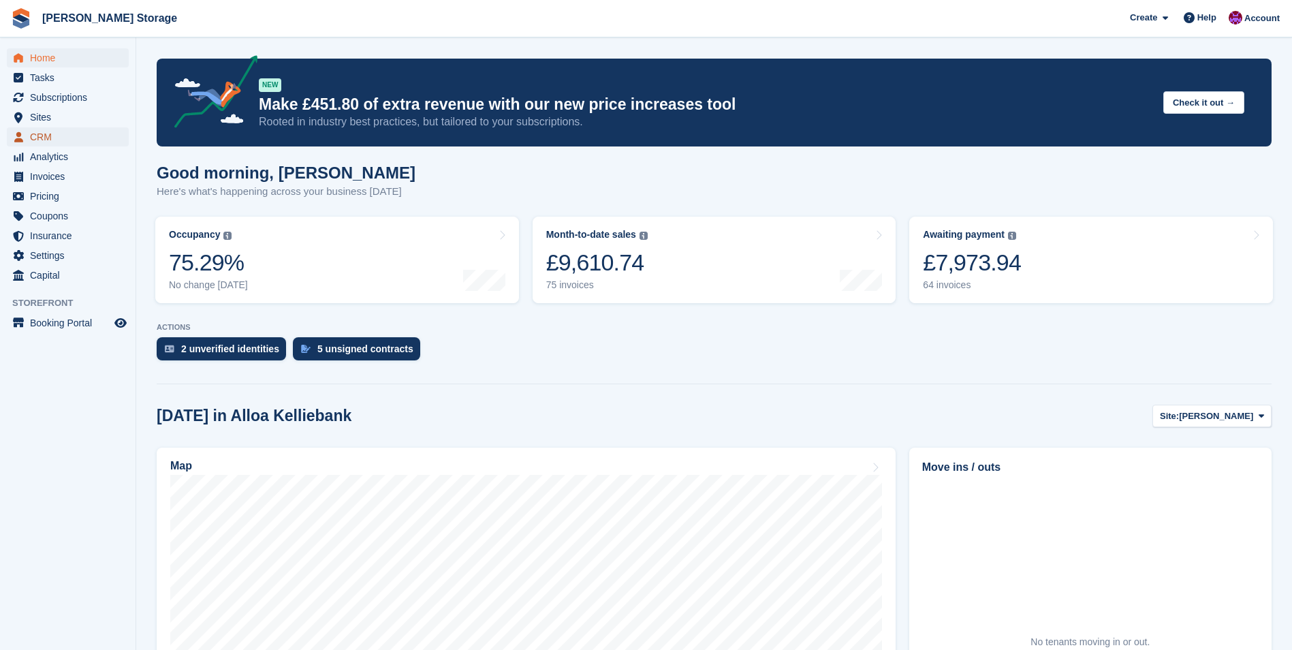
click at [44, 132] on span "CRM" at bounding box center [71, 136] width 82 height 19
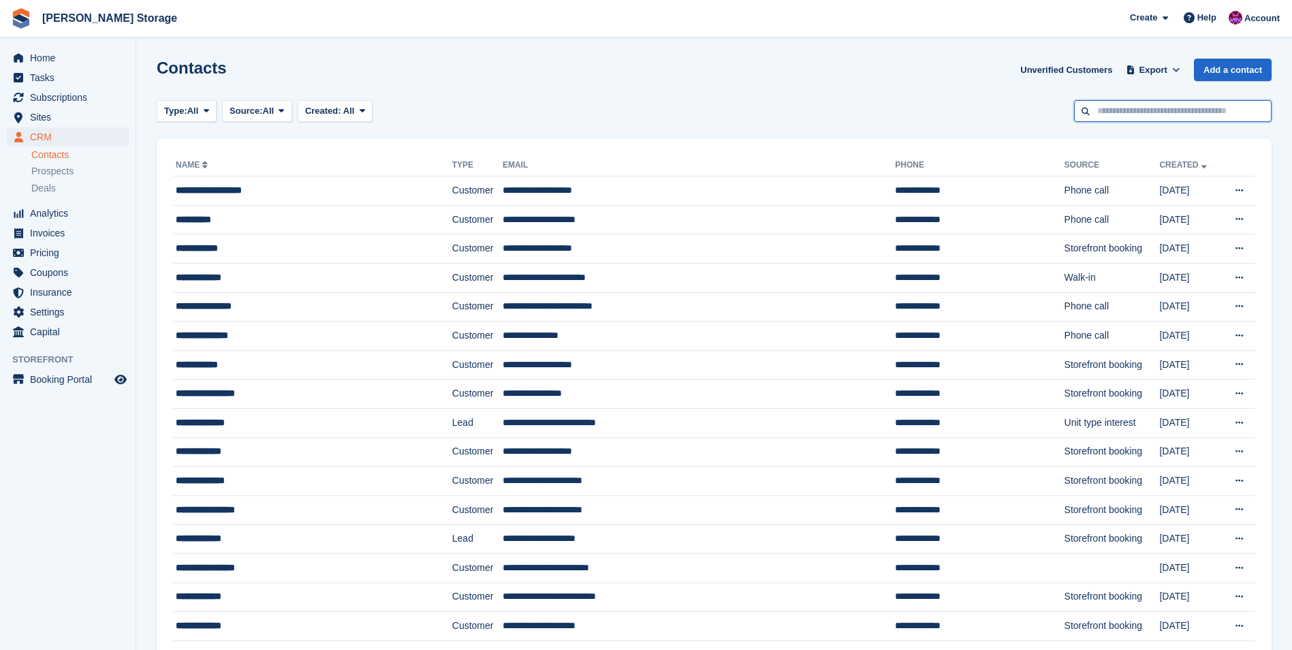
click at [1116, 108] on input "text" at bounding box center [1173, 111] width 198 height 22
type input "*****"
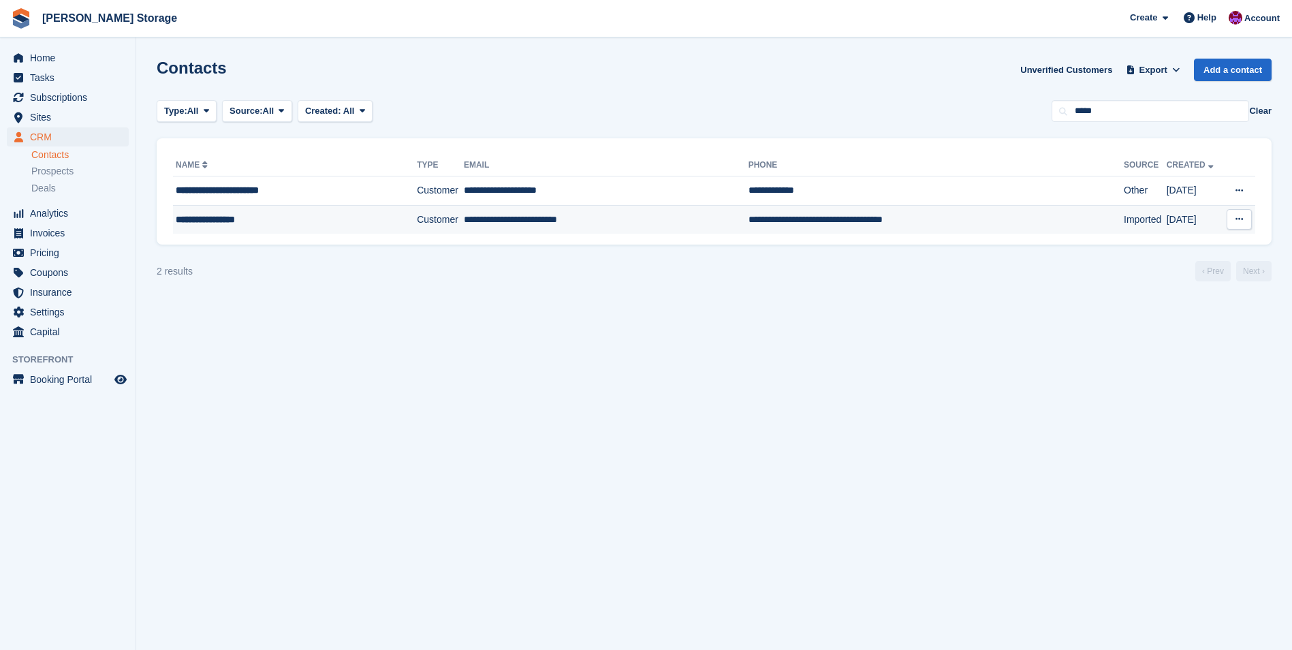
click at [525, 217] on td "**********" at bounding box center [606, 219] width 285 height 29
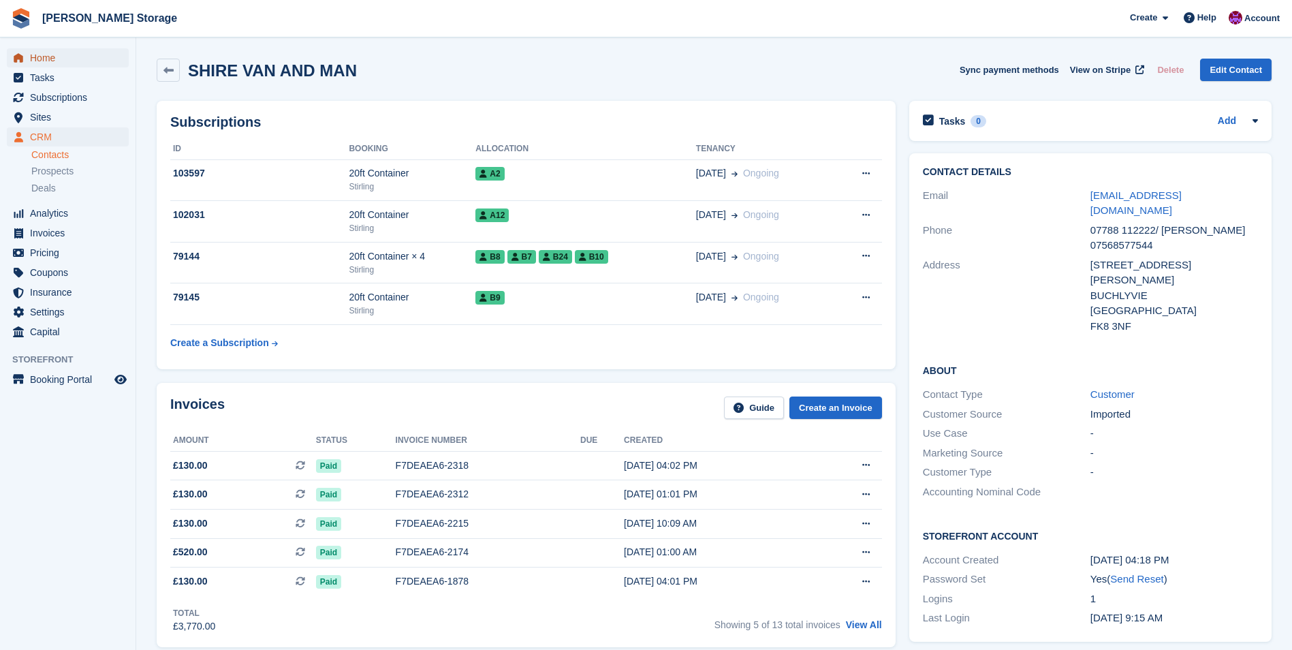
click at [40, 60] on span "Home" at bounding box center [71, 57] width 82 height 19
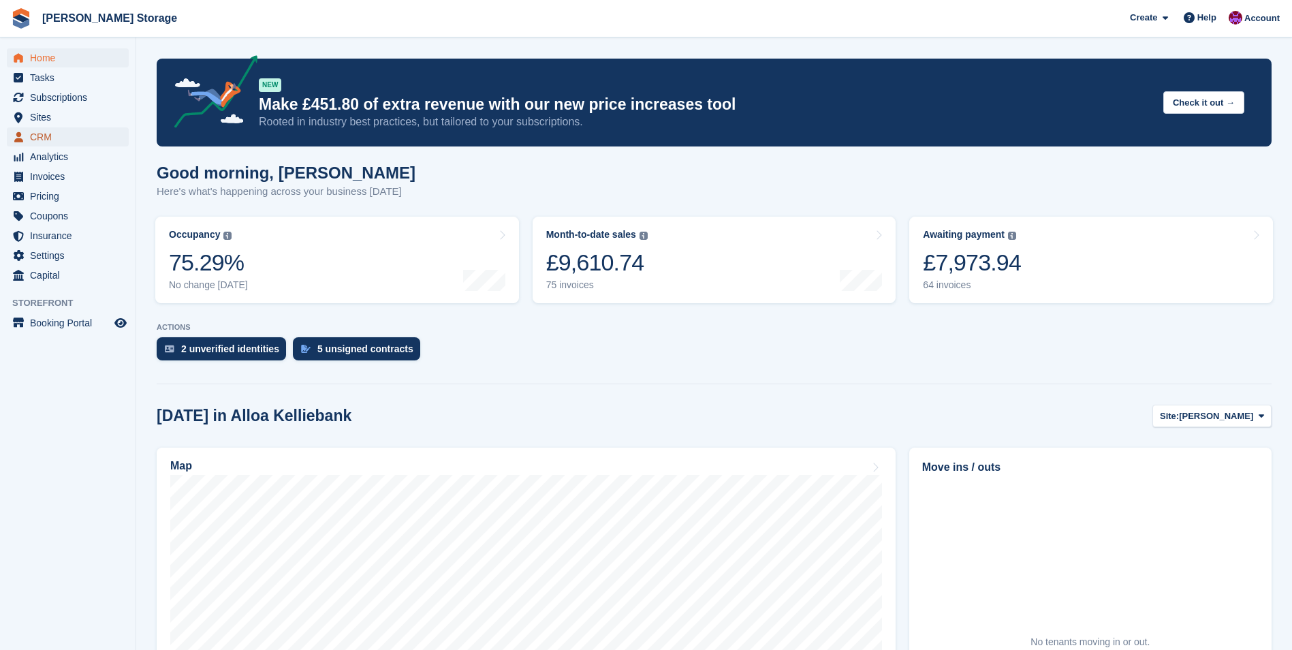
drag, startPoint x: 52, startPoint y: 131, endPoint x: 61, endPoint y: 133, distance: 9.1
click at [52, 131] on span "CRM" at bounding box center [71, 136] width 82 height 19
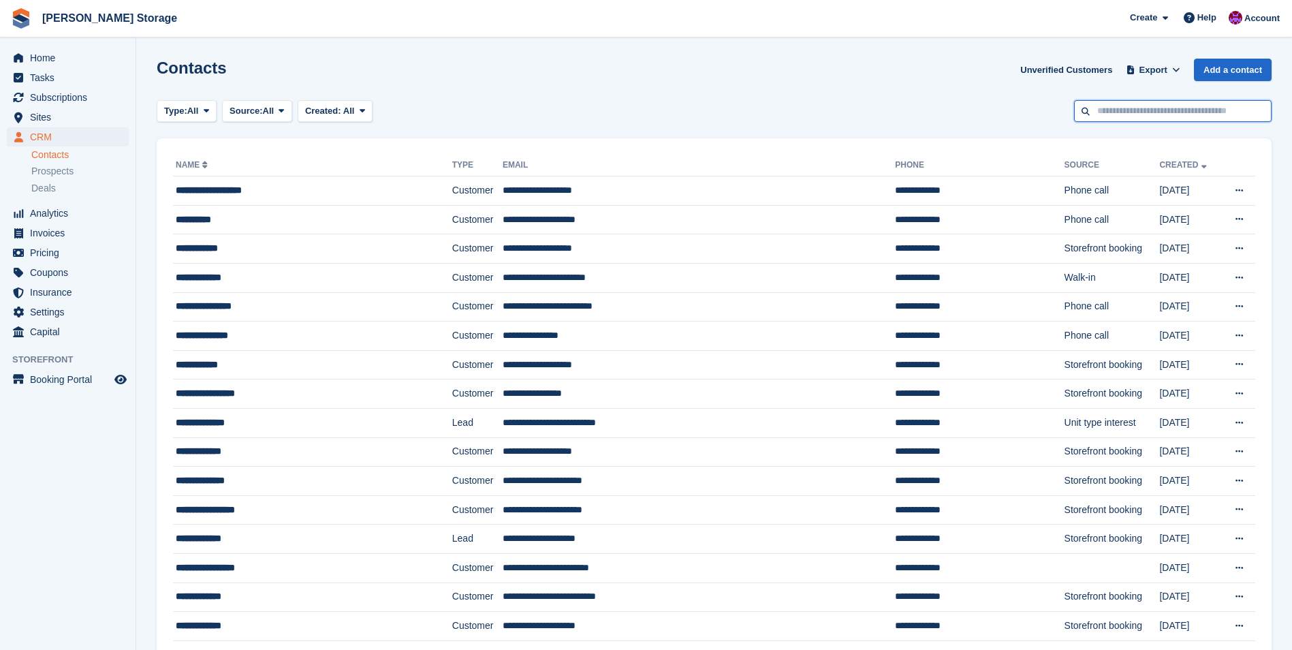
click at [1137, 106] on input "text" at bounding box center [1173, 111] width 198 height 22
type input "**********"
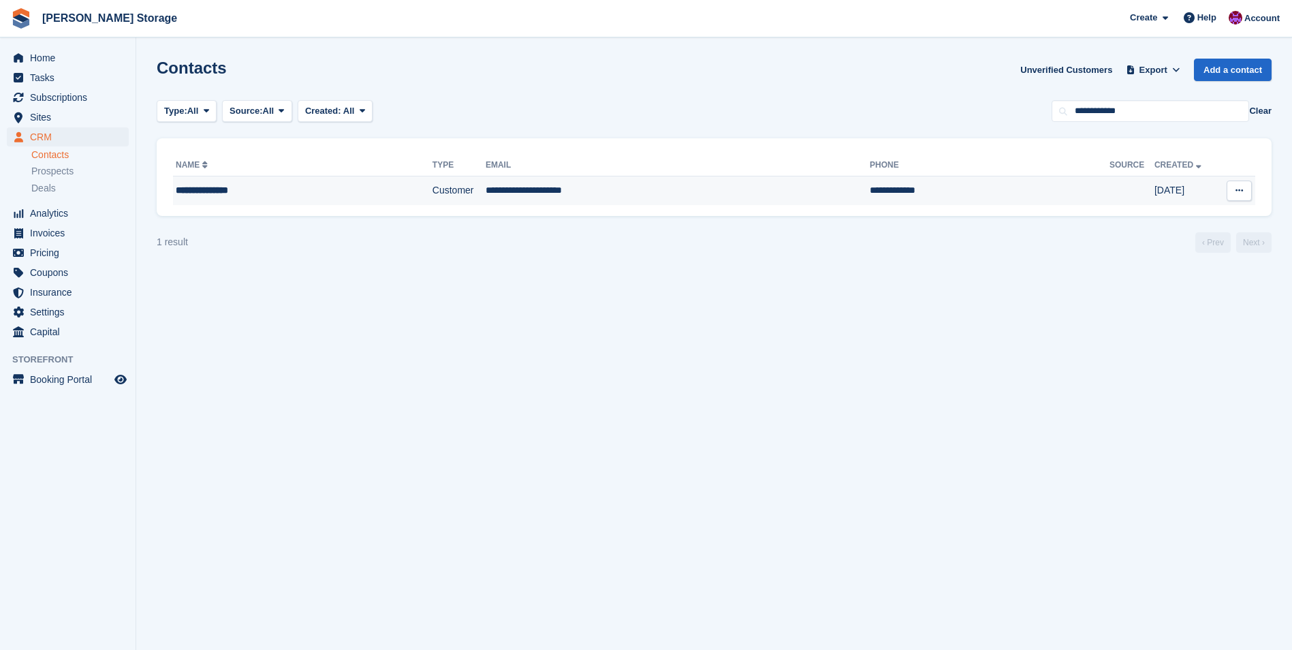
click at [619, 197] on td "**********" at bounding box center [678, 190] width 384 height 29
